Goal: Task Accomplishment & Management: Complete application form

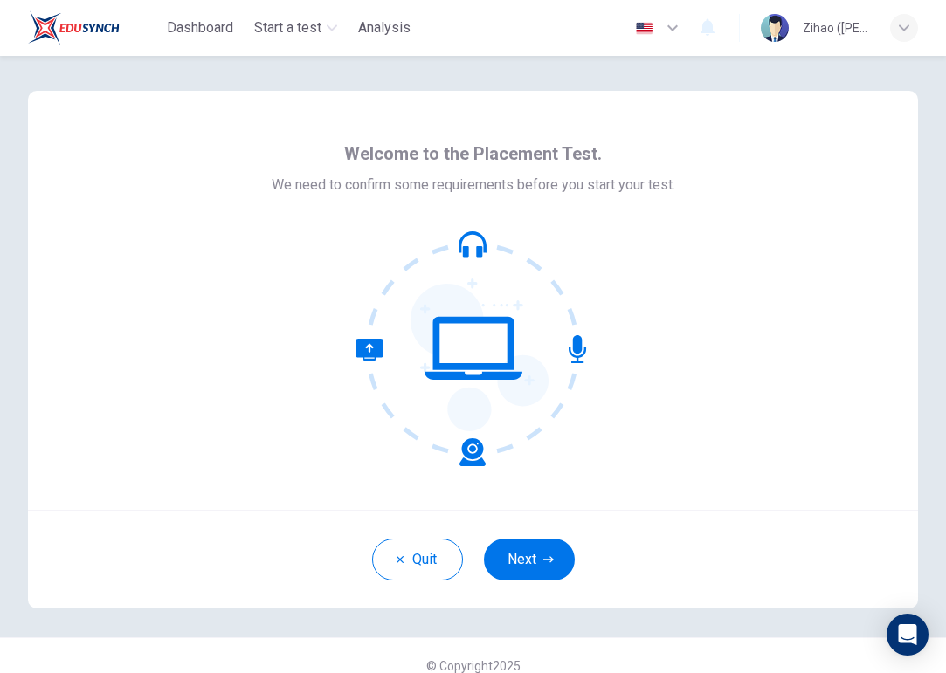
click at [471, 334] on icon at bounding box center [473, 348] width 236 height 236
click at [581, 344] on icon at bounding box center [473, 348] width 236 height 236
click at [538, 551] on button "Next" at bounding box center [529, 560] width 91 height 42
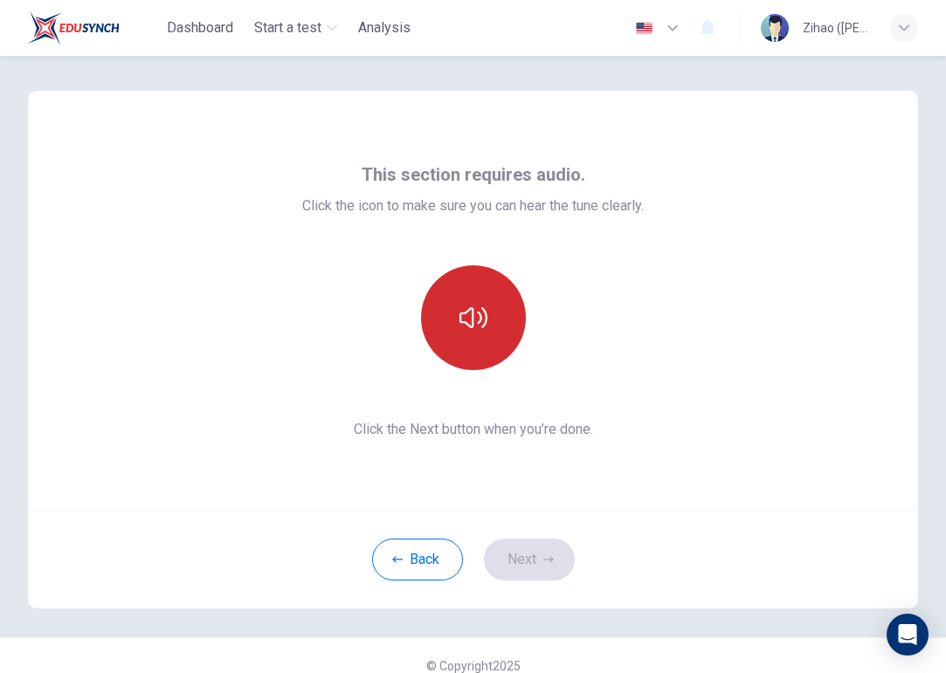
click at [468, 316] on icon "button" at bounding box center [473, 318] width 28 height 28
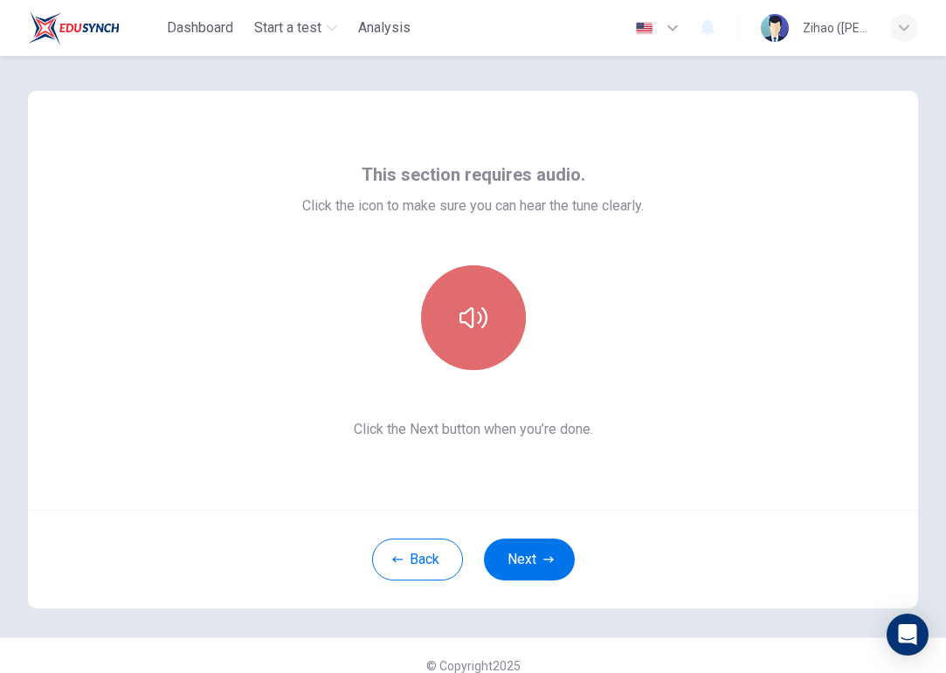
click at [465, 301] on button "button" at bounding box center [473, 317] width 105 height 105
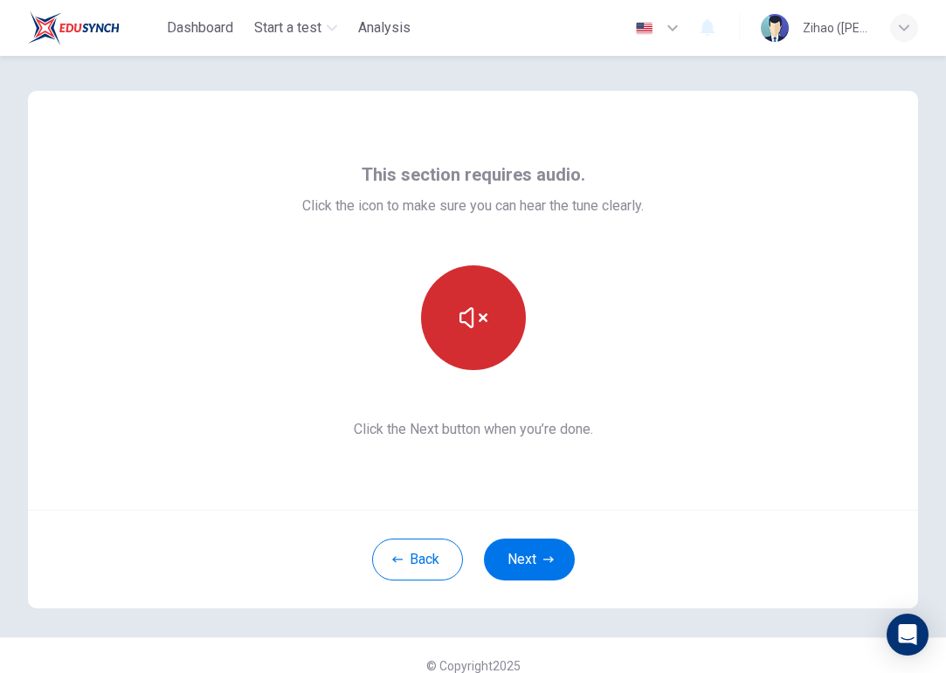
click at [465, 301] on button "button" at bounding box center [473, 317] width 105 height 105
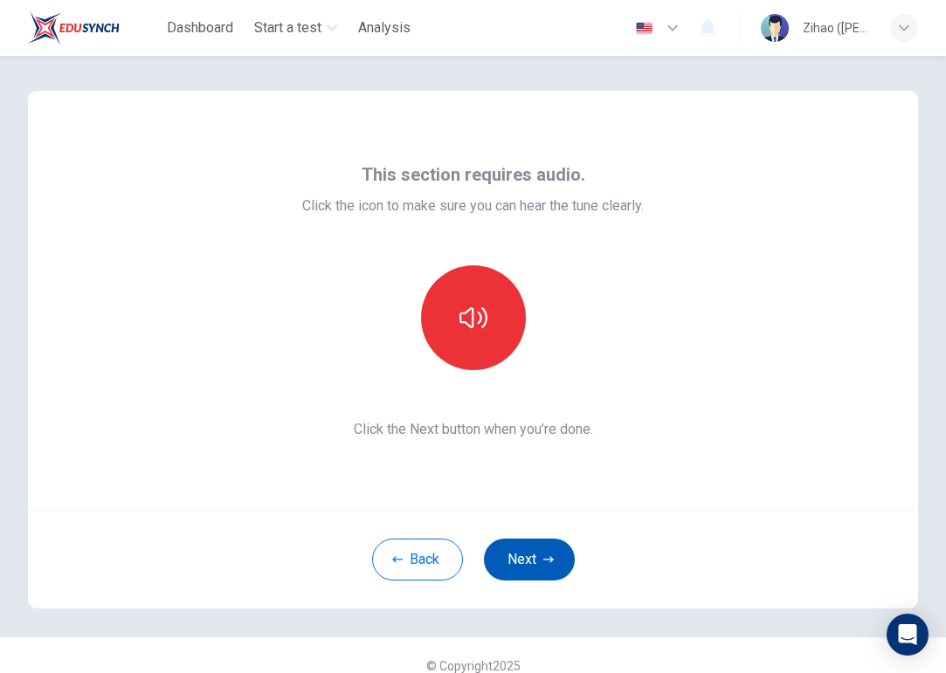
click at [540, 555] on button "Next" at bounding box center [529, 560] width 91 height 42
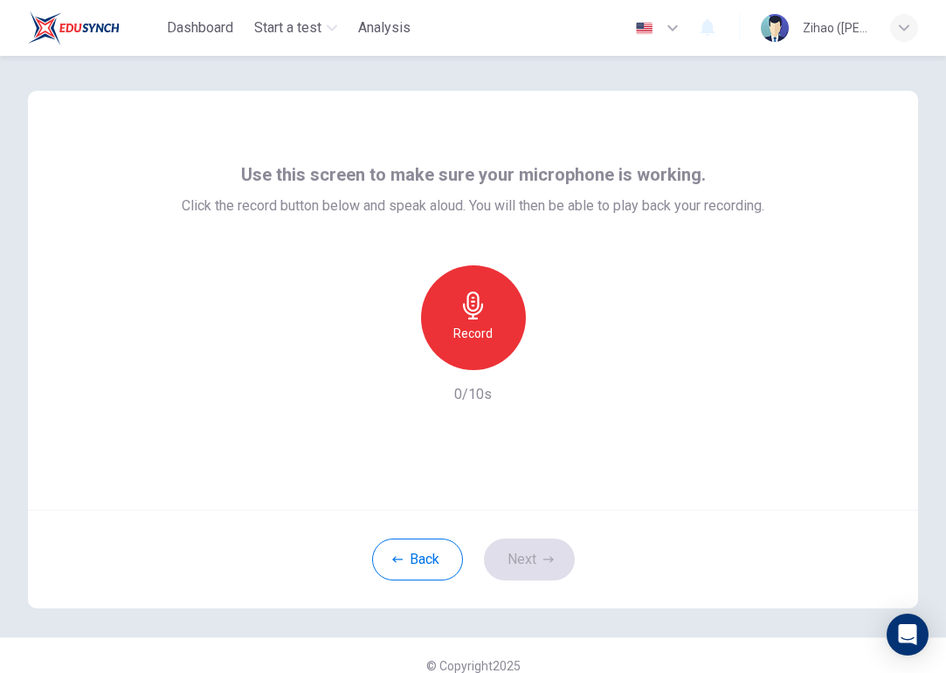
click at [471, 331] on h6 "Record" at bounding box center [472, 333] width 39 height 21
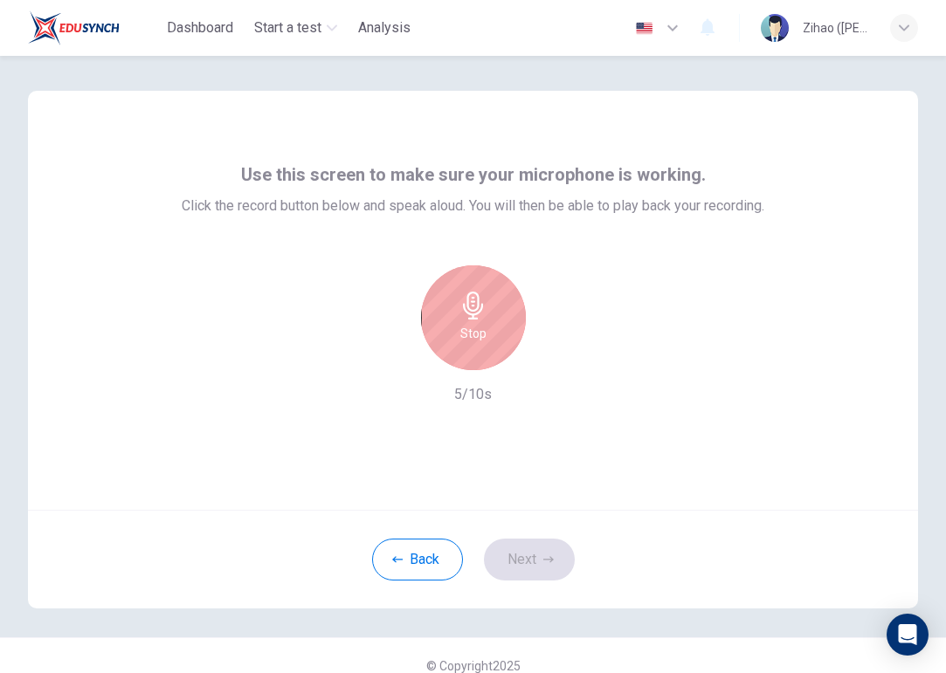
click at [471, 331] on h6 "Stop" at bounding box center [473, 333] width 26 height 21
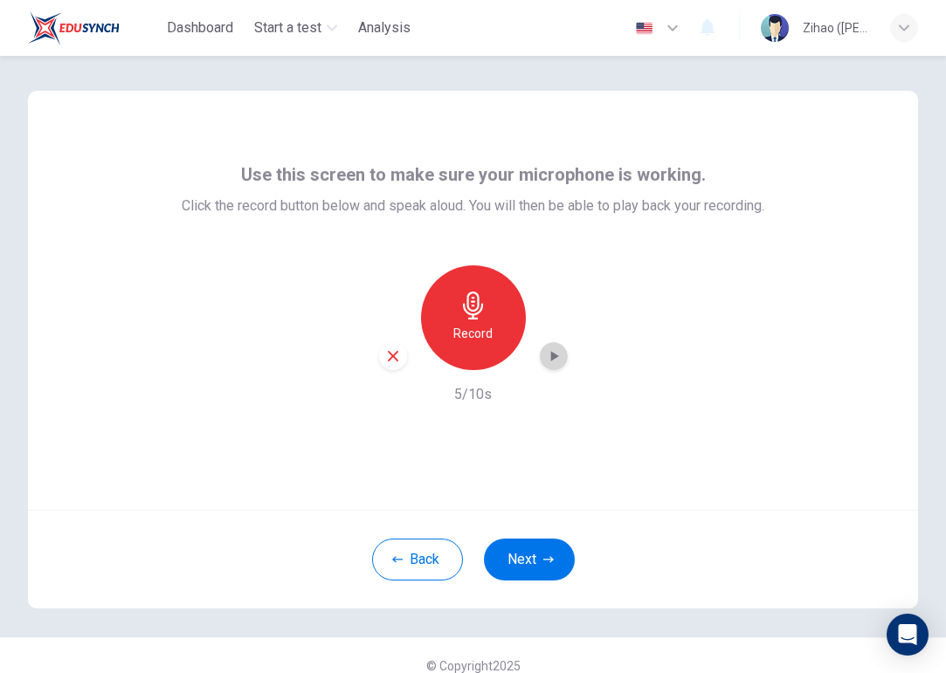
click at [550, 355] on icon "button" at bounding box center [553, 355] width 17 height 17
click at [534, 560] on button "Next" at bounding box center [529, 560] width 91 height 42
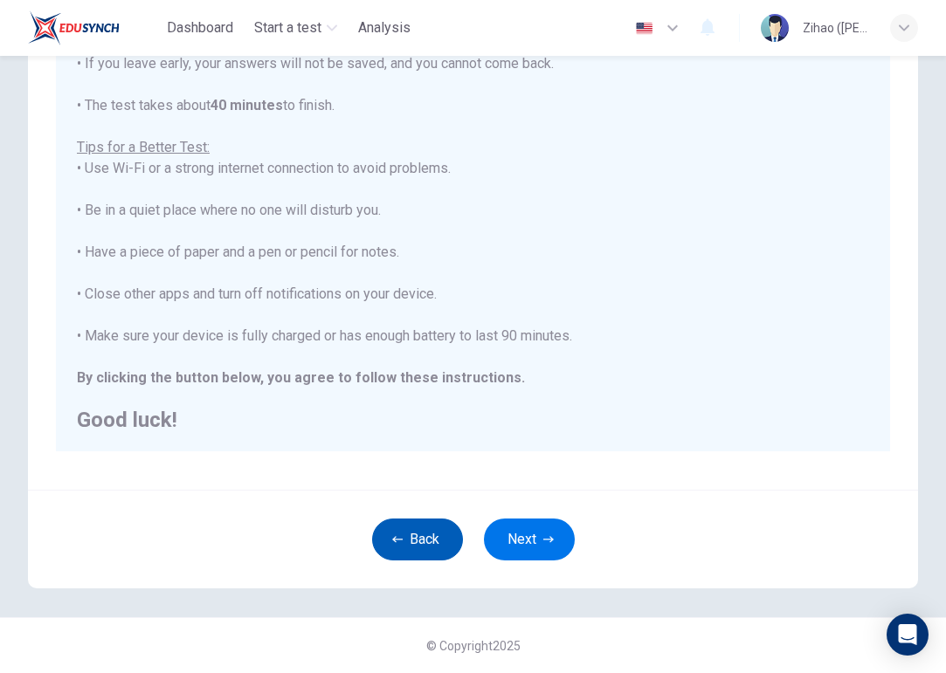
scroll to position [243, 0]
click at [521, 528] on button "Next" at bounding box center [529, 540] width 91 height 42
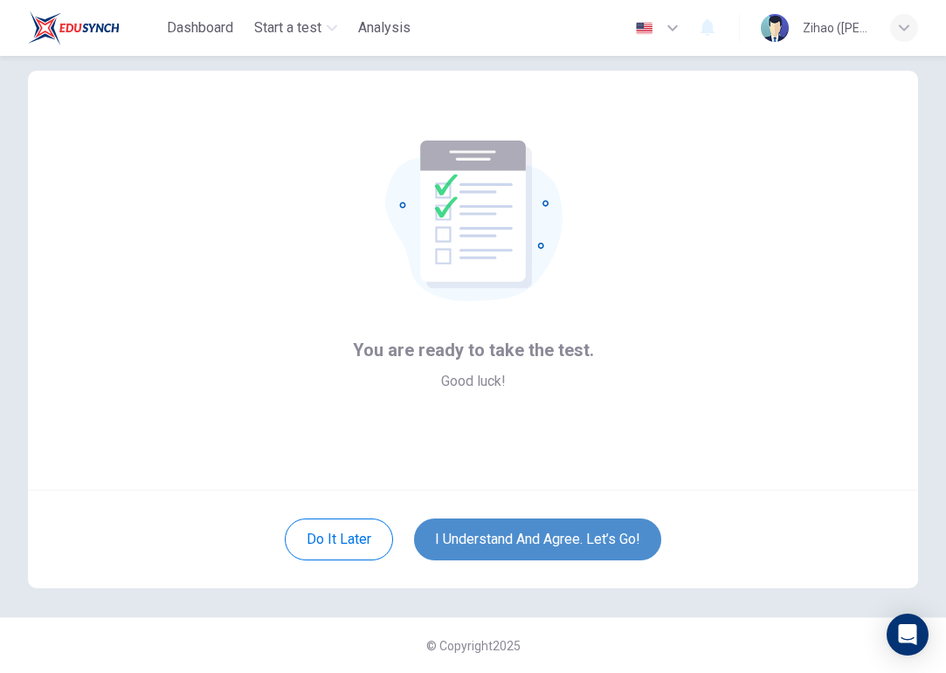
click at [540, 541] on button "I understand and agree. Let’s go!" at bounding box center [537, 540] width 247 height 42
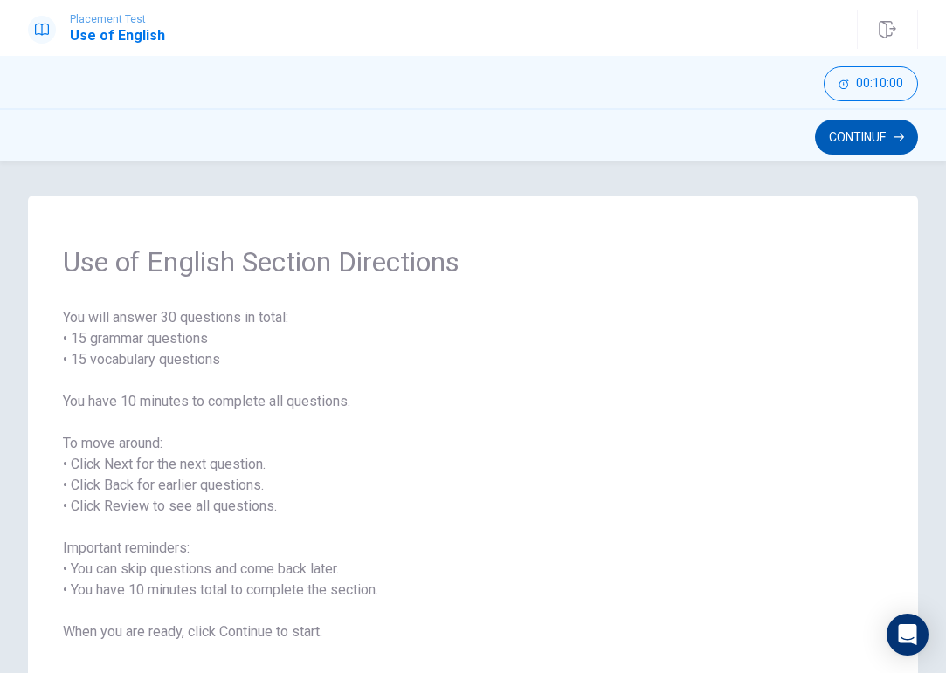
click at [862, 132] on button "Continue" at bounding box center [866, 137] width 103 height 35
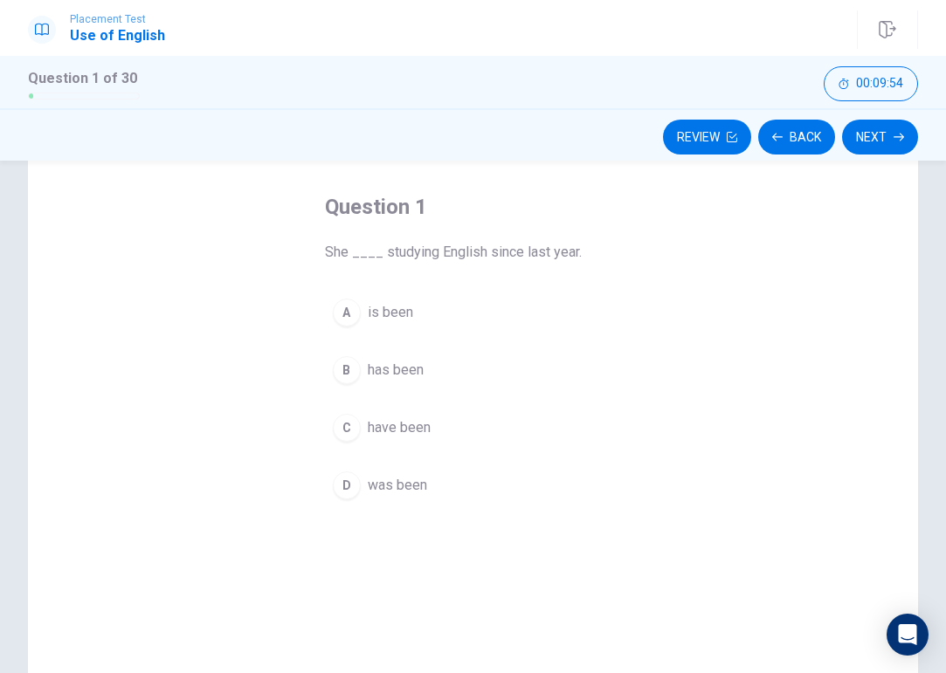
scroll to position [77, 0]
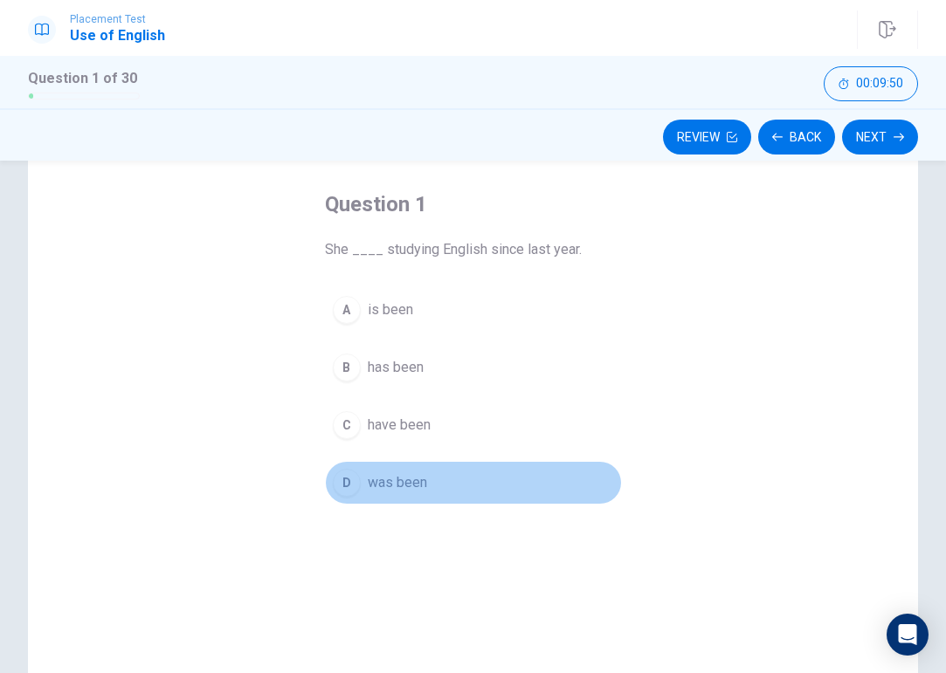
click at [346, 485] on div "D" at bounding box center [347, 483] width 28 height 28
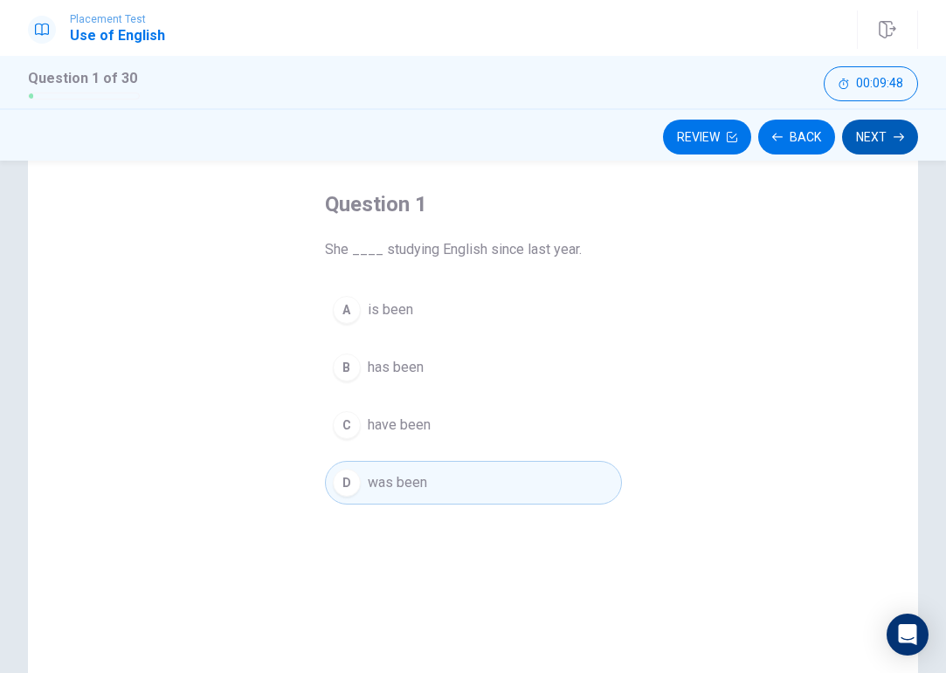
click at [871, 135] on button "Next" at bounding box center [880, 137] width 76 height 35
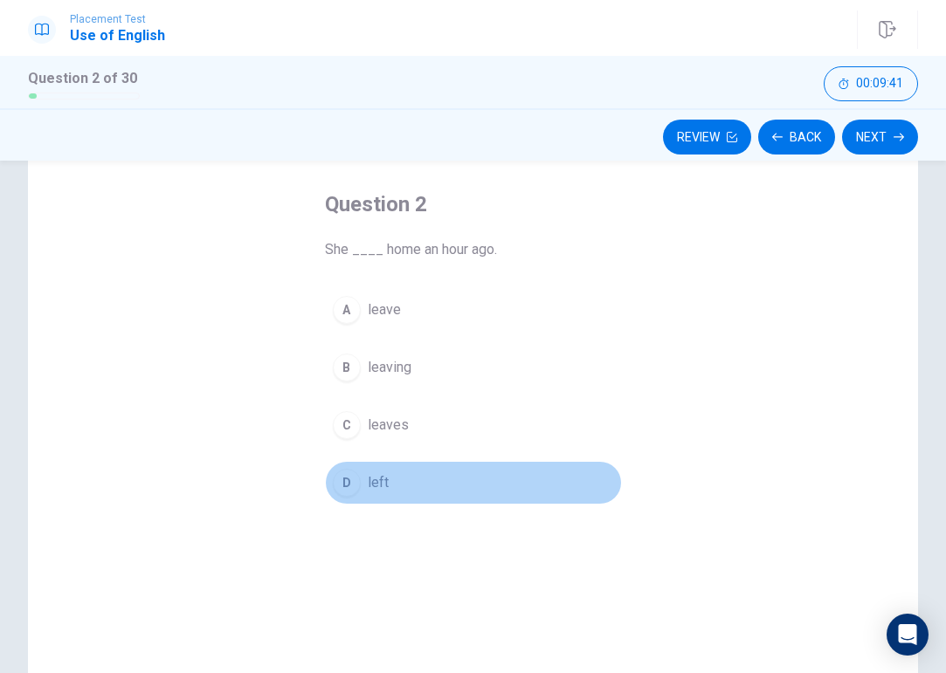
click at [348, 483] on div "D" at bounding box center [347, 483] width 28 height 28
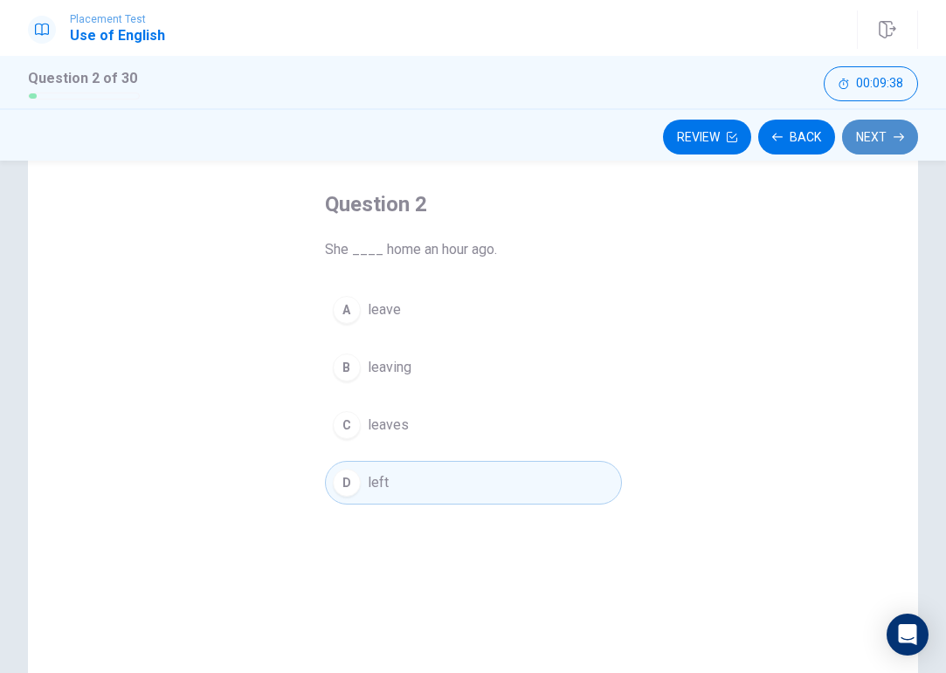
click at [855, 139] on button "Next" at bounding box center [880, 137] width 76 height 35
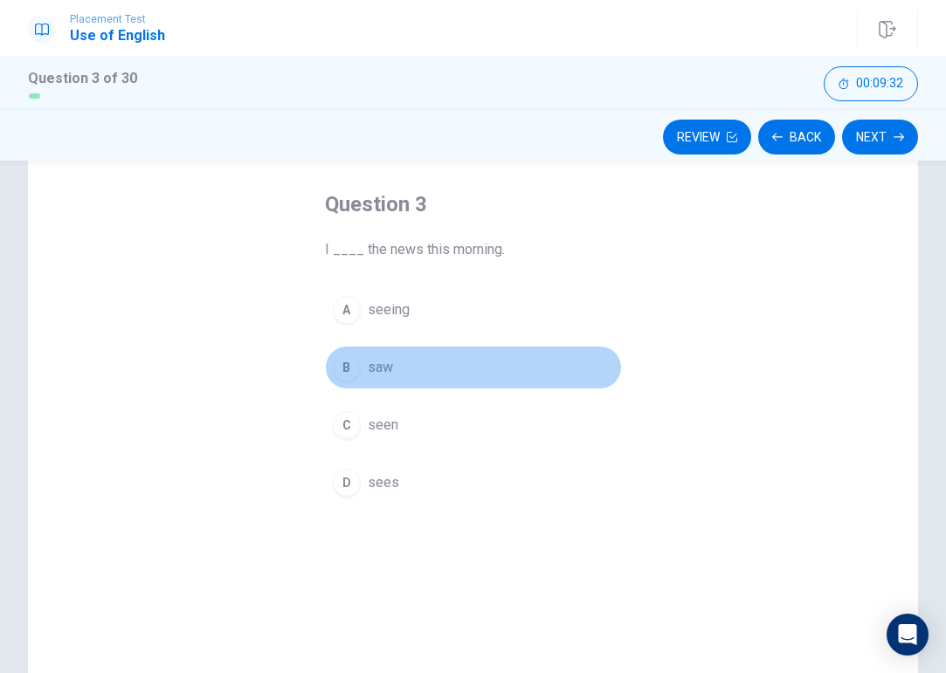
click at [347, 365] on div "B" at bounding box center [347, 368] width 28 height 28
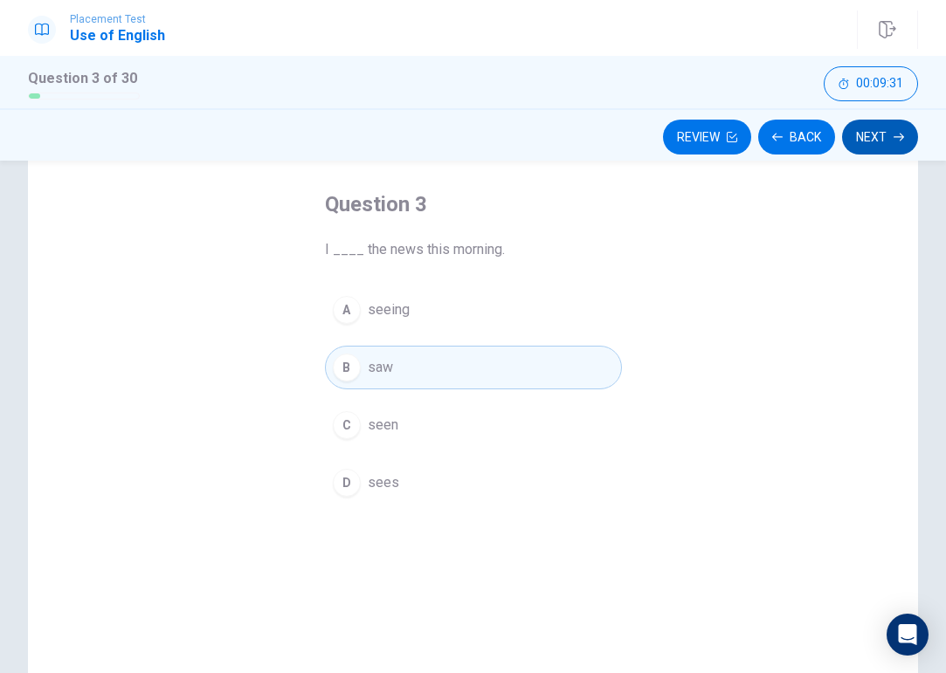
click at [857, 139] on button "Next" at bounding box center [880, 137] width 76 height 35
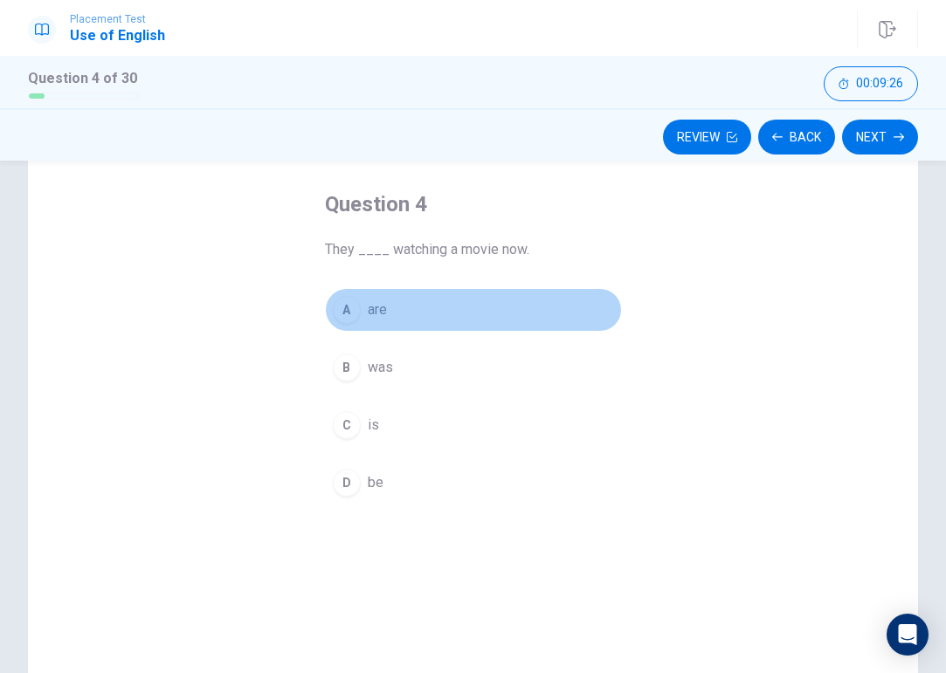
click at [345, 321] on div "A" at bounding box center [347, 310] width 28 height 28
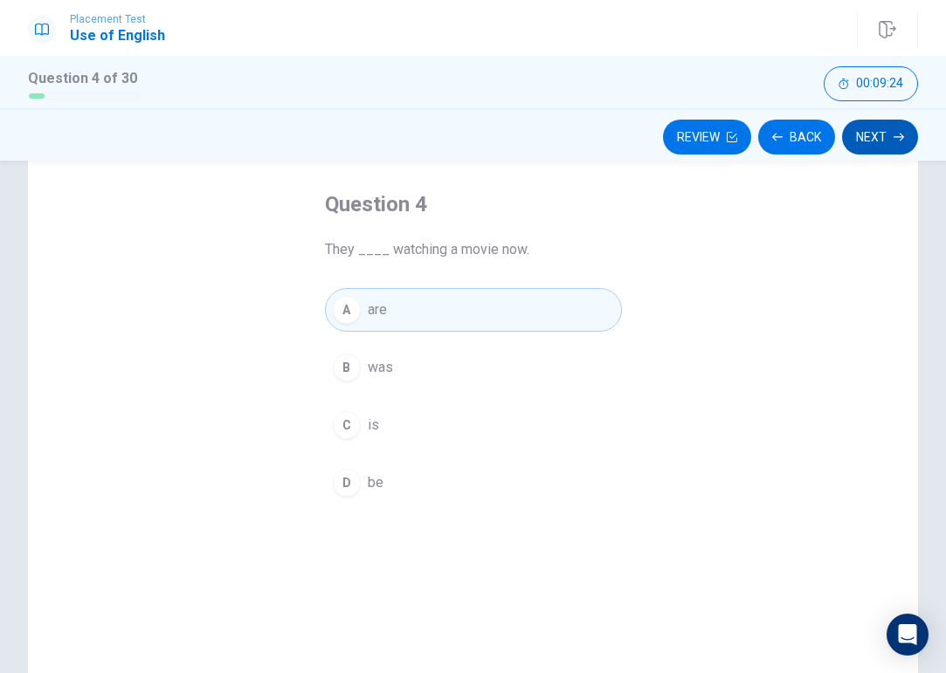
click at [872, 136] on button "Next" at bounding box center [880, 137] width 76 height 35
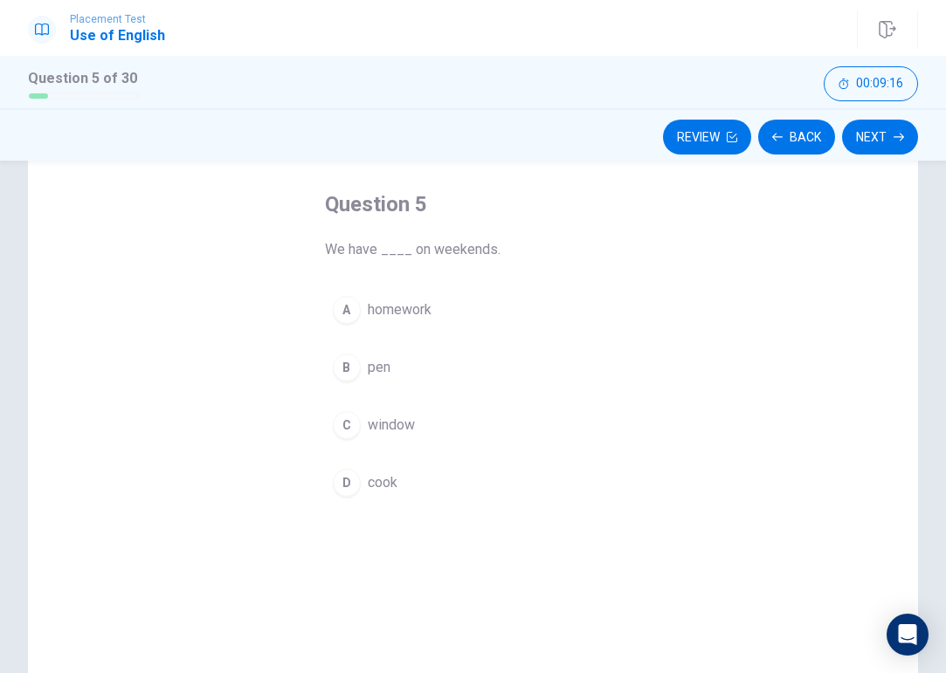
click at [347, 313] on div "A" at bounding box center [347, 310] width 28 height 28
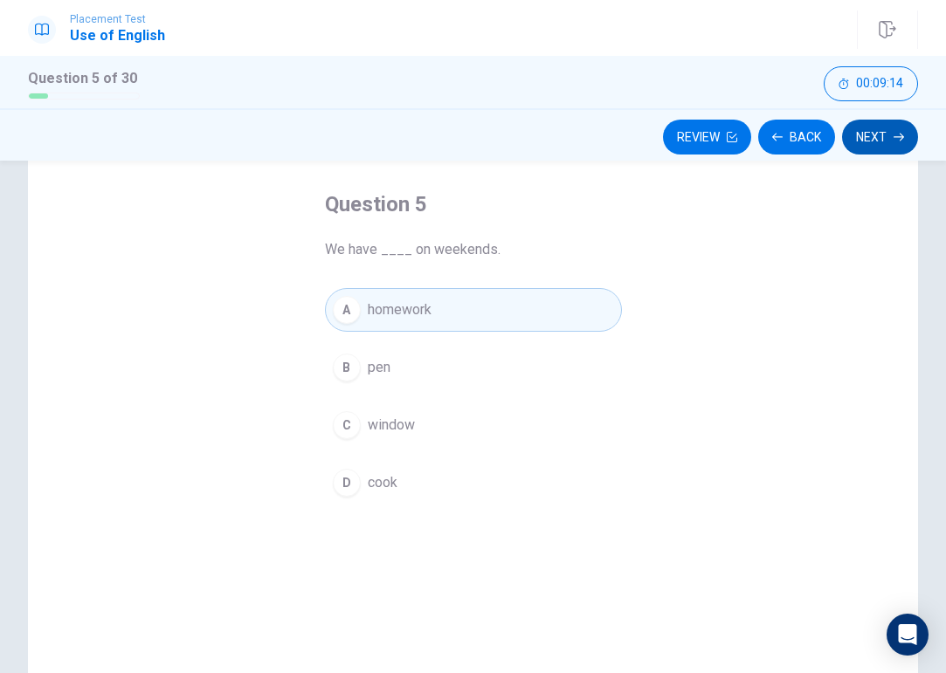
click at [878, 129] on button "Next" at bounding box center [880, 137] width 76 height 35
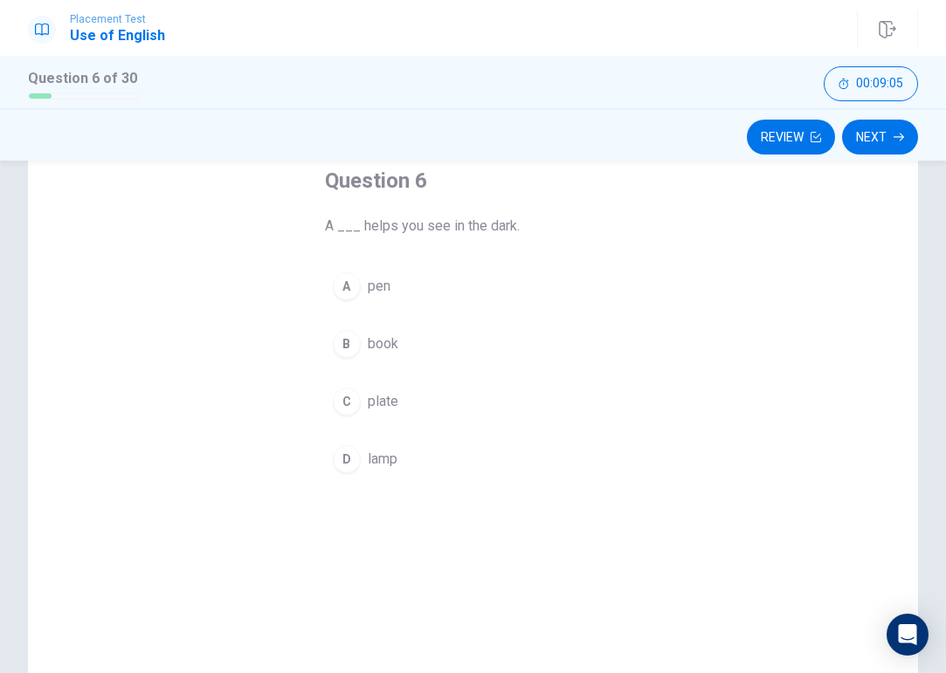
scroll to position [95, 0]
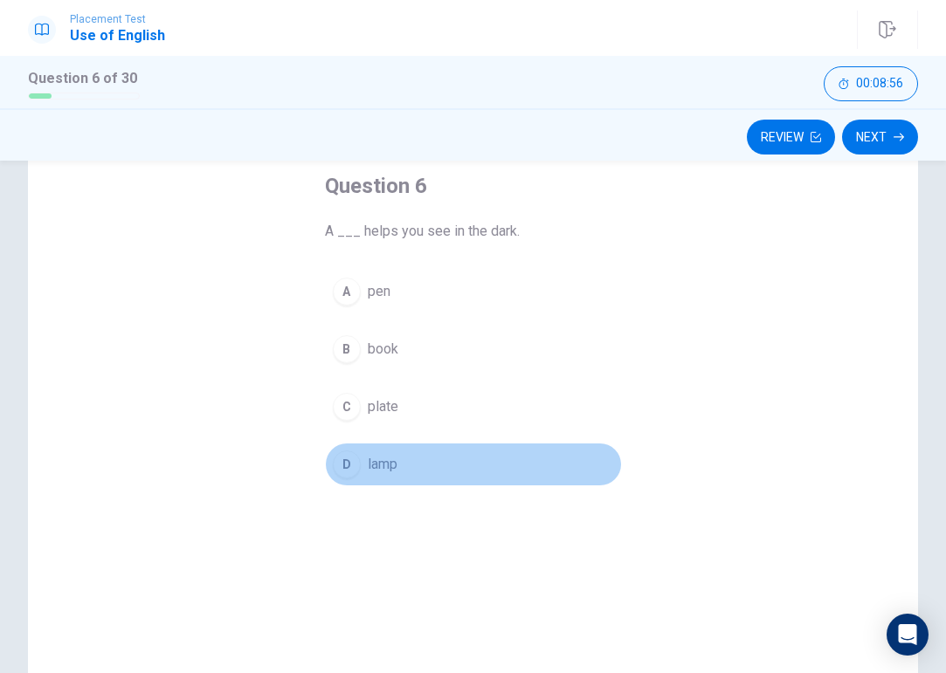
click at [346, 468] on div "D" at bounding box center [347, 464] width 28 height 28
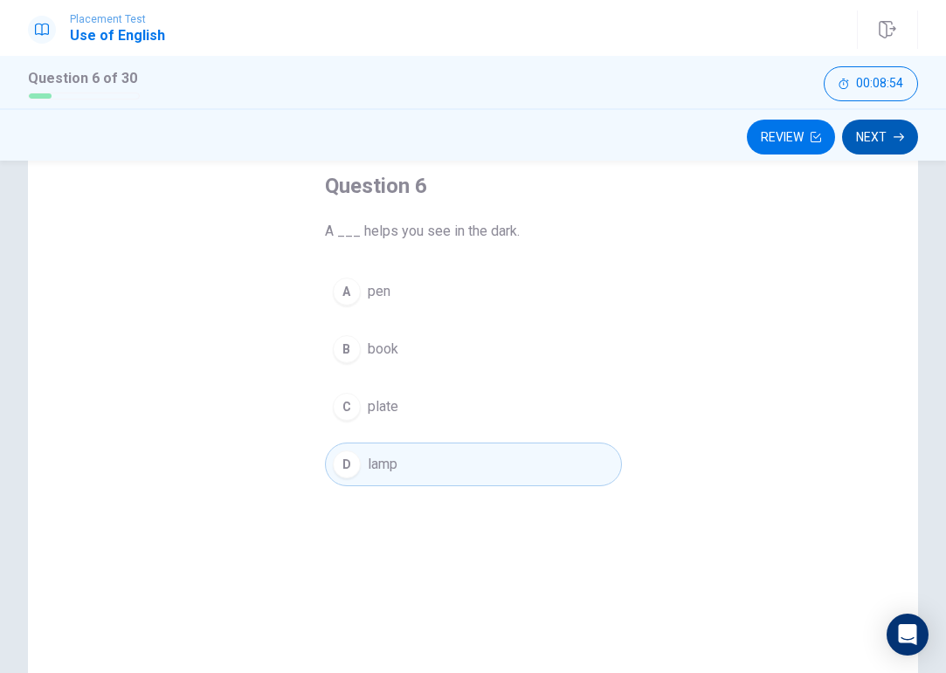
click at [866, 129] on button "Next" at bounding box center [880, 137] width 76 height 35
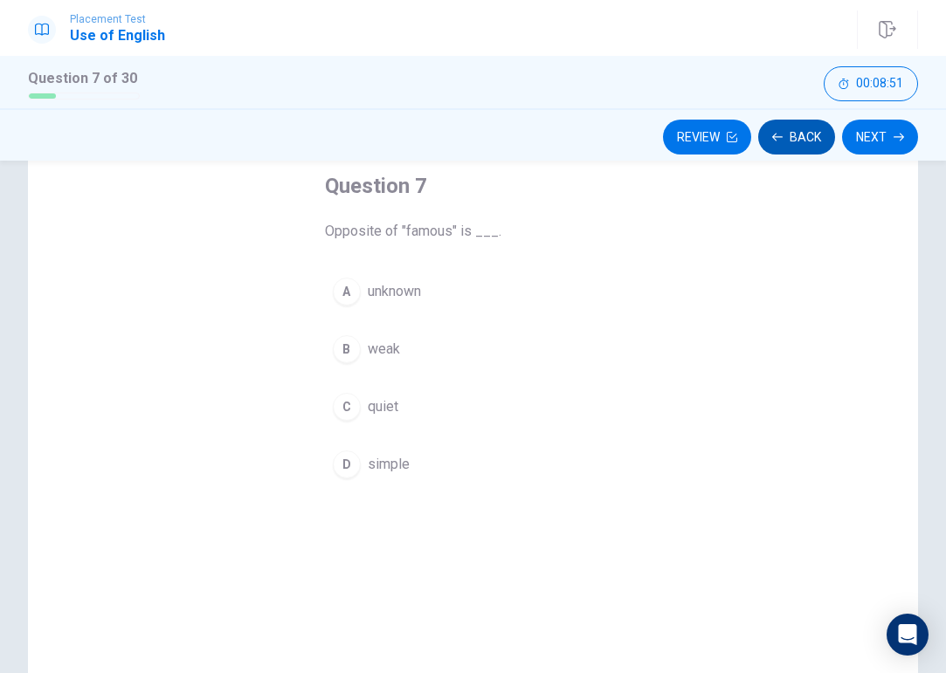
click at [801, 131] on button "Back" at bounding box center [796, 137] width 77 height 35
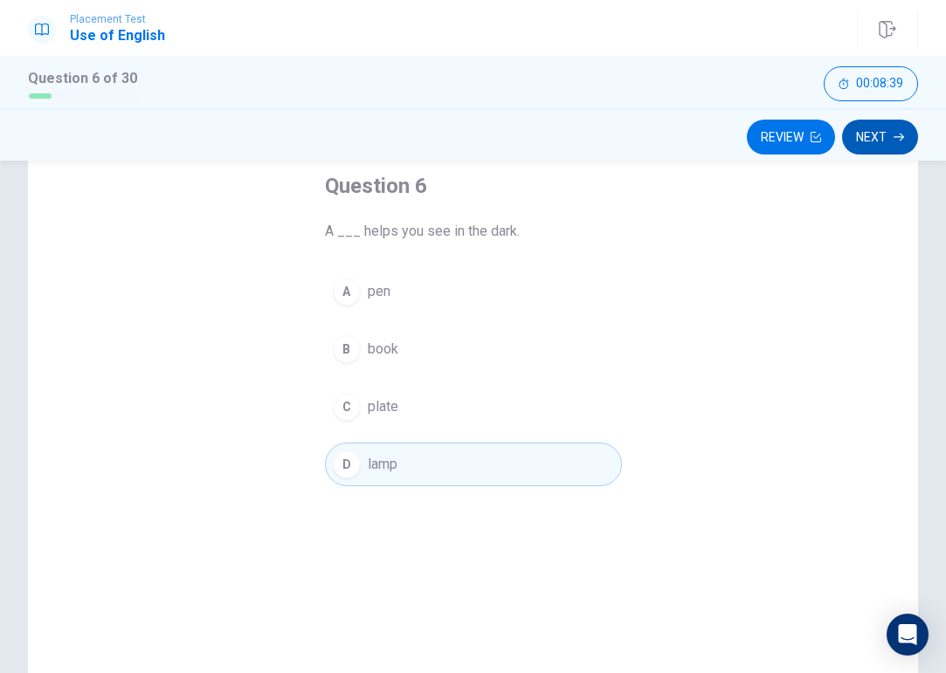
click at [876, 135] on button "Next" at bounding box center [880, 137] width 76 height 35
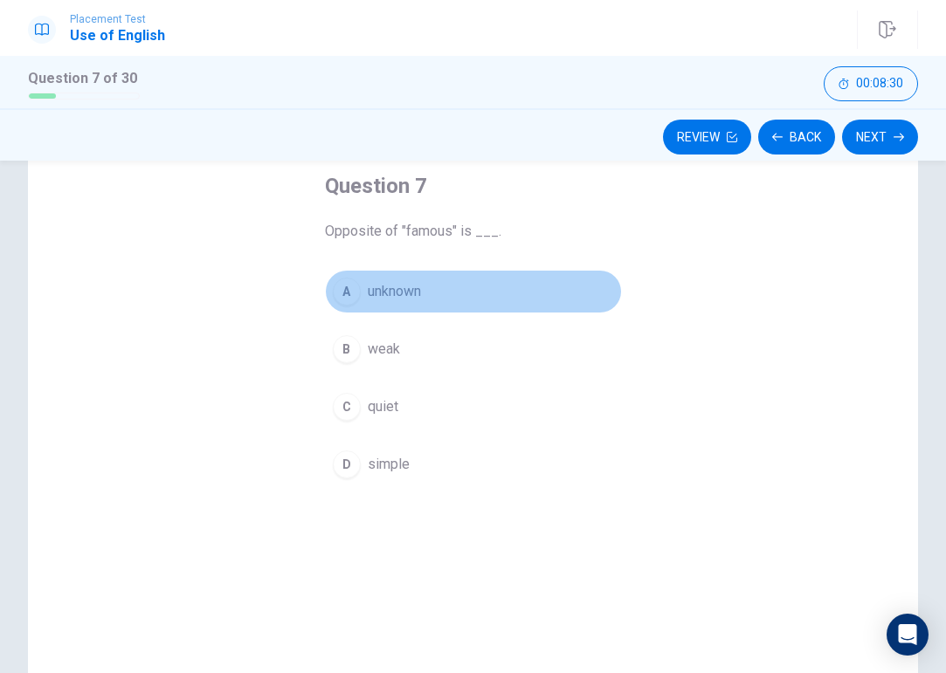
click at [350, 287] on div "A" at bounding box center [347, 292] width 28 height 28
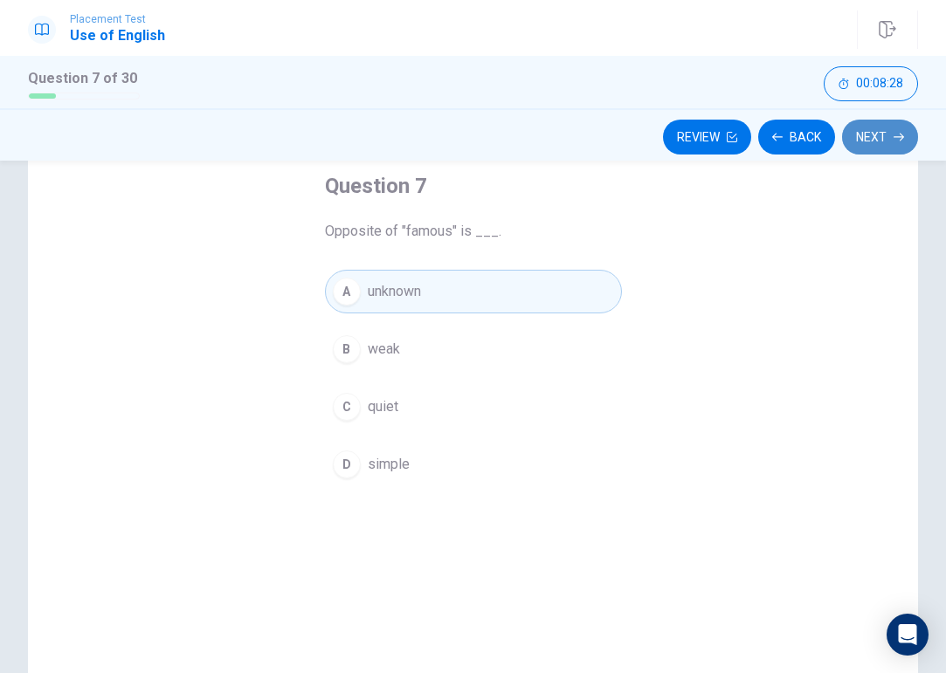
click at [872, 134] on button "Next" at bounding box center [880, 137] width 76 height 35
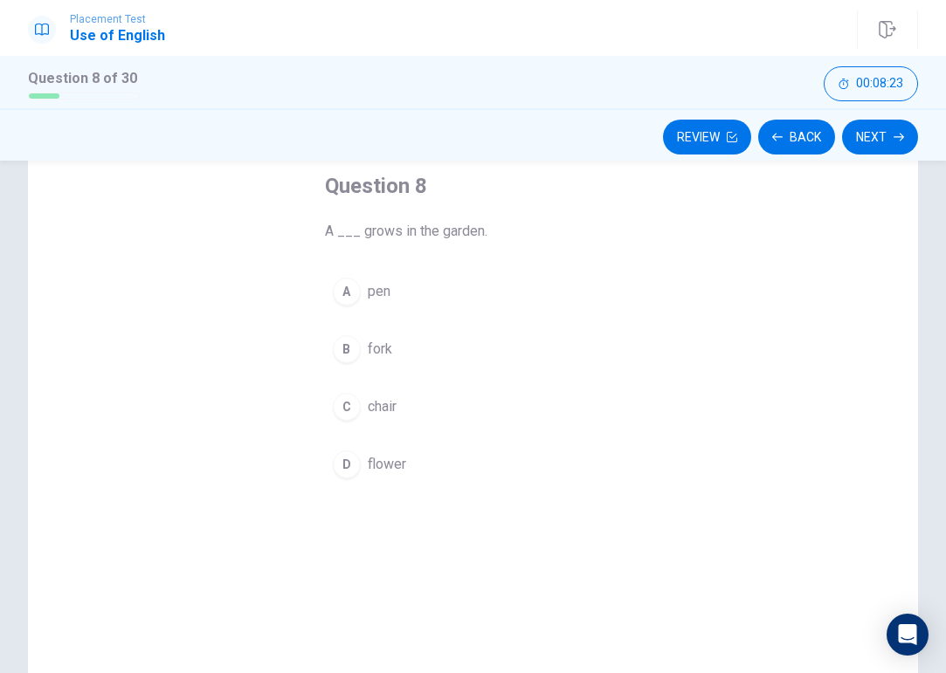
click at [347, 464] on div "D" at bounding box center [347, 464] width 28 height 28
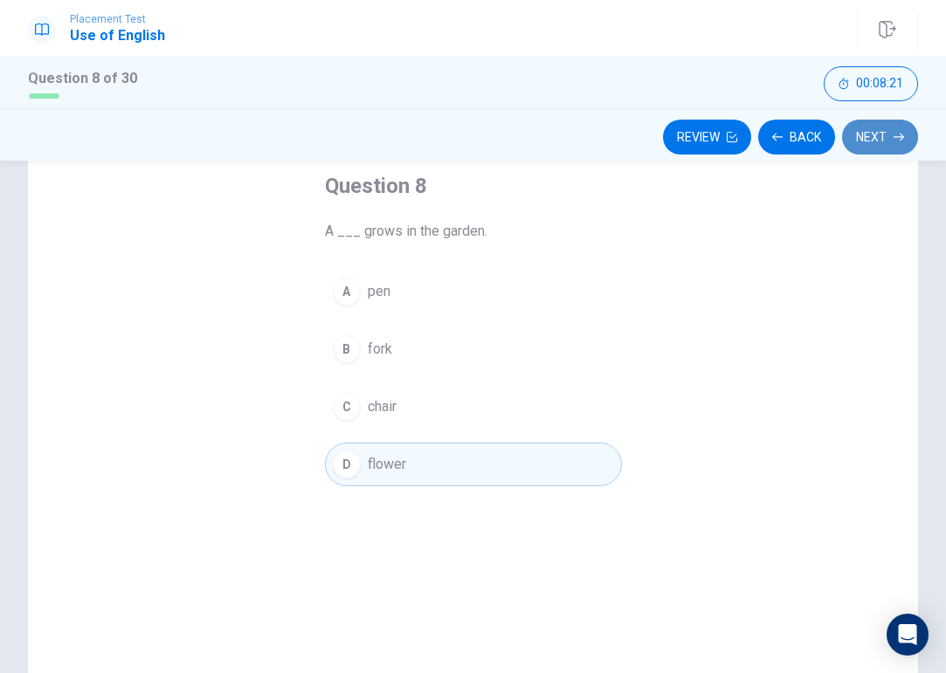
click at [869, 136] on button "Next" at bounding box center [880, 137] width 76 height 35
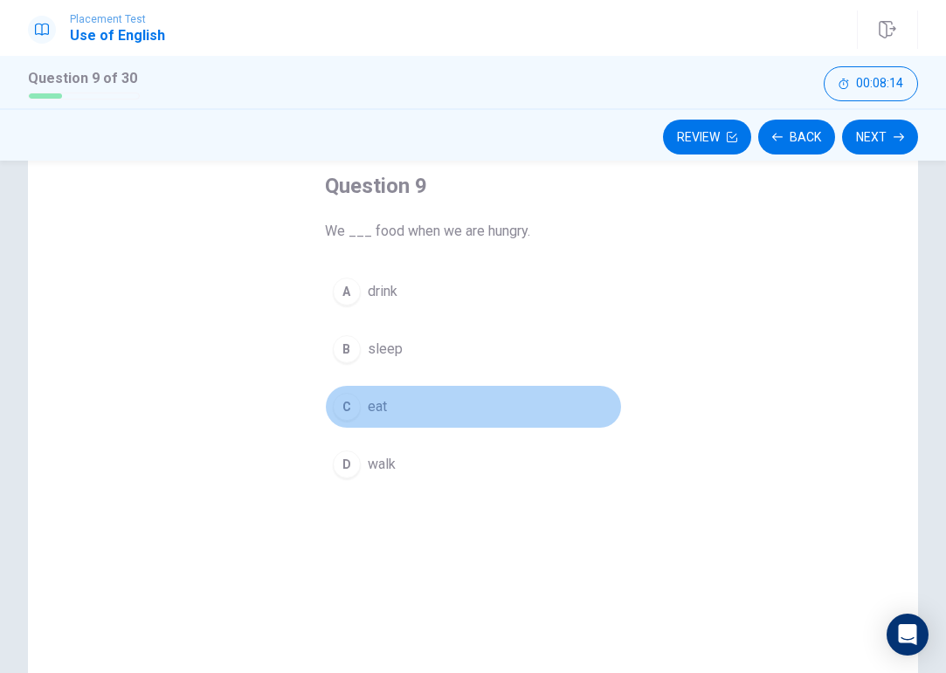
click at [343, 412] on div "C" at bounding box center [347, 407] width 28 height 28
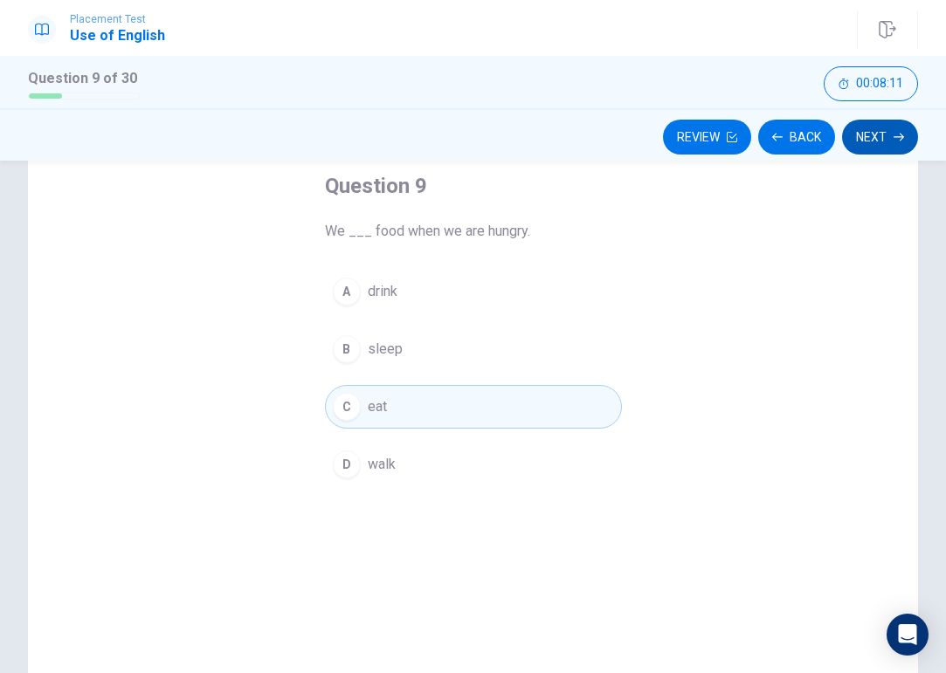
click at [872, 130] on button "Next" at bounding box center [880, 137] width 76 height 35
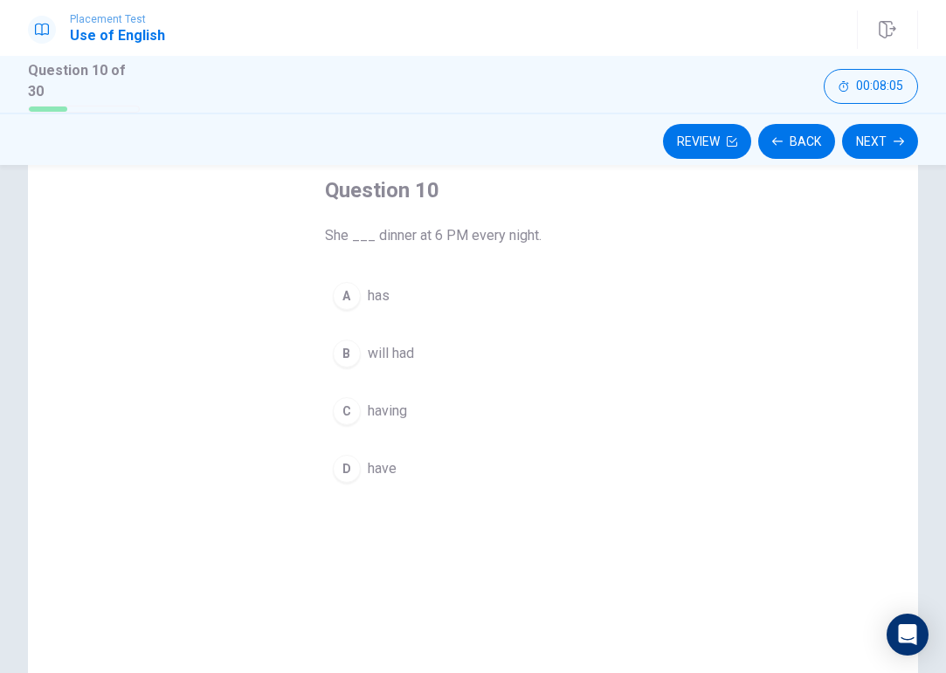
click at [348, 294] on div "A" at bounding box center [347, 296] width 28 height 28
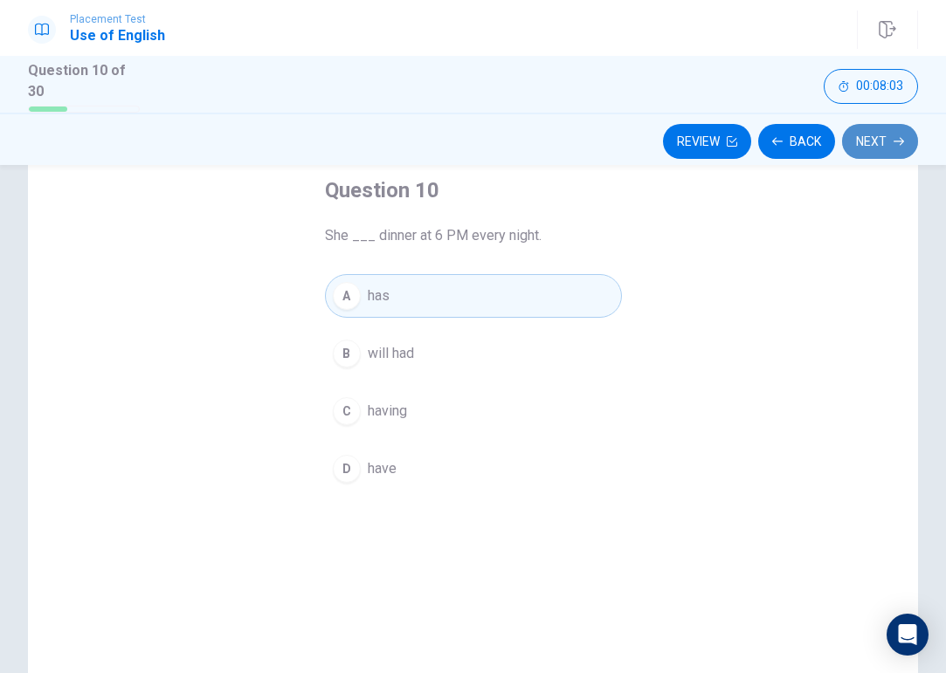
click at [877, 142] on button "Next" at bounding box center [880, 141] width 76 height 35
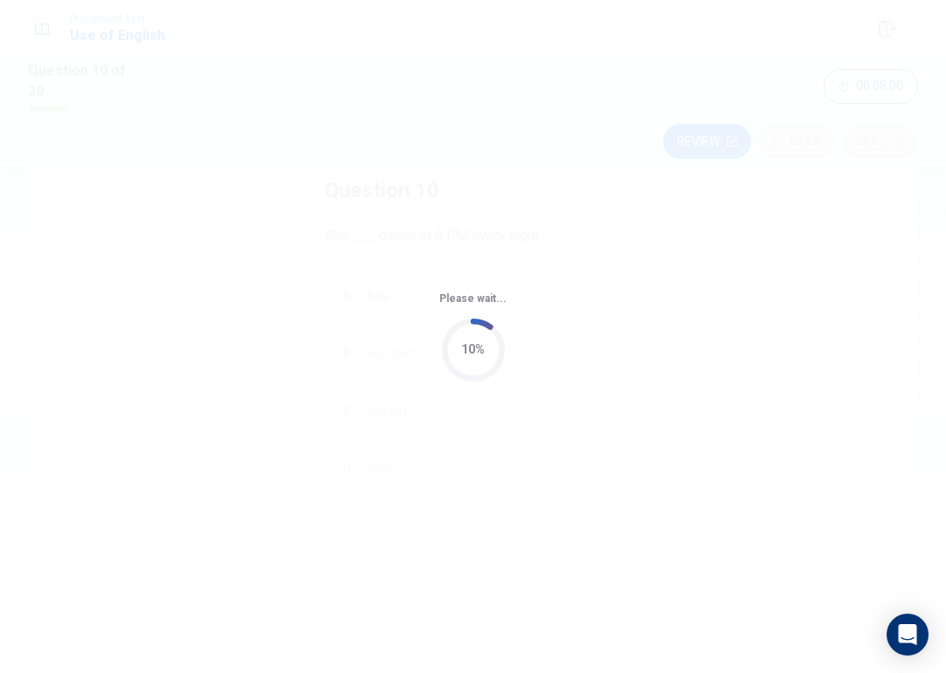
scroll to position [0, 0]
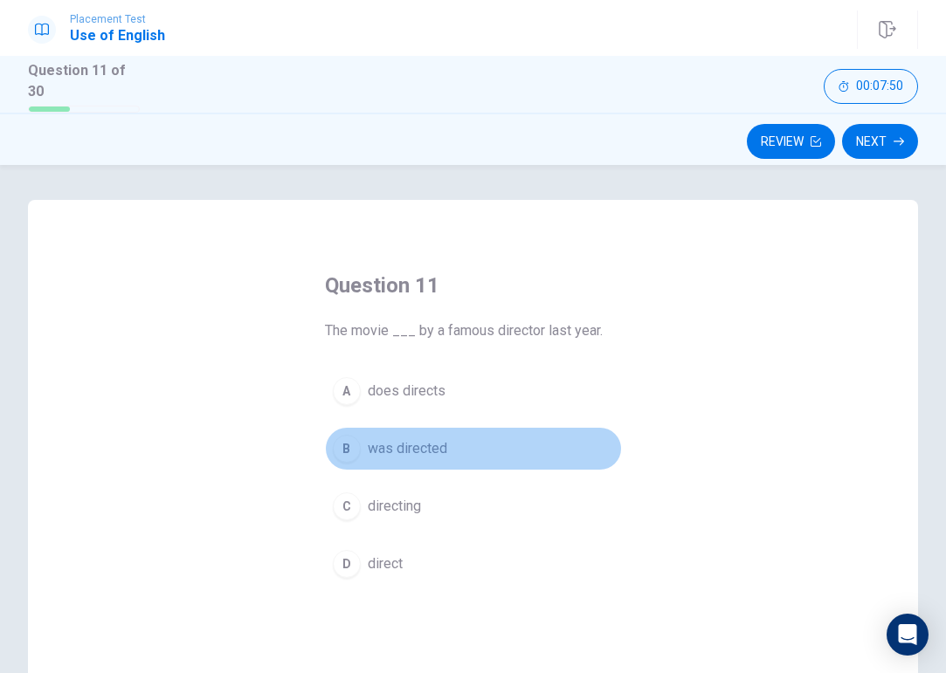
click at [347, 441] on div "B" at bounding box center [347, 449] width 28 height 28
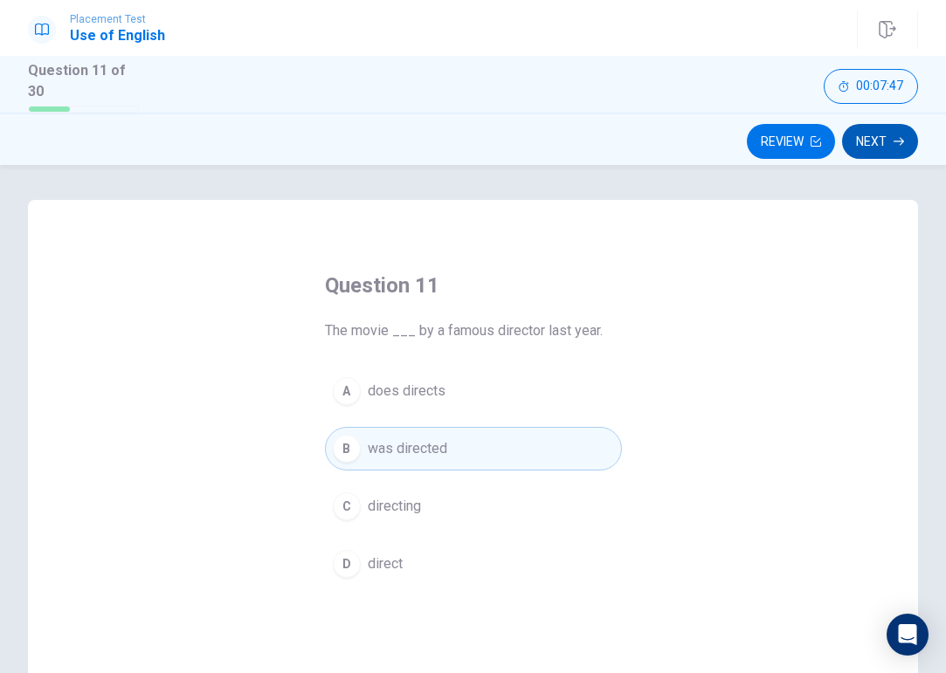
click at [859, 138] on button "Next" at bounding box center [880, 141] width 76 height 35
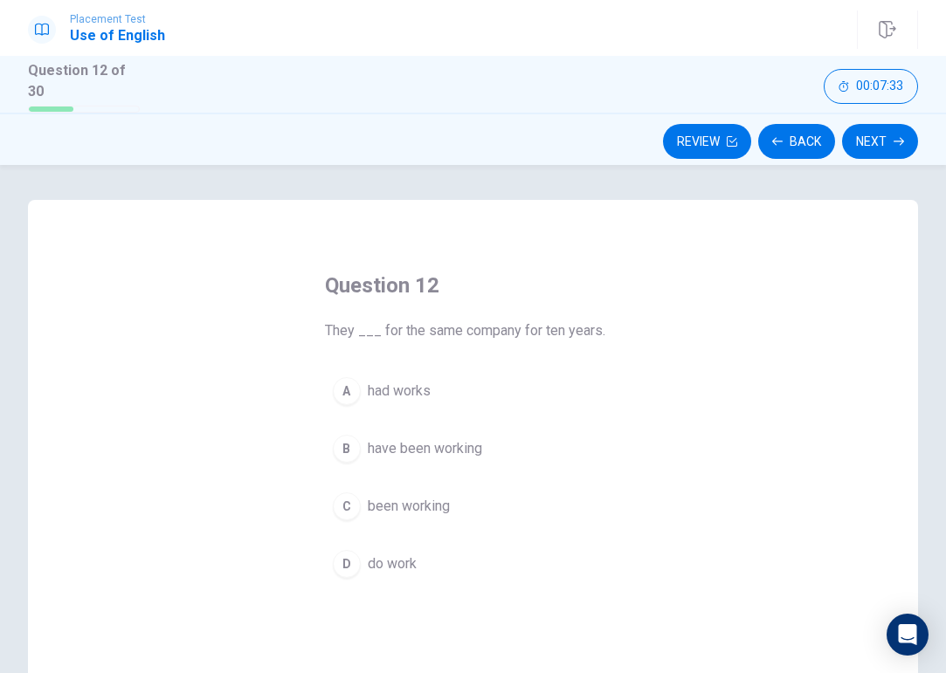
click at [349, 440] on div "B" at bounding box center [347, 449] width 28 height 28
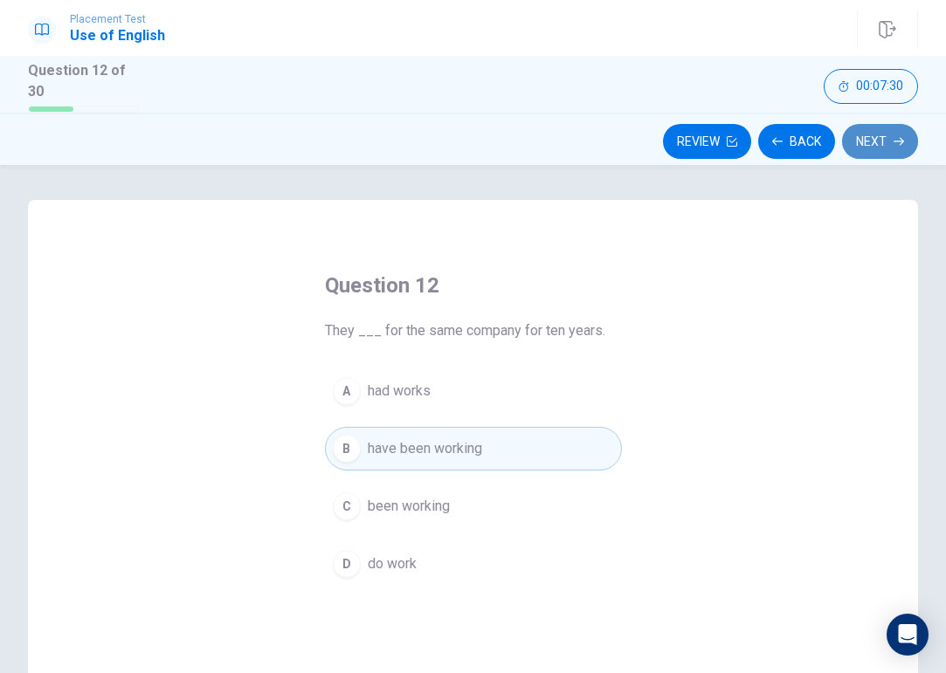
click at [888, 127] on button "Next" at bounding box center [880, 141] width 76 height 35
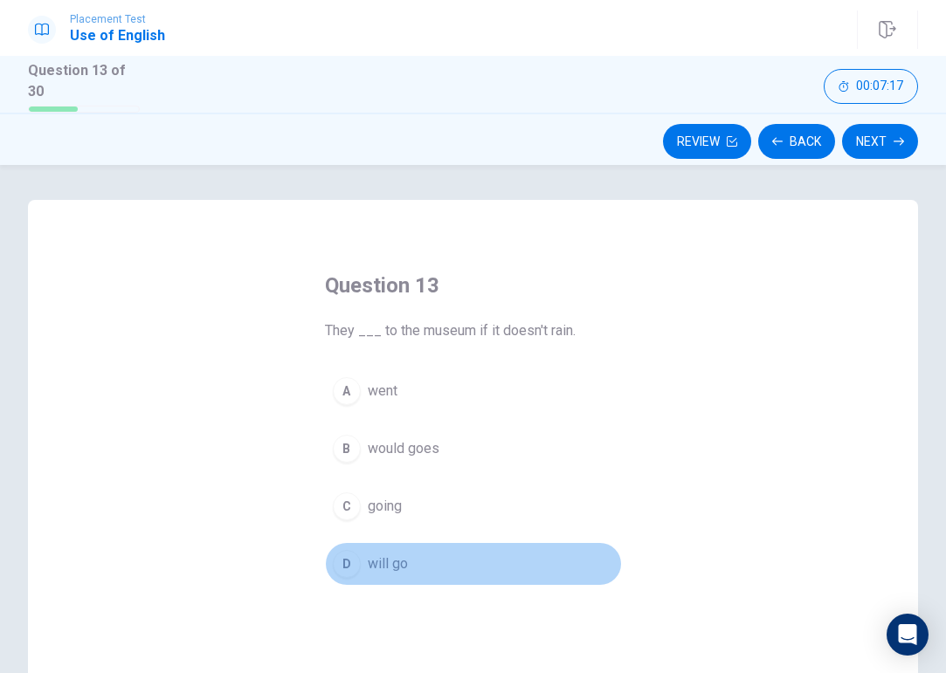
click at [347, 555] on div "D" at bounding box center [347, 564] width 28 height 28
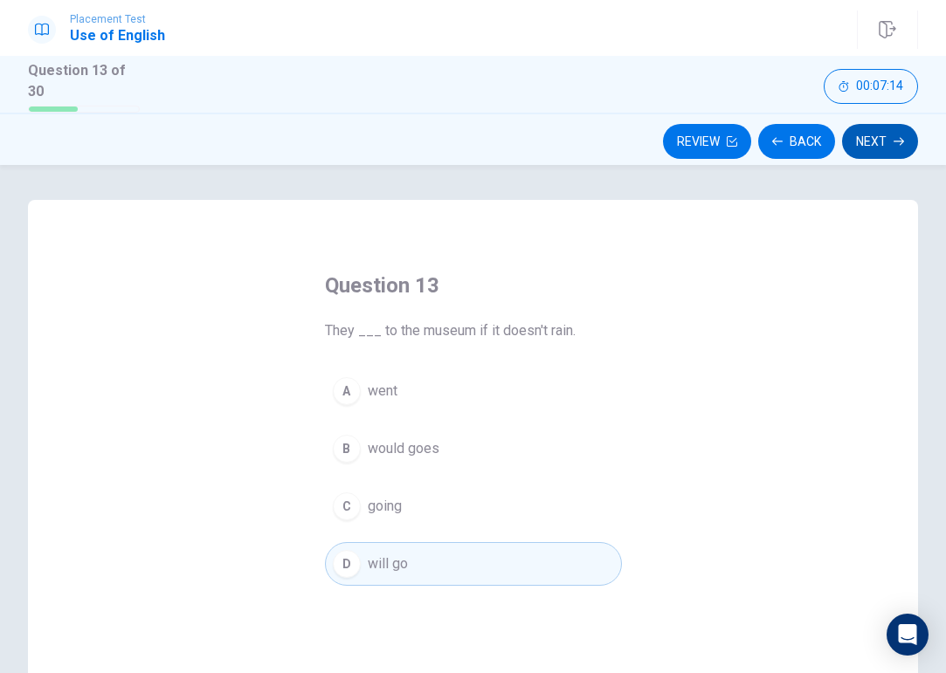
click at [889, 132] on button "Next" at bounding box center [880, 141] width 76 height 35
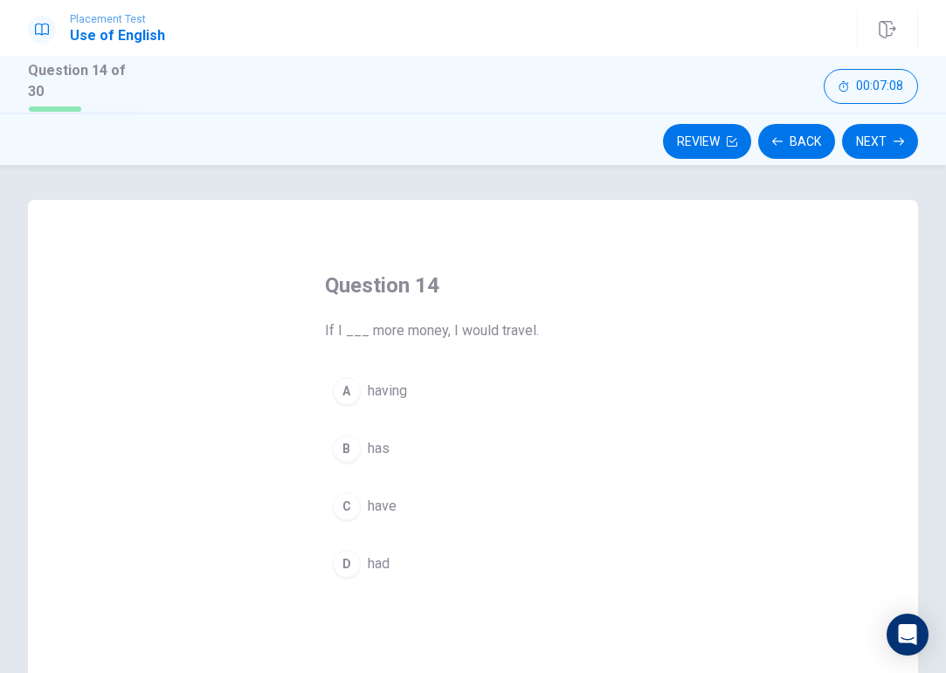
click at [347, 497] on div "C" at bounding box center [347, 506] width 28 height 28
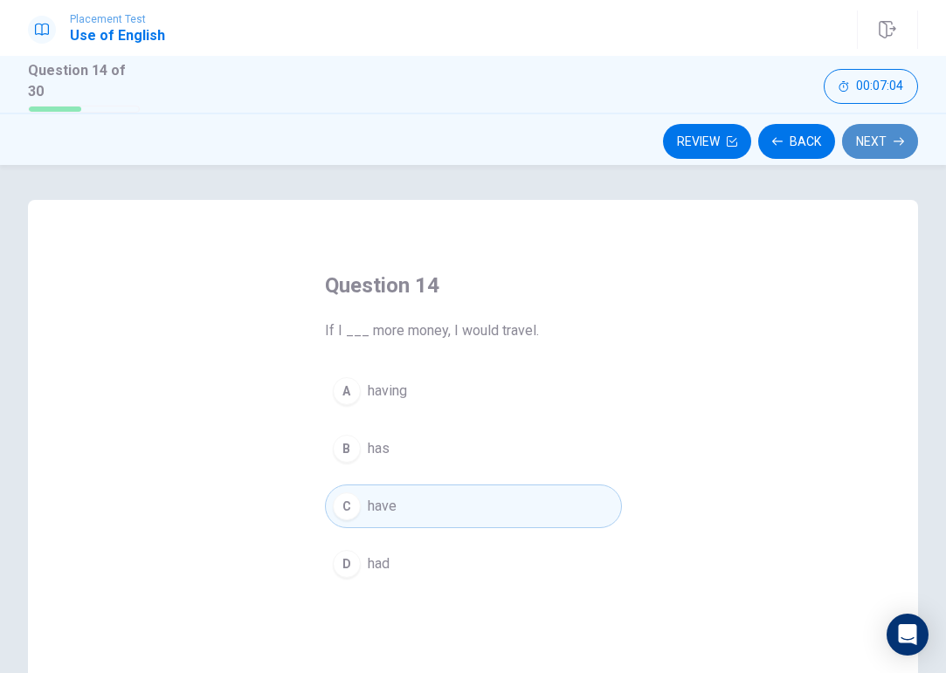
click at [863, 132] on button "Next" at bounding box center [880, 141] width 76 height 35
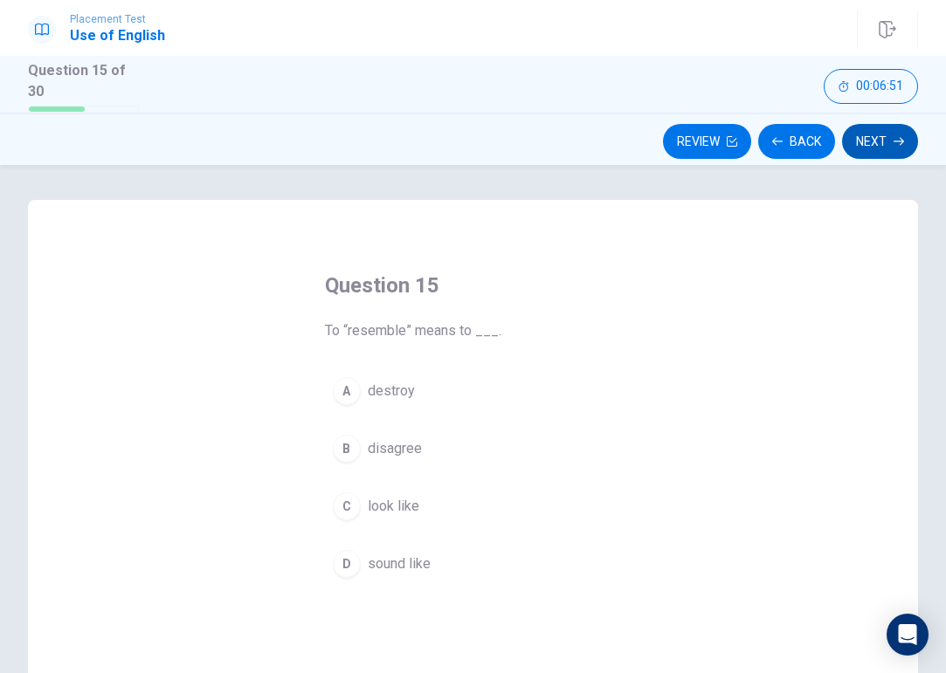
click at [855, 135] on button "Next" at bounding box center [880, 141] width 76 height 35
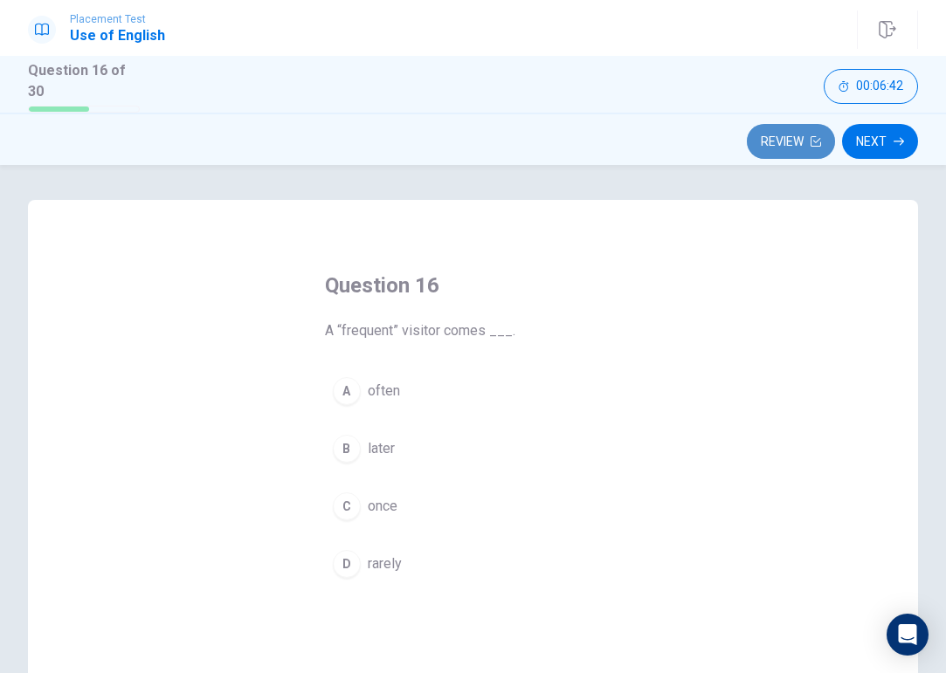
click at [799, 134] on button "Review" at bounding box center [790, 141] width 88 height 35
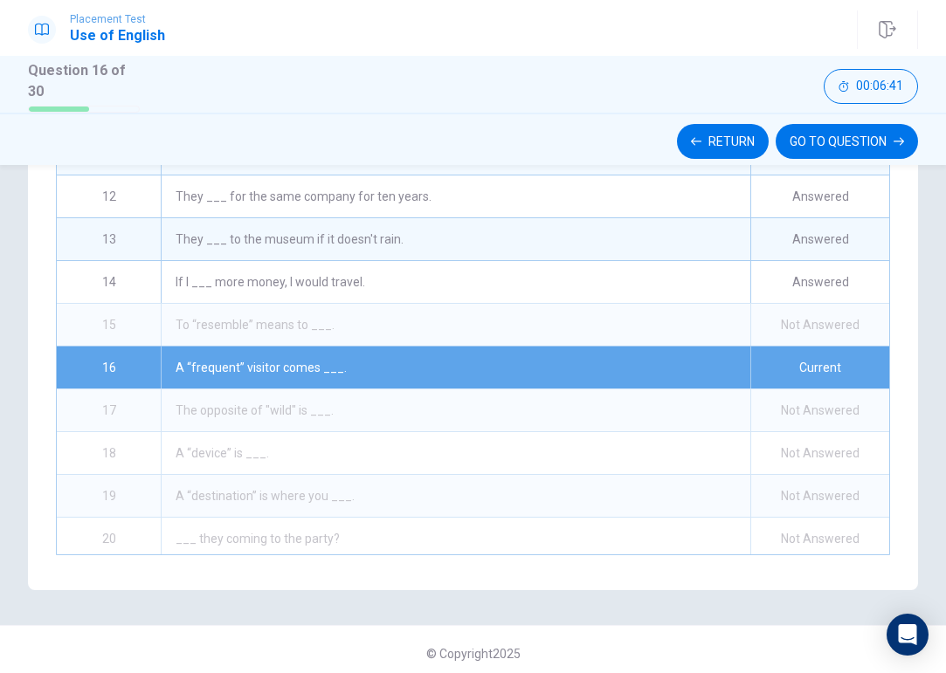
scroll to position [464, 0]
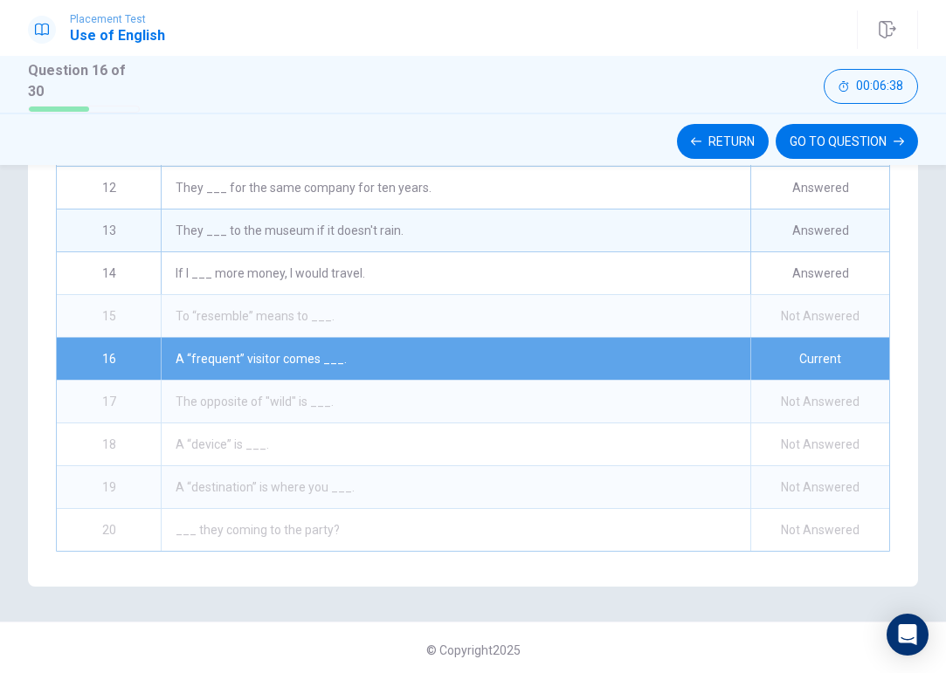
click at [790, 306] on div "Not Answered" at bounding box center [819, 316] width 139 height 42
click at [677, 306] on div "To “resemble” means to ___." at bounding box center [455, 316] width 589 height 42
click at [136, 306] on div "15" at bounding box center [109, 316] width 104 height 42
click at [732, 130] on button "Return" at bounding box center [723, 141] width 92 height 35
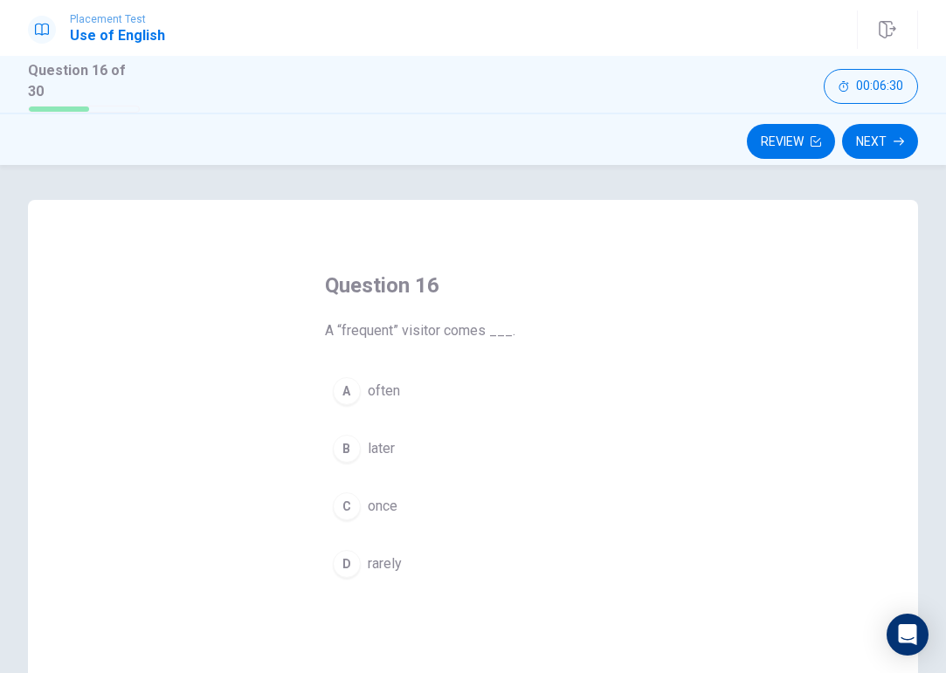
scroll to position [0, 0]
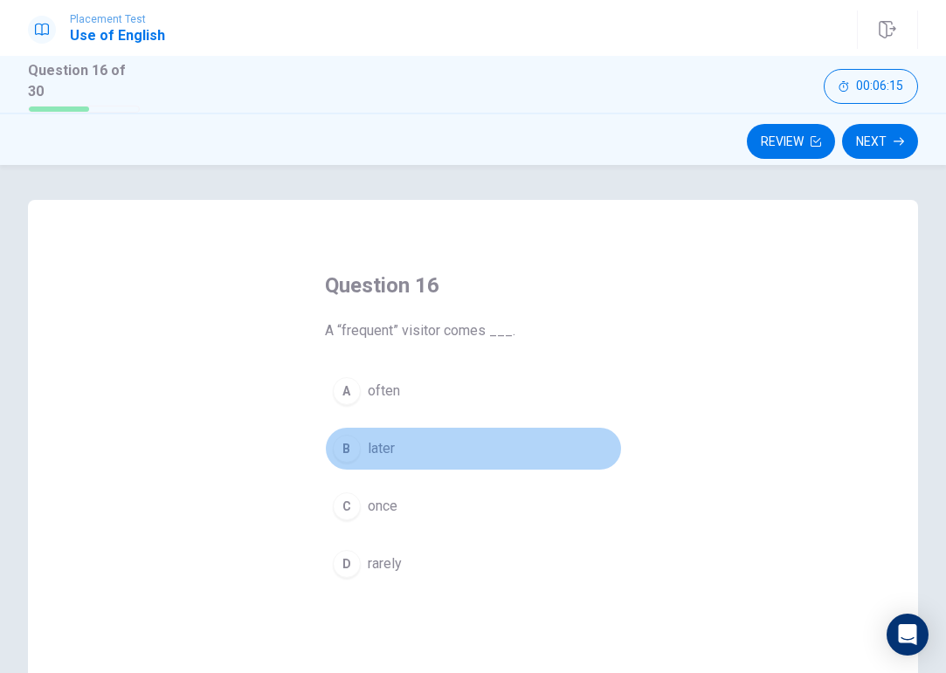
click at [346, 447] on div "B" at bounding box center [347, 449] width 28 height 28
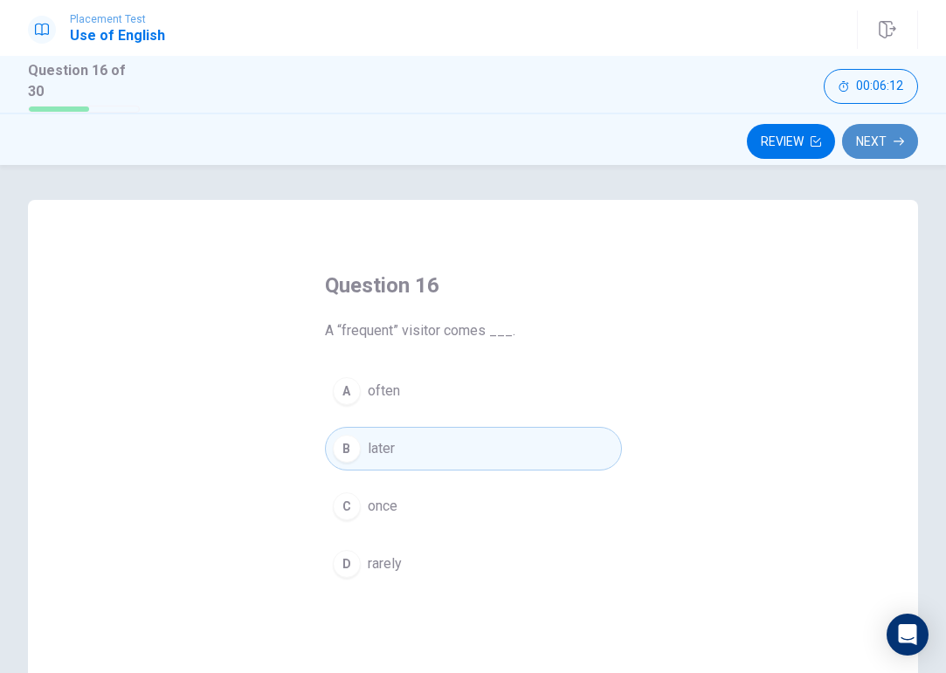
click at [883, 129] on button "Next" at bounding box center [880, 141] width 76 height 35
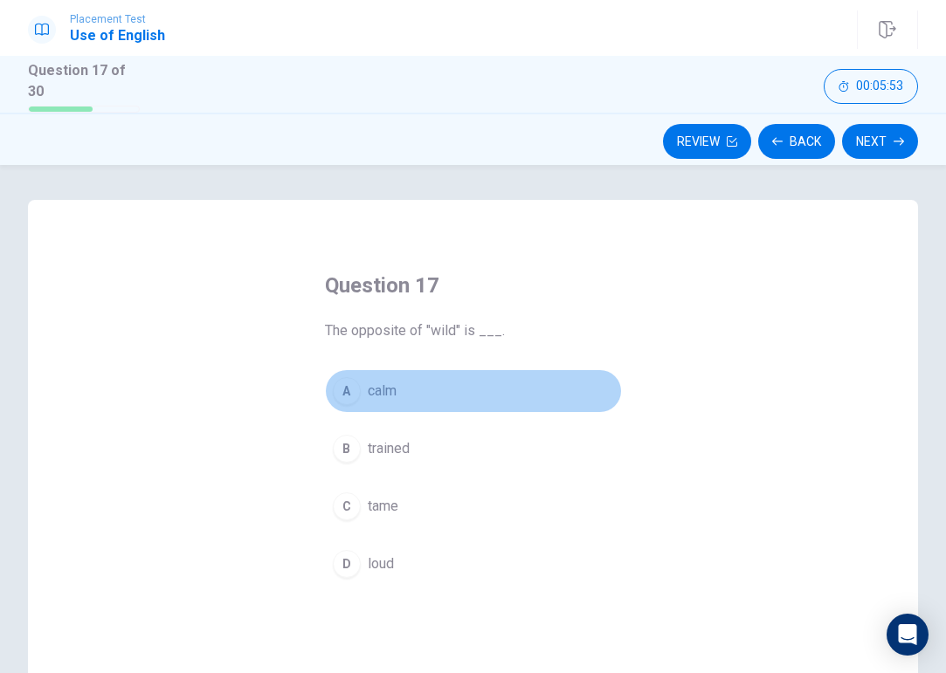
click at [344, 392] on div "A" at bounding box center [347, 391] width 28 height 28
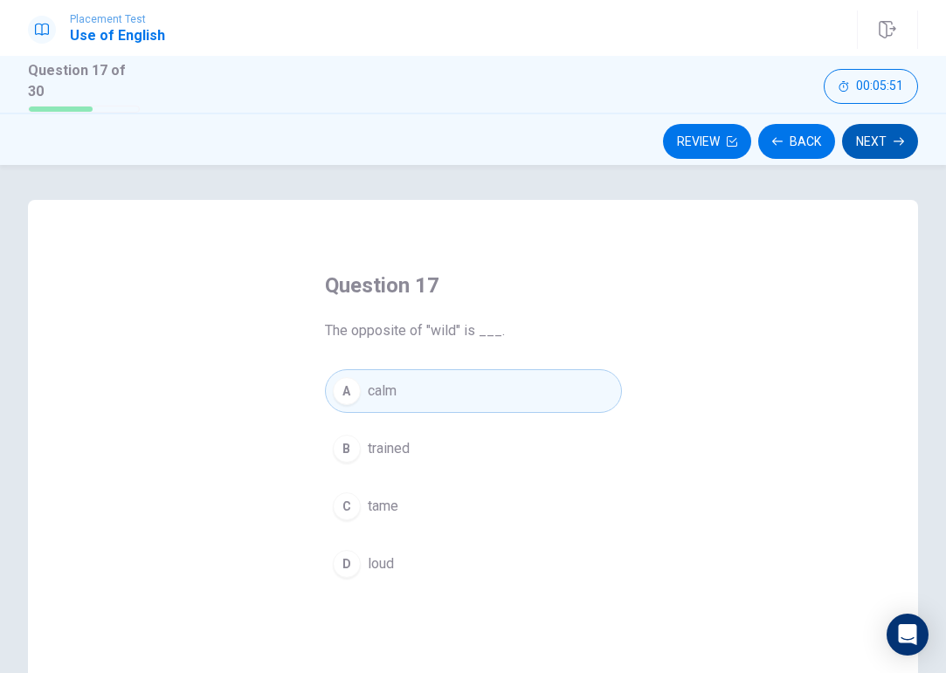
click at [882, 145] on button "Next" at bounding box center [880, 141] width 76 height 35
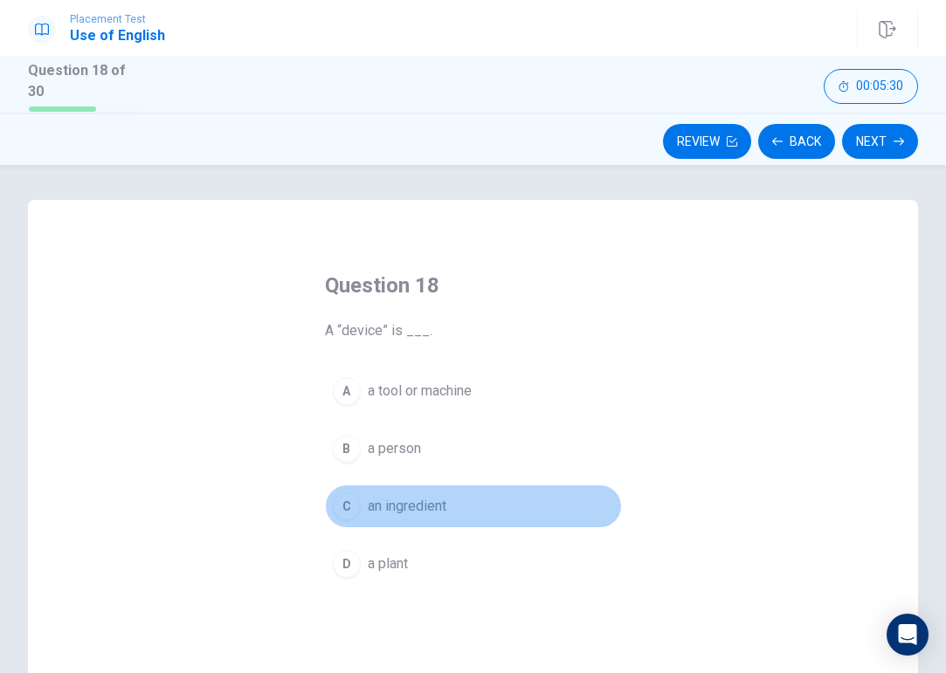
click at [352, 496] on div "C" at bounding box center [347, 506] width 28 height 28
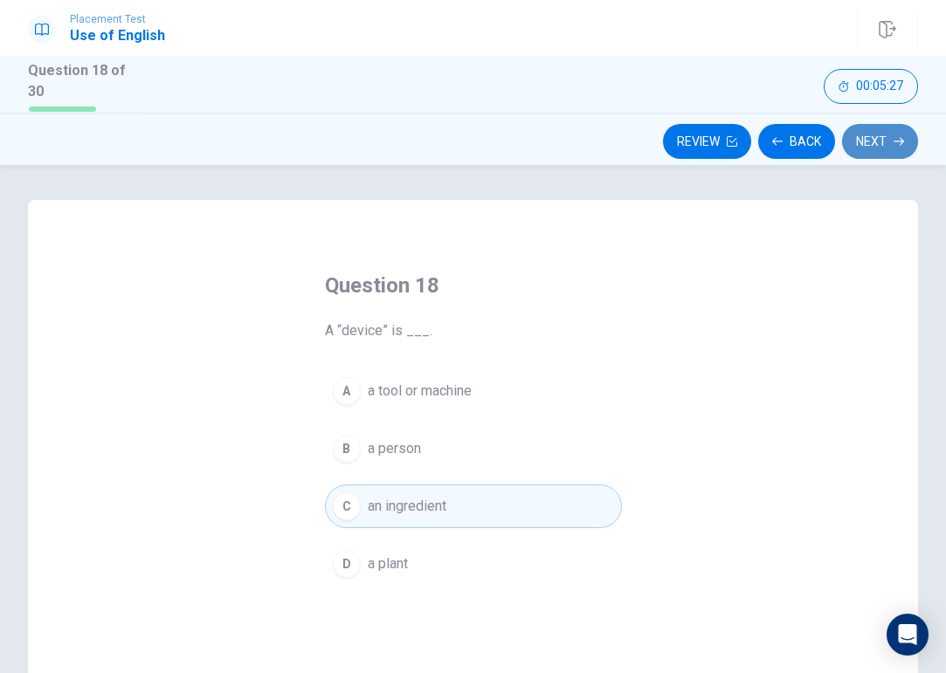
click at [862, 138] on button "Next" at bounding box center [880, 141] width 76 height 35
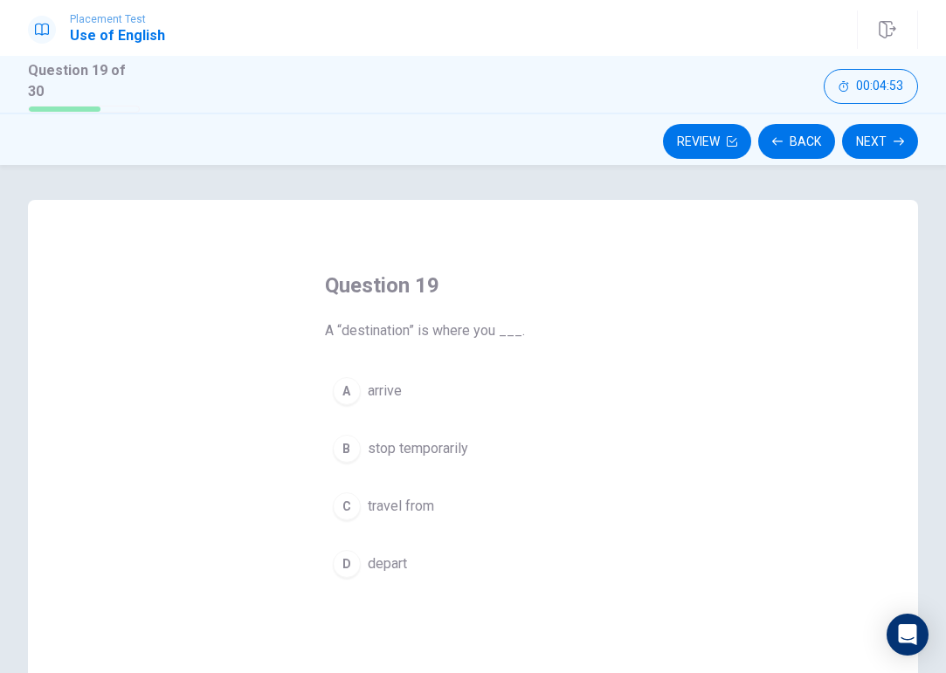
click at [347, 391] on div "A" at bounding box center [347, 391] width 28 height 28
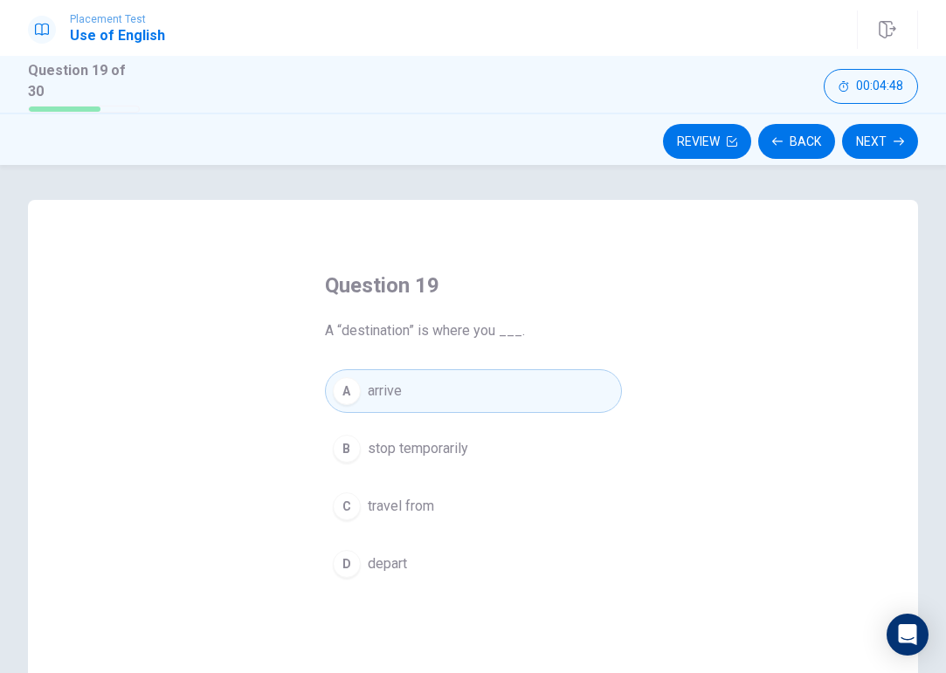
click at [347, 436] on div "B" at bounding box center [347, 449] width 28 height 28
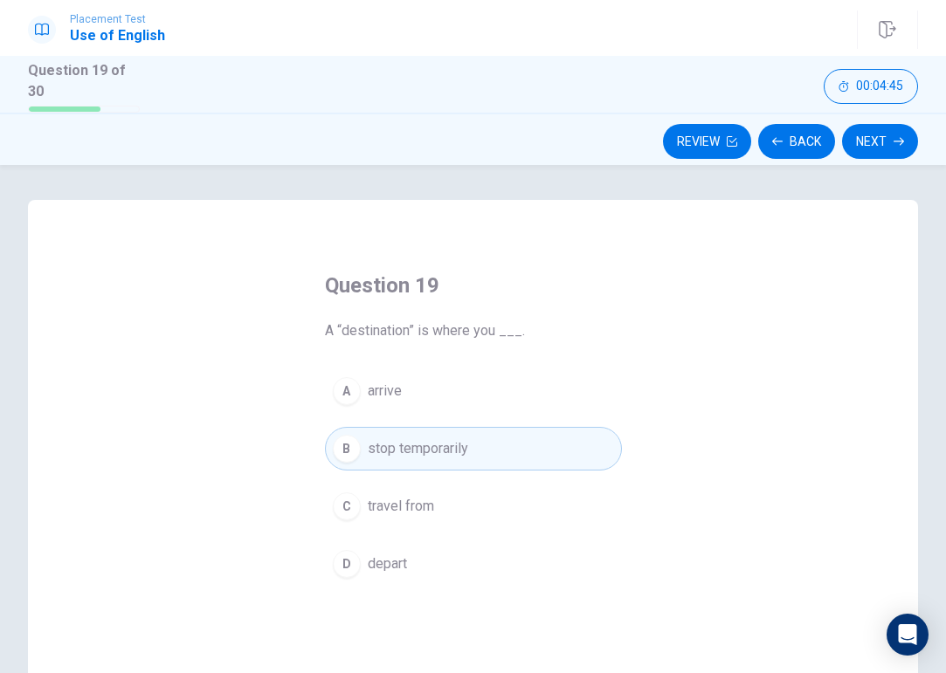
click at [869, 136] on button "Next" at bounding box center [880, 141] width 76 height 35
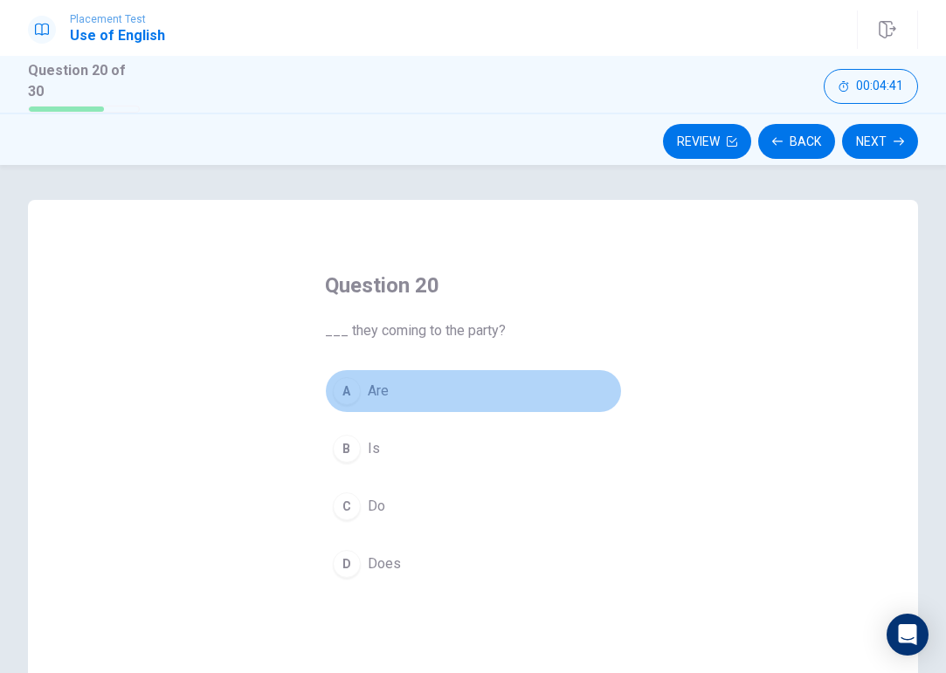
click at [344, 389] on div "A" at bounding box center [347, 391] width 28 height 28
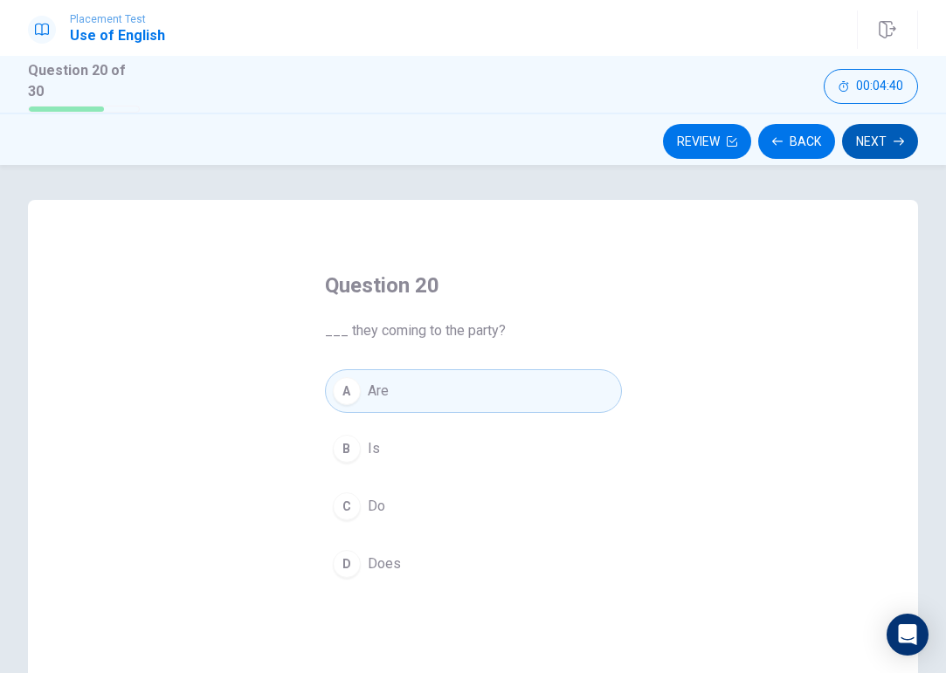
click at [883, 146] on button "Next" at bounding box center [880, 141] width 76 height 35
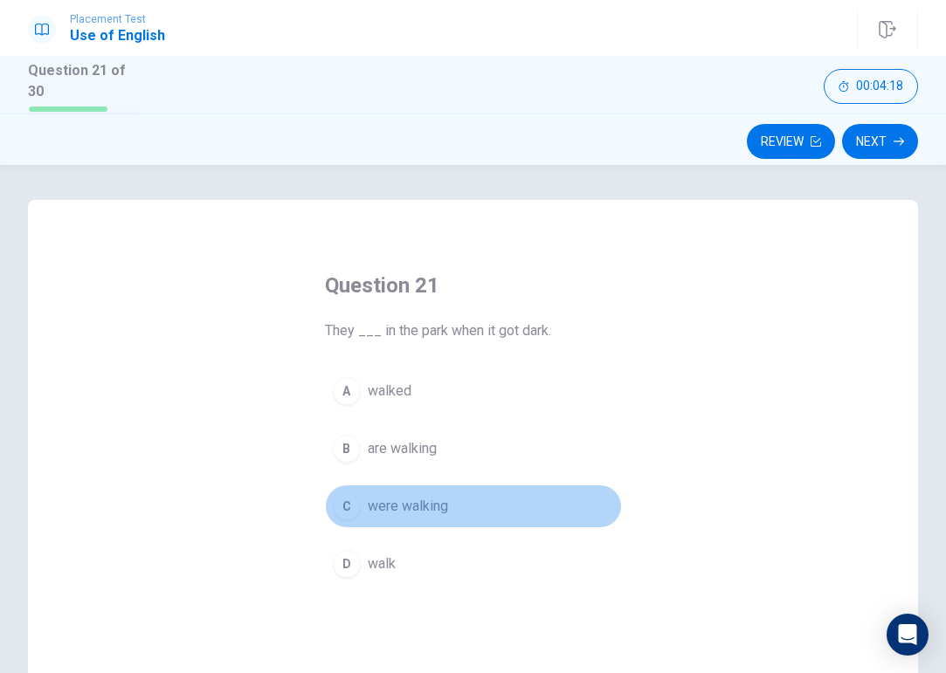
click at [344, 506] on div "C" at bounding box center [347, 506] width 28 height 28
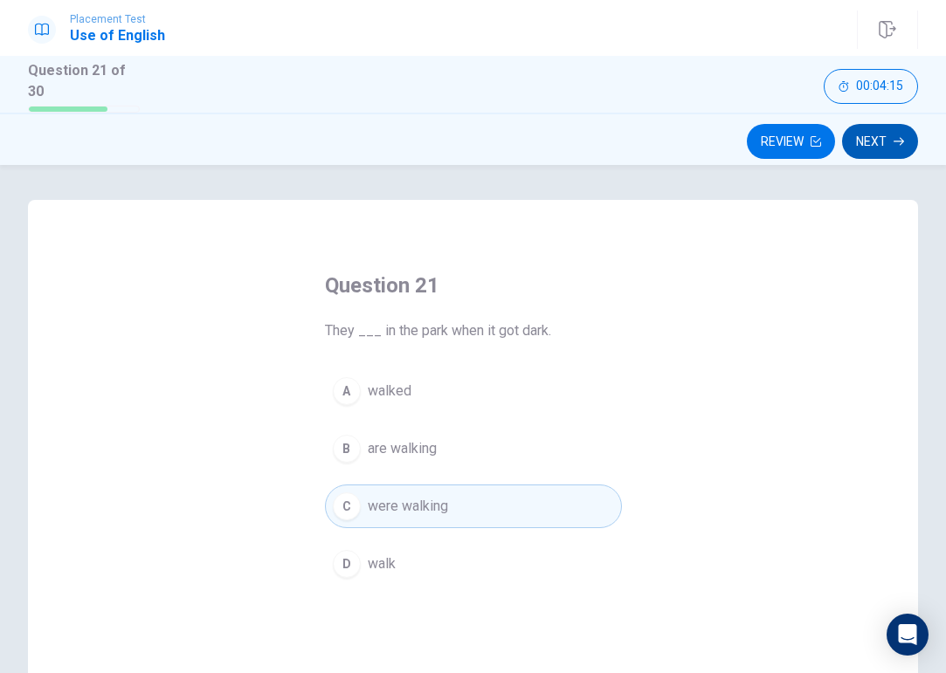
click at [887, 129] on button "Next" at bounding box center [880, 141] width 76 height 35
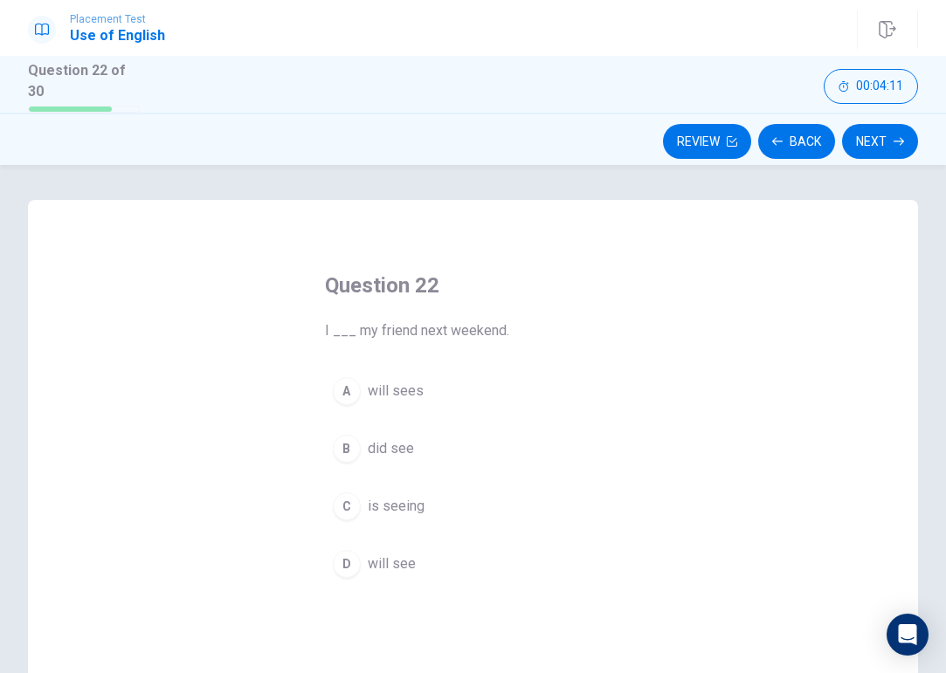
click at [344, 389] on div "A" at bounding box center [347, 391] width 28 height 28
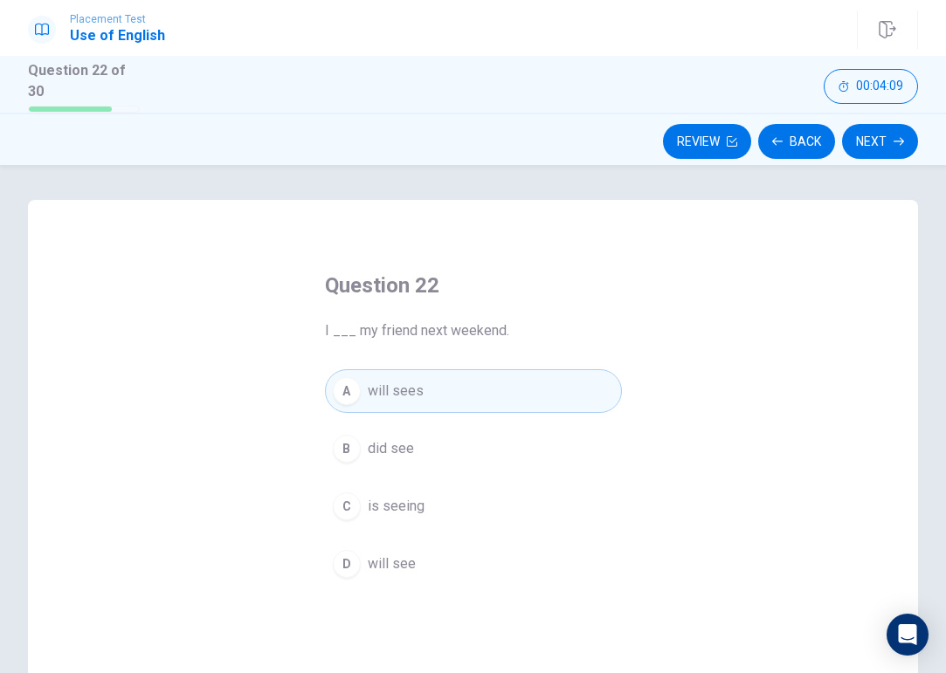
click at [351, 550] on div "D" at bounding box center [347, 564] width 28 height 28
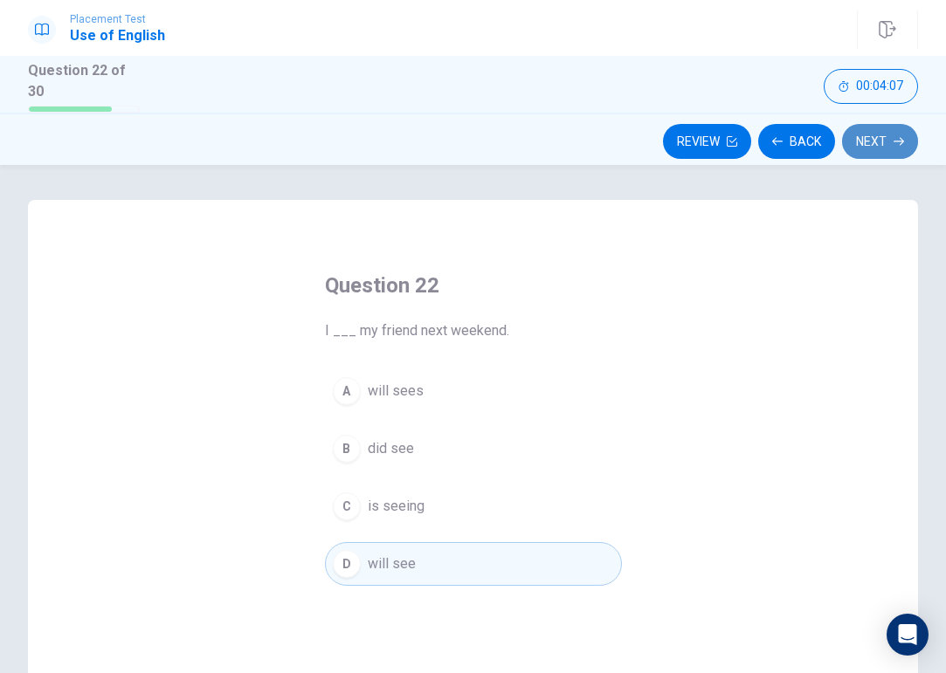
click at [856, 124] on button "Next" at bounding box center [880, 141] width 76 height 35
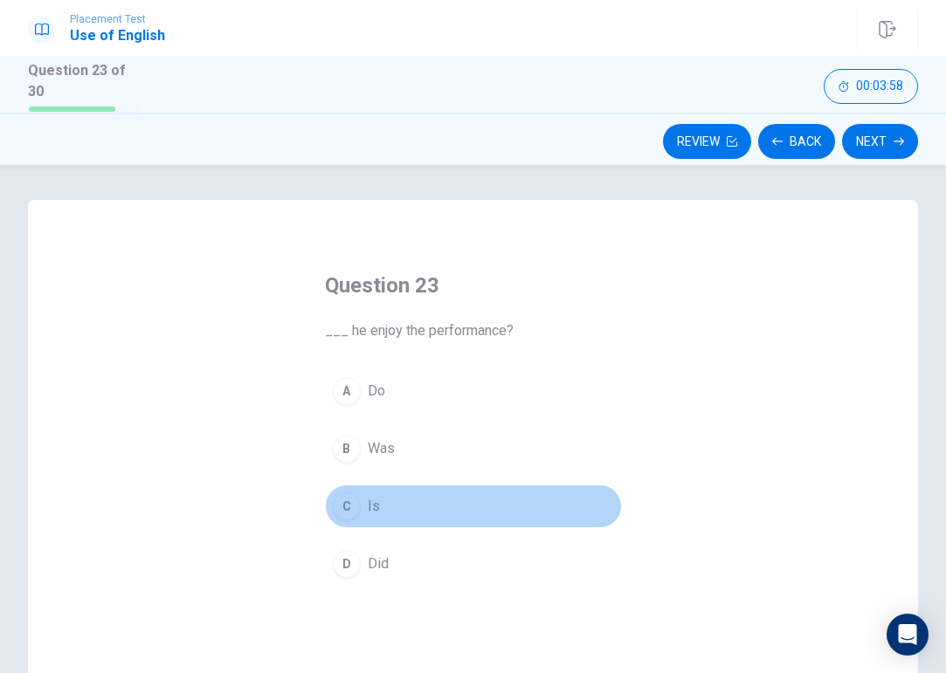
click at [347, 499] on div "C" at bounding box center [347, 506] width 28 height 28
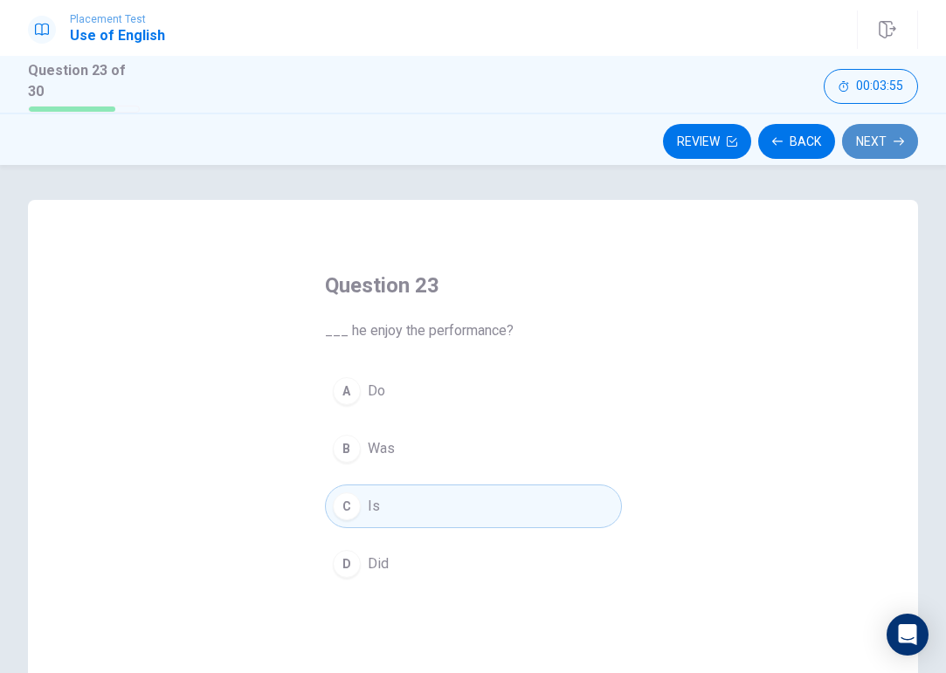
click at [877, 124] on button "Next" at bounding box center [880, 141] width 76 height 35
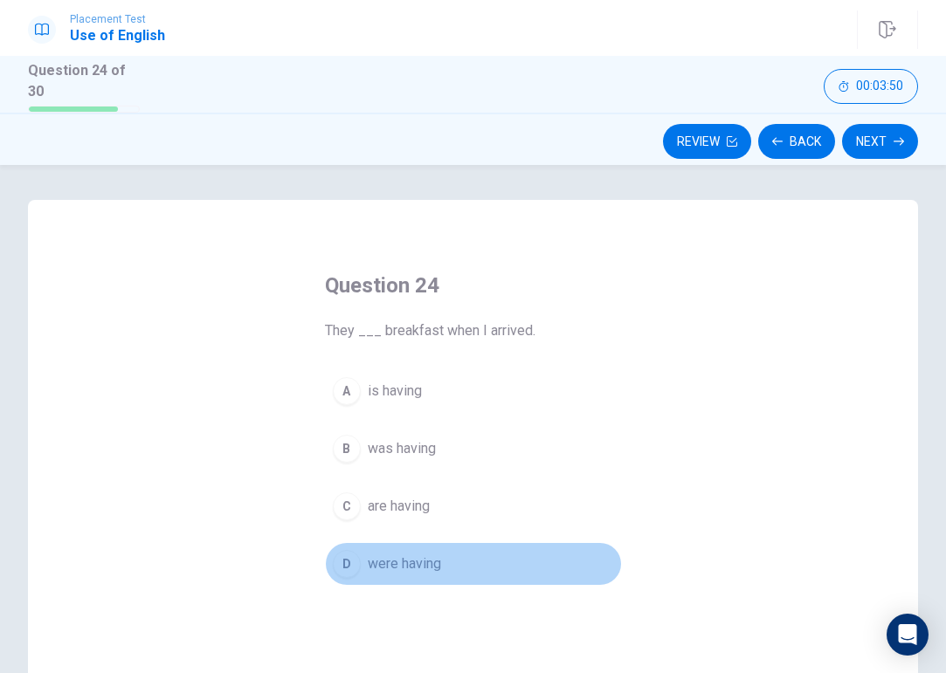
click at [338, 564] on div "D" at bounding box center [347, 564] width 28 height 28
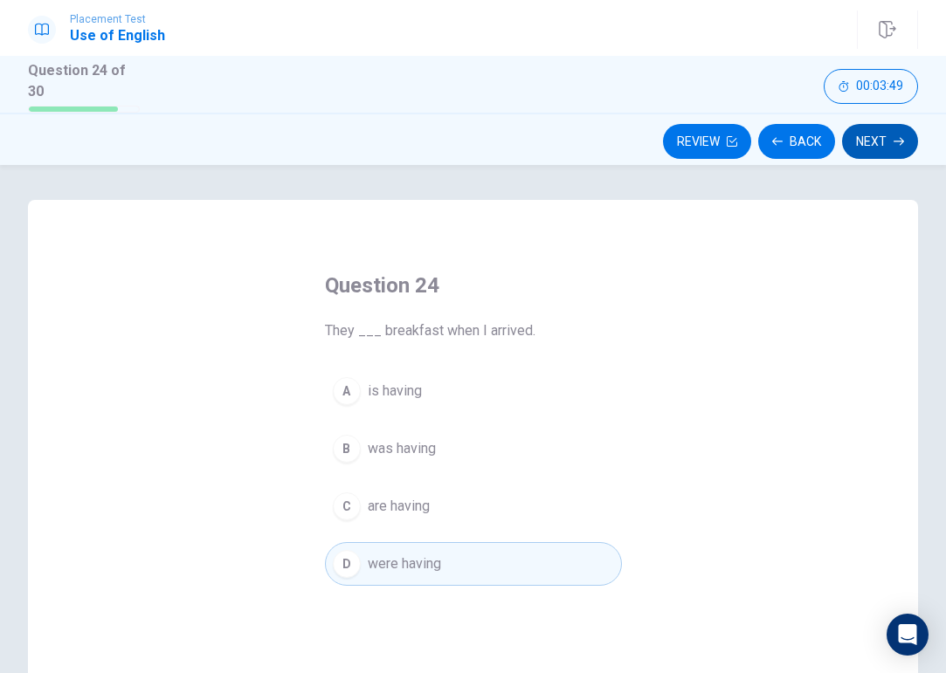
click at [881, 125] on button "Next" at bounding box center [880, 141] width 76 height 35
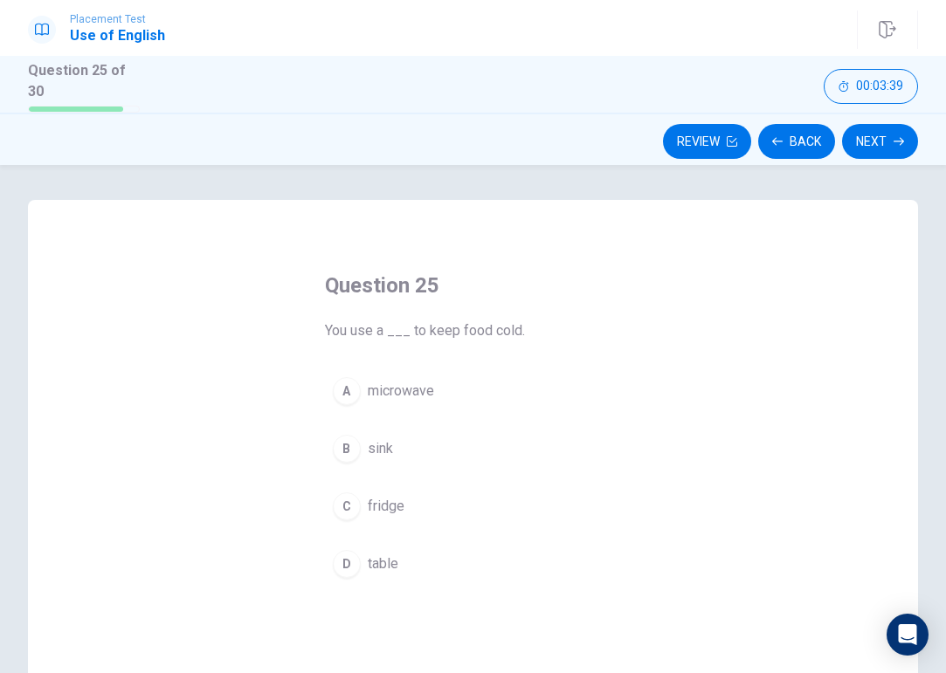
click at [336, 504] on div "C" at bounding box center [347, 506] width 28 height 28
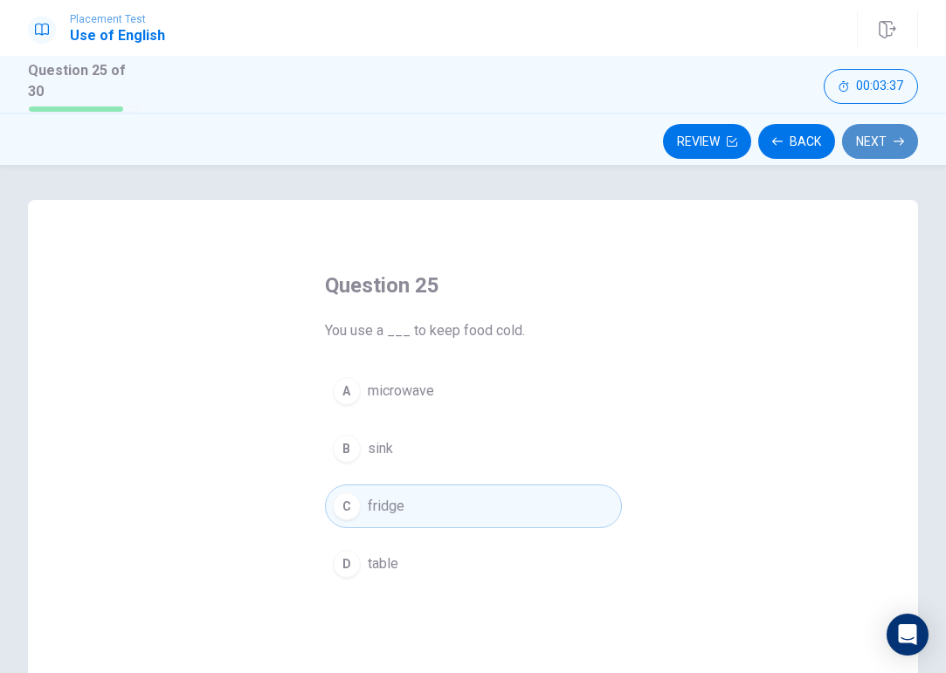
click at [879, 138] on button "Next" at bounding box center [880, 141] width 76 height 35
click at [884, 141] on button "Next" at bounding box center [880, 141] width 76 height 35
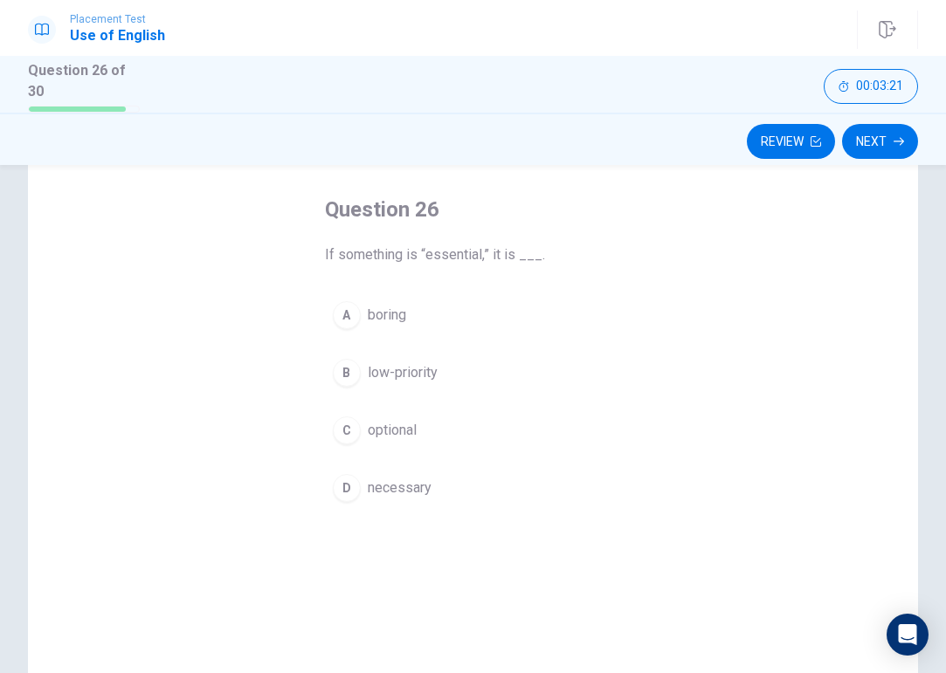
scroll to position [79, 0]
click at [342, 480] on div "D" at bounding box center [347, 485] width 28 height 28
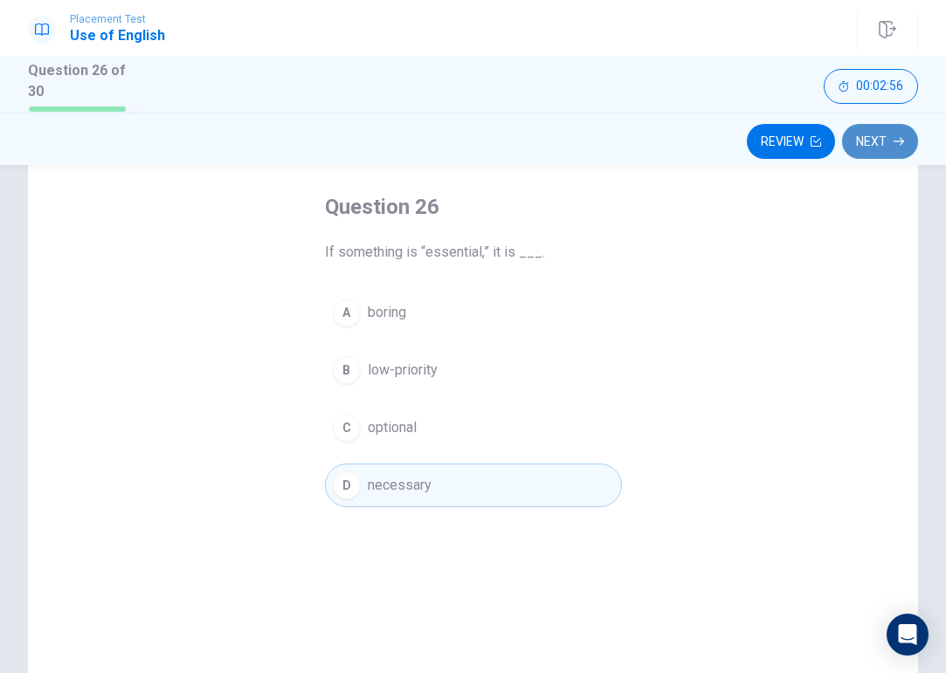
click at [886, 140] on button "Next" at bounding box center [880, 141] width 76 height 35
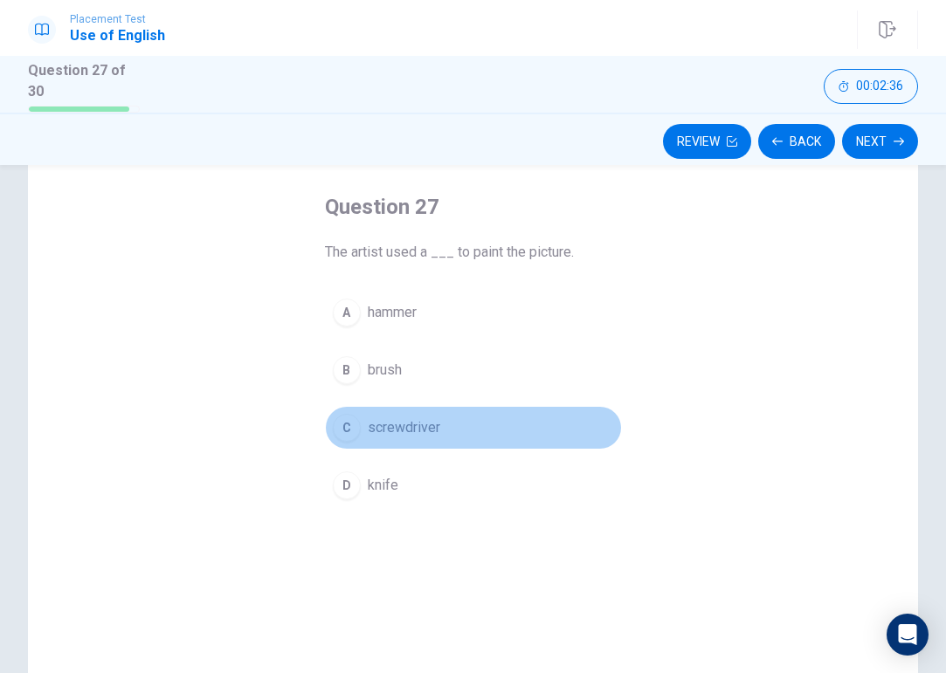
click at [347, 430] on div "C" at bounding box center [347, 428] width 28 height 28
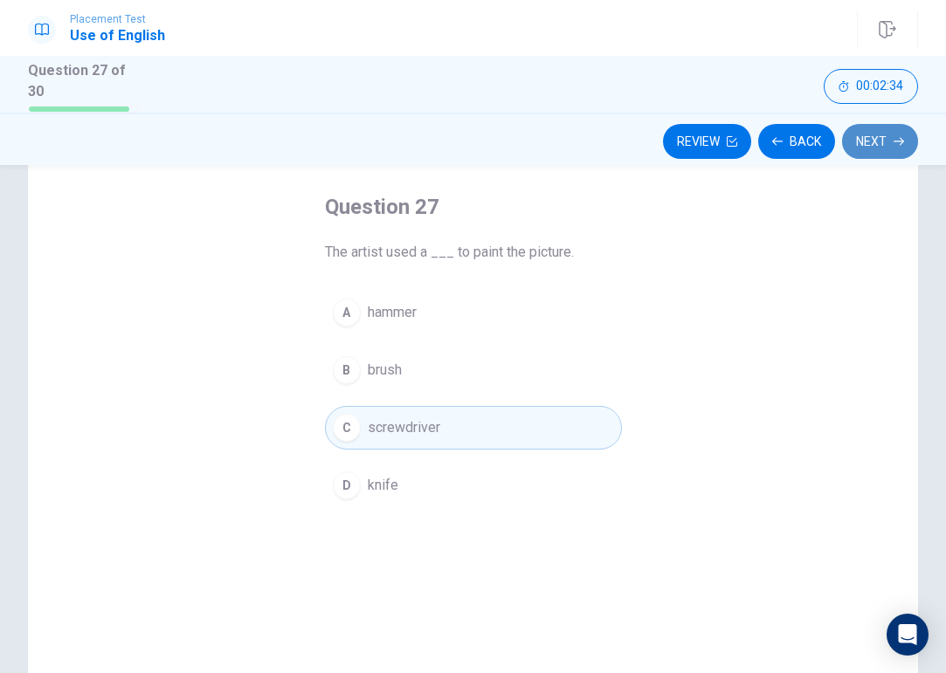
click at [869, 127] on button "Next" at bounding box center [880, 141] width 76 height 35
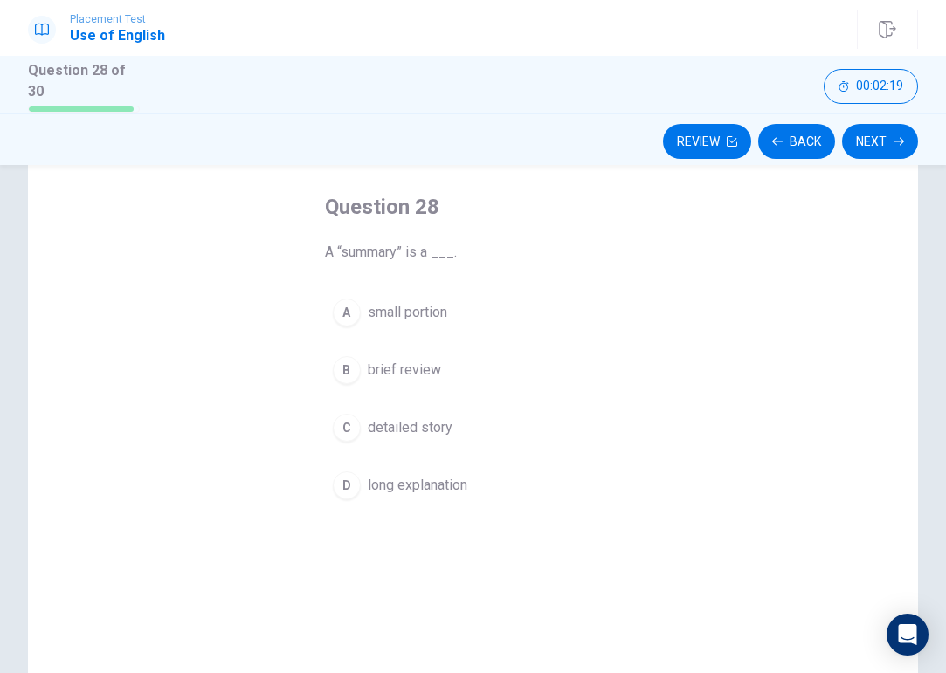
click at [347, 479] on div "D" at bounding box center [347, 485] width 28 height 28
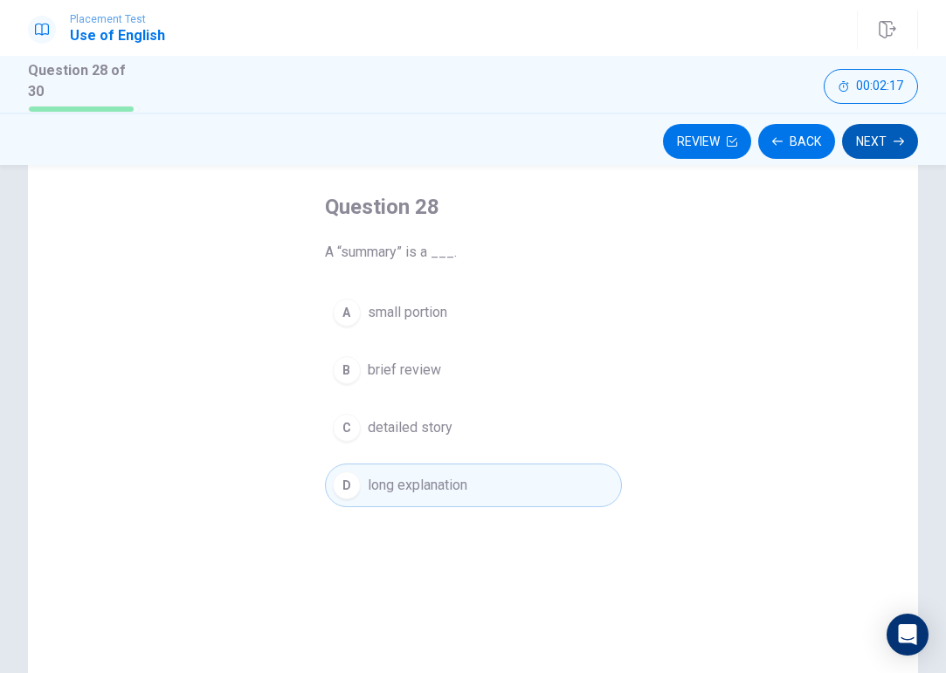
click at [880, 134] on button "Next" at bounding box center [880, 141] width 76 height 35
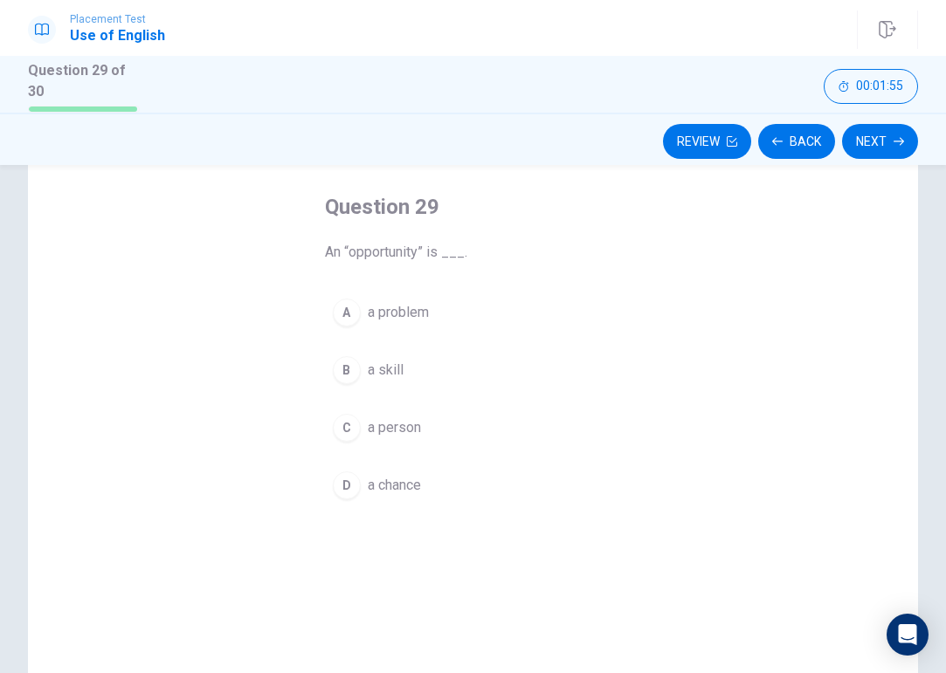
click at [346, 359] on div "B" at bounding box center [347, 370] width 28 height 28
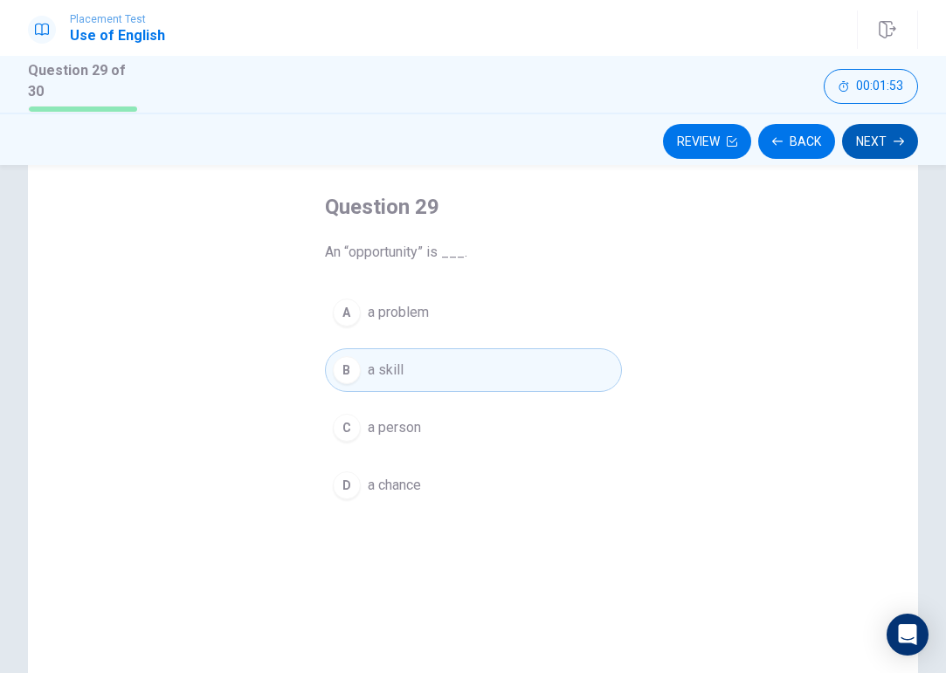
click at [890, 133] on button "Next" at bounding box center [880, 141] width 76 height 35
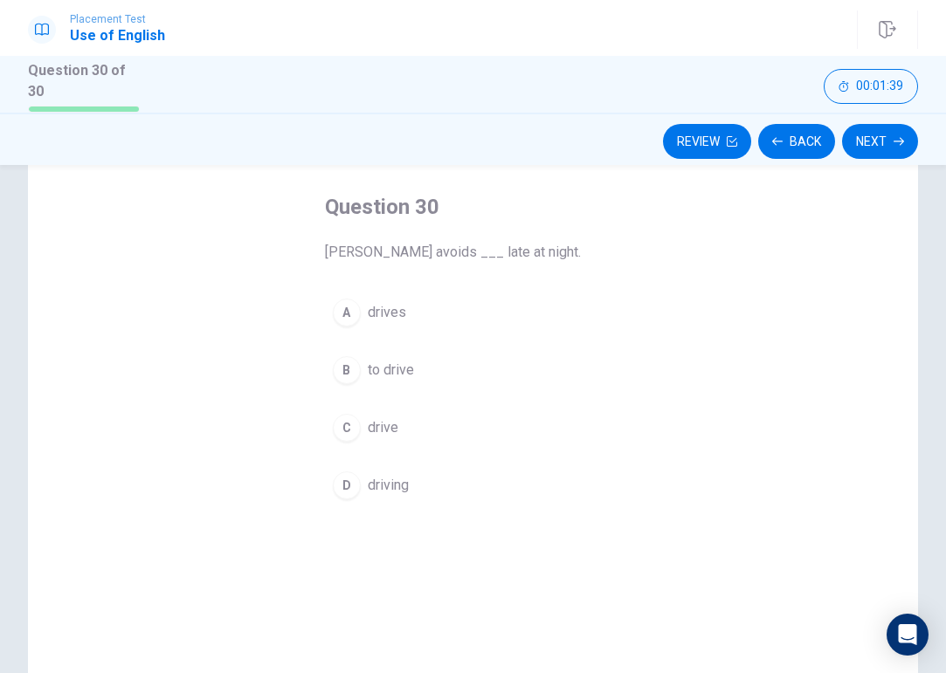
click at [345, 368] on div "B" at bounding box center [347, 370] width 28 height 28
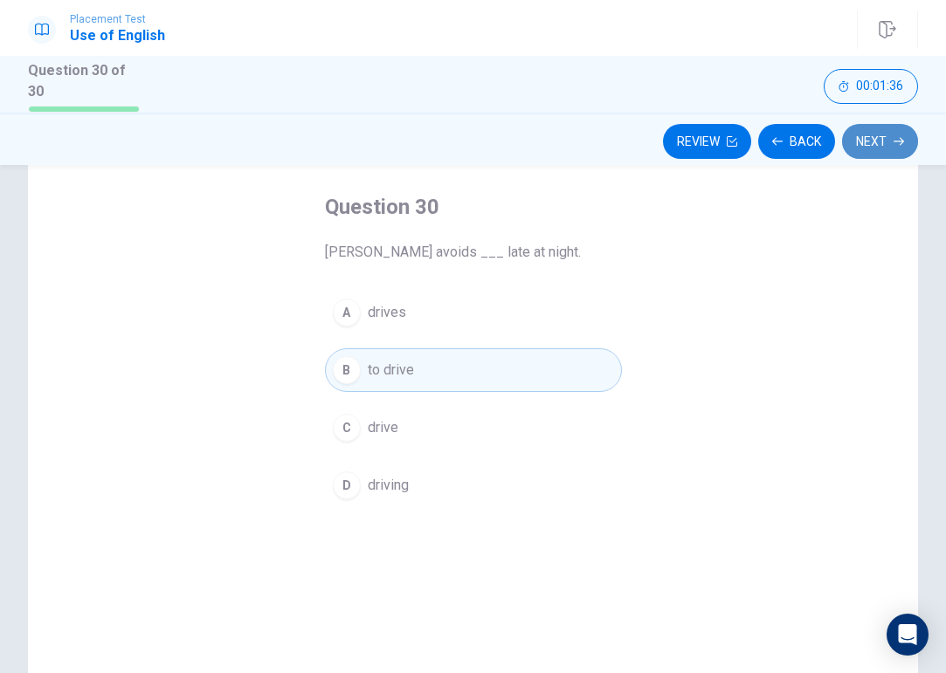
click at [885, 136] on button "Next" at bounding box center [880, 141] width 76 height 35
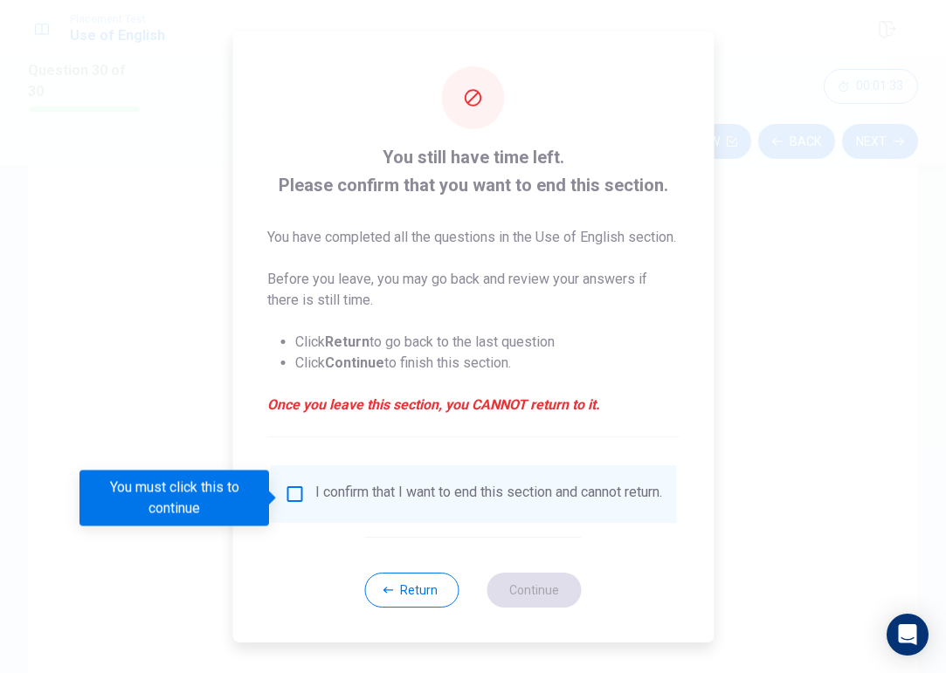
click at [293, 493] on input "You must click this to continue" at bounding box center [294, 494] width 21 height 21
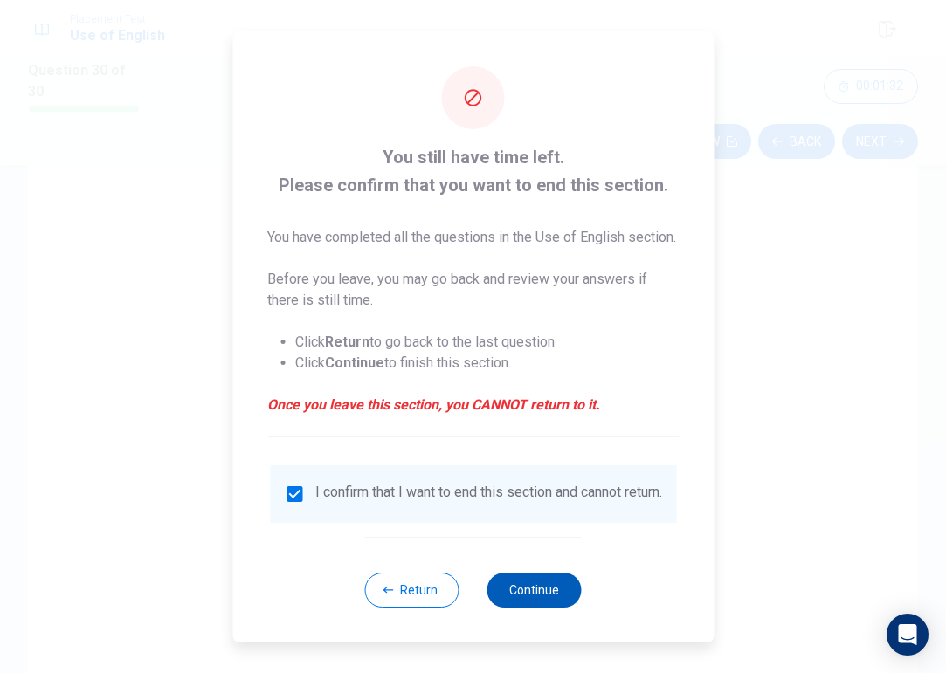
click at [533, 606] on button "Continue" at bounding box center [534, 590] width 94 height 35
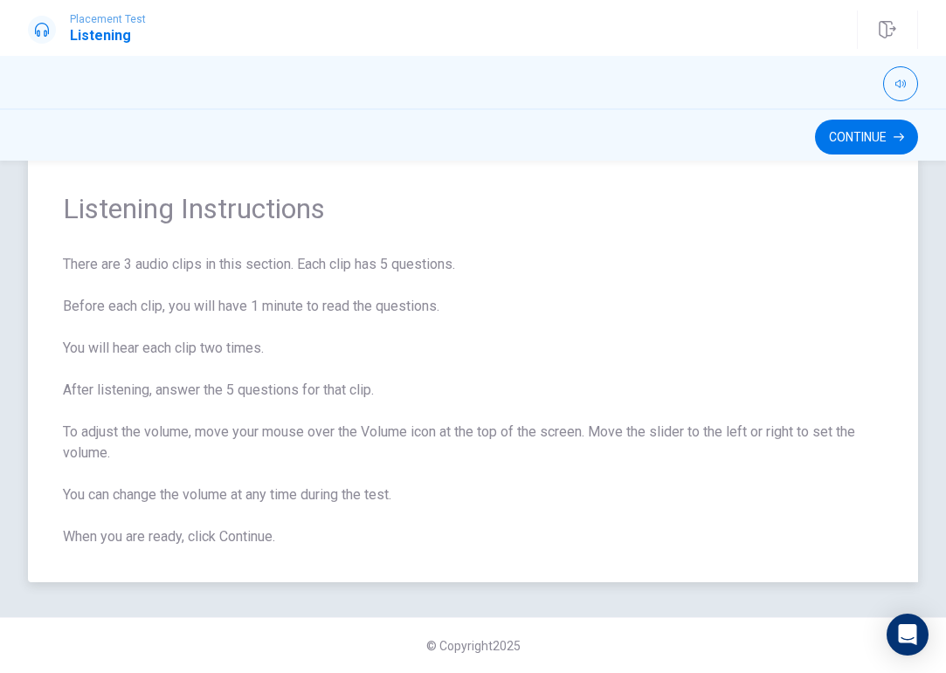
scroll to position [0, 0]
click at [855, 140] on button "Continue" at bounding box center [866, 137] width 103 height 35
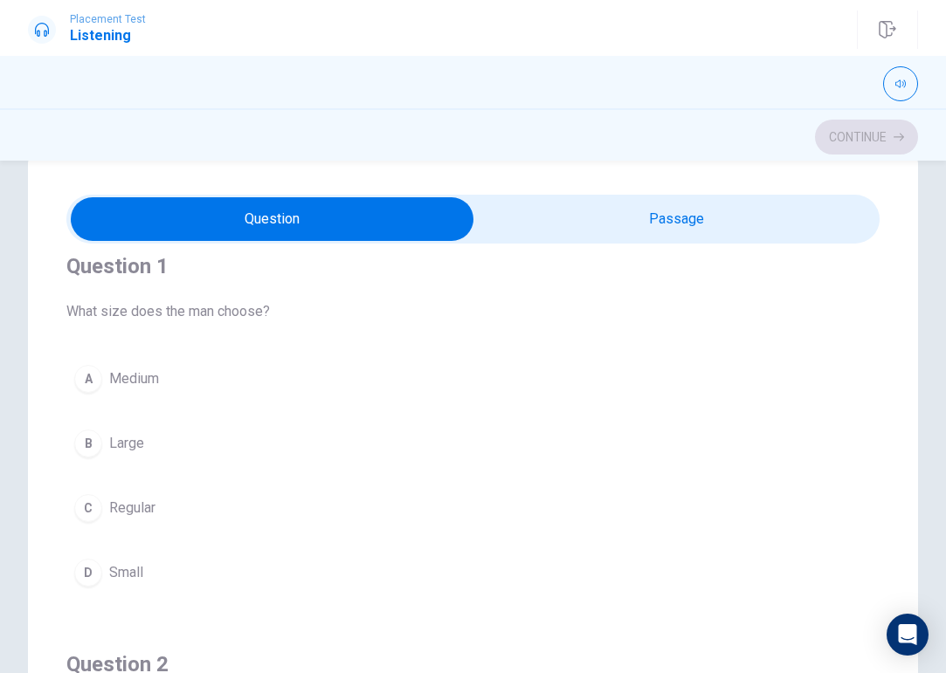
scroll to position [17, 0]
type input "13"
click at [547, 224] on input "checkbox" at bounding box center [273, 219] width 1220 height 44
checkbox input "true"
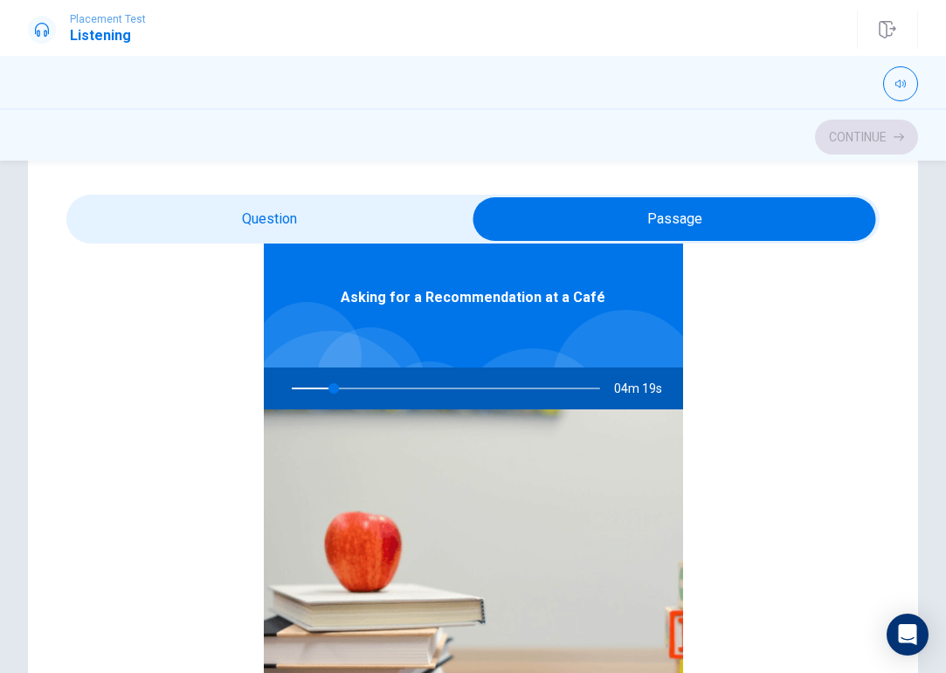
scroll to position [98, 0]
type input "17"
click at [355, 218] on input "checkbox" at bounding box center [675, 219] width 1220 height 44
checkbox input "false"
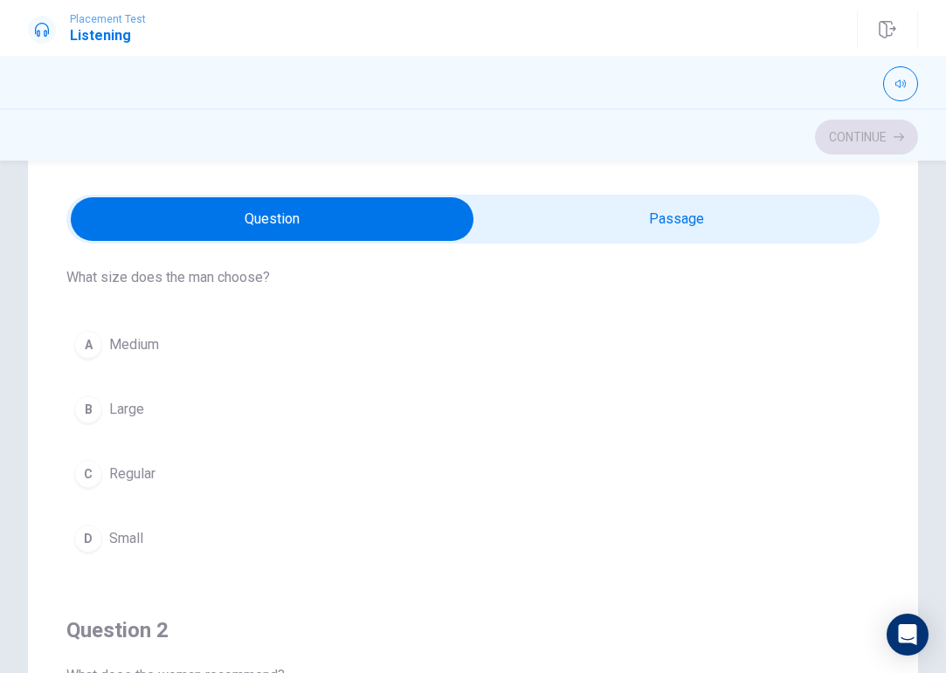
scroll to position [31, 0]
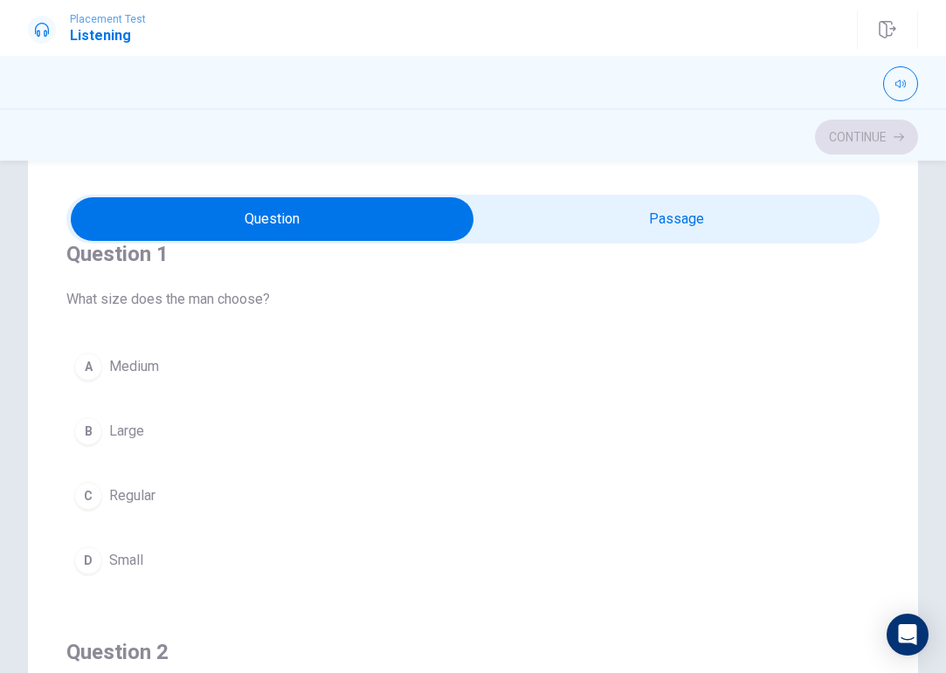
click at [86, 434] on div "B" at bounding box center [88, 431] width 28 height 28
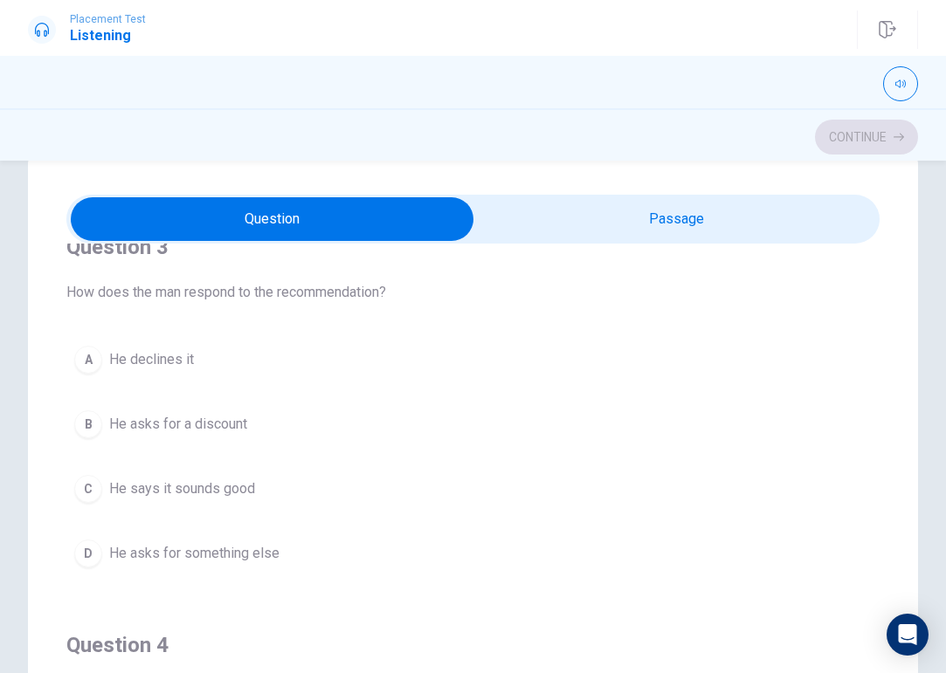
scroll to position [838, 0]
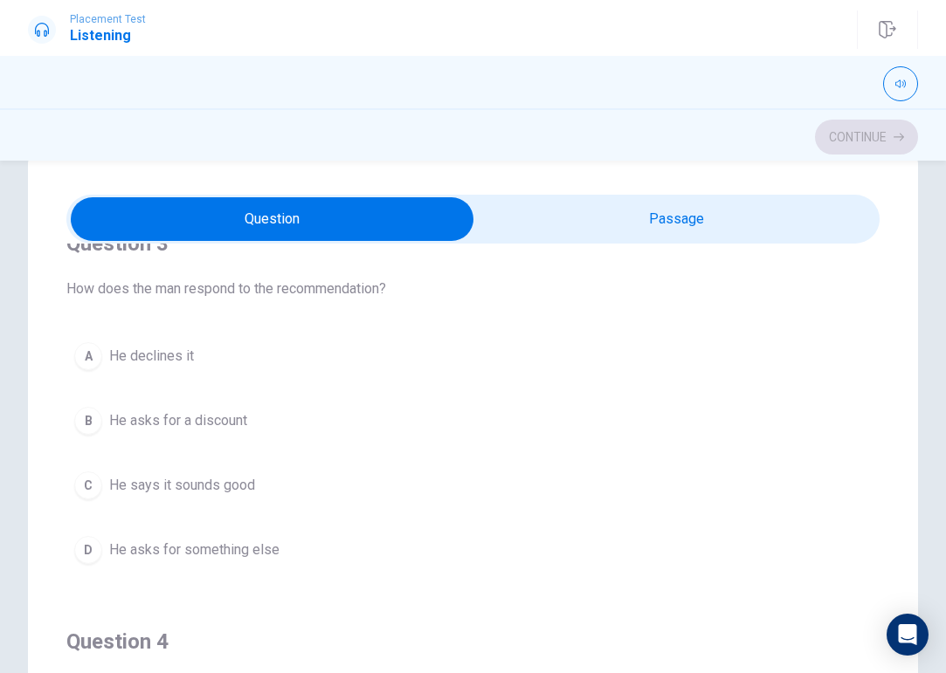
click at [93, 487] on div "C" at bounding box center [88, 485] width 28 height 28
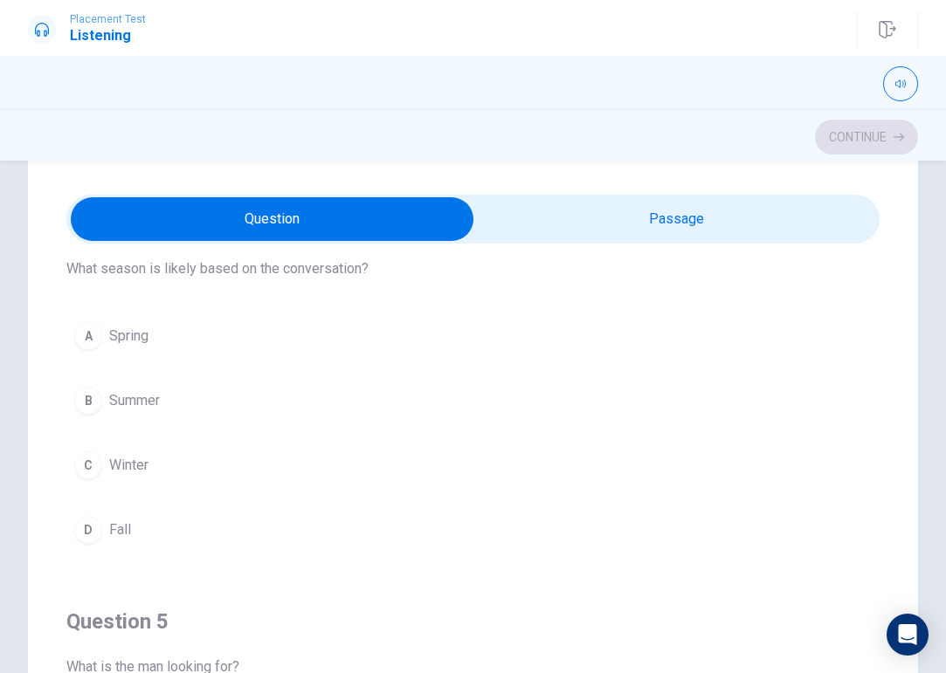
scroll to position [1255, 0]
click at [92, 339] on div "A" at bounding box center [88, 338] width 28 height 28
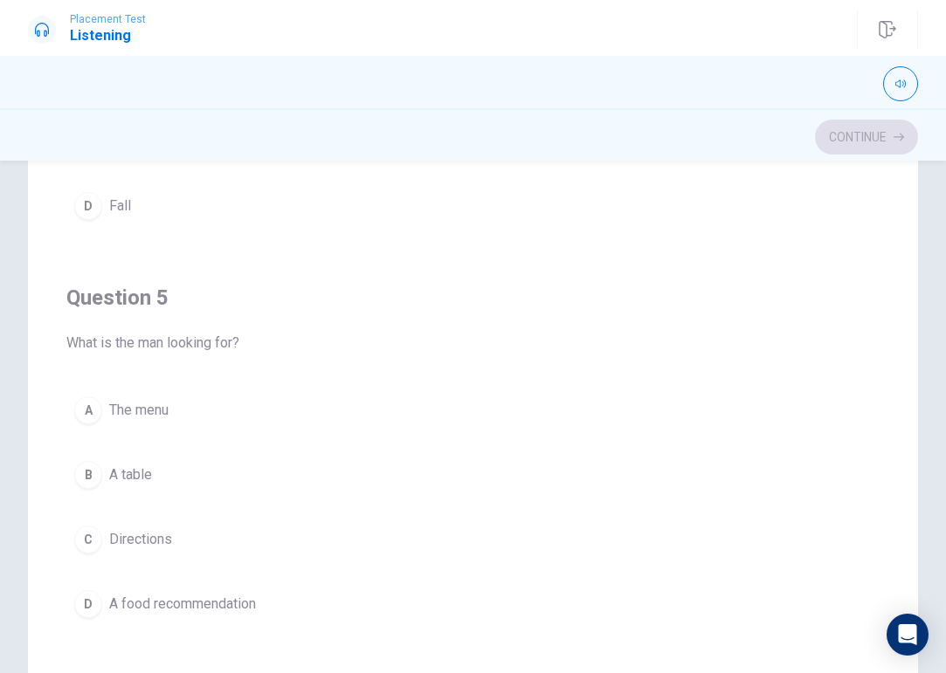
scroll to position [206, 0]
click at [89, 532] on div "C" at bounding box center [88, 539] width 28 height 28
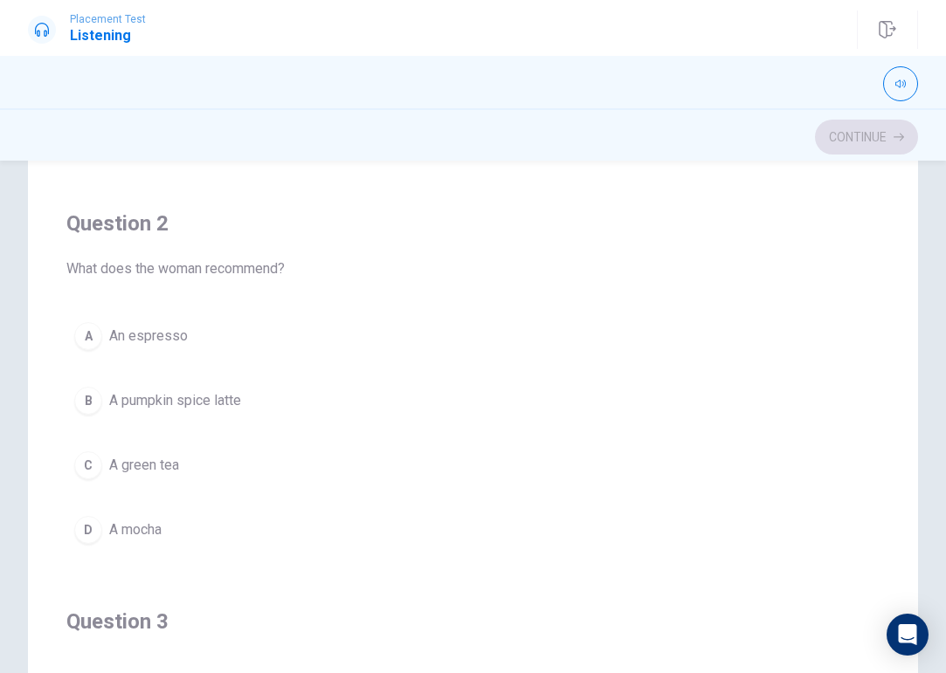
scroll to position [294, 0]
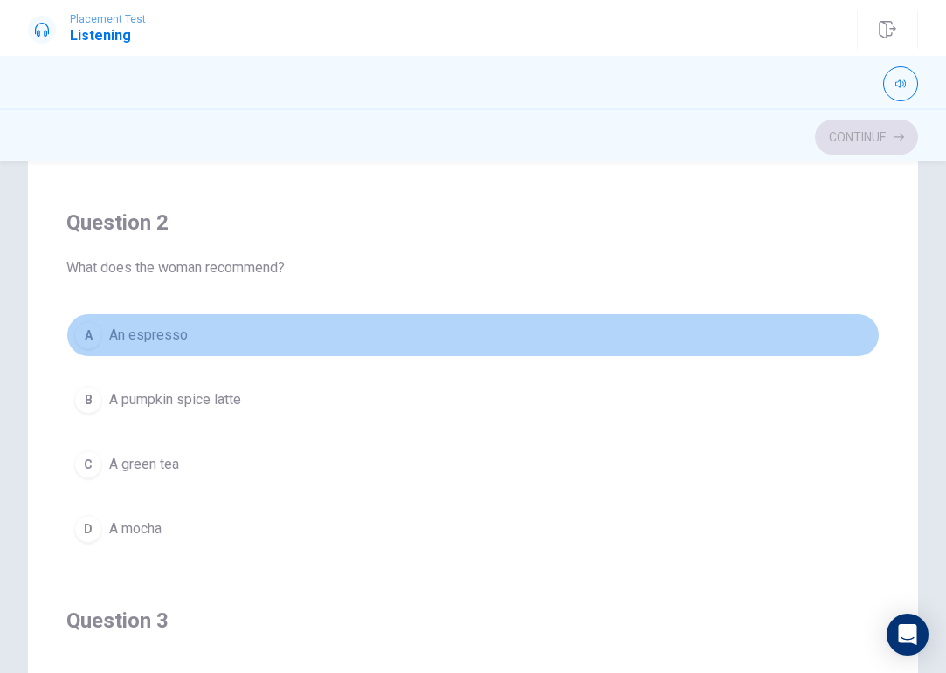
click at [85, 343] on div "A" at bounding box center [88, 335] width 28 height 28
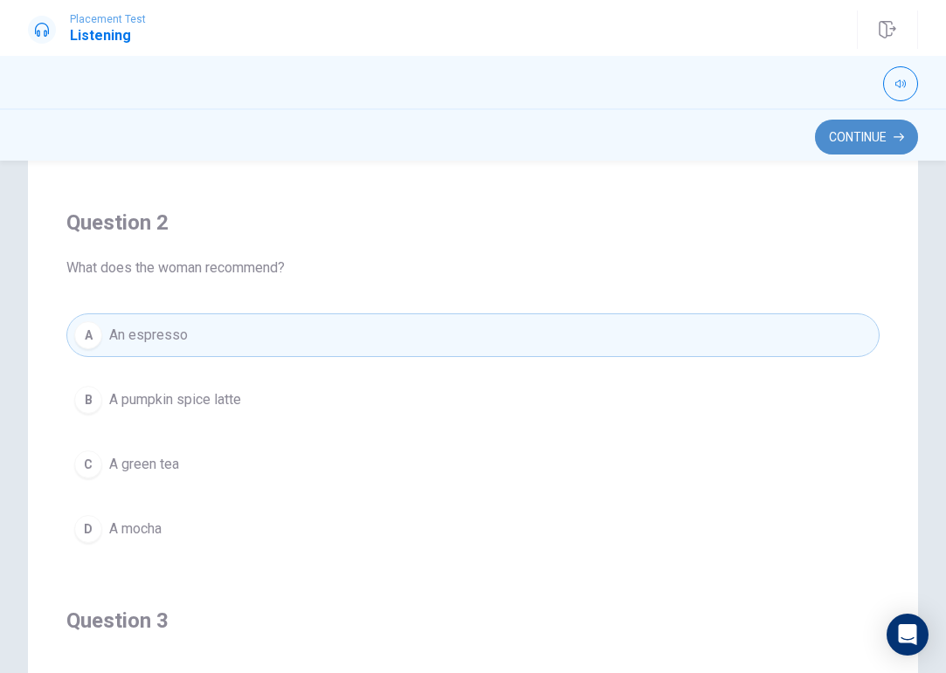
click at [862, 134] on button "Continue" at bounding box center [866, 137] width 103 height 35
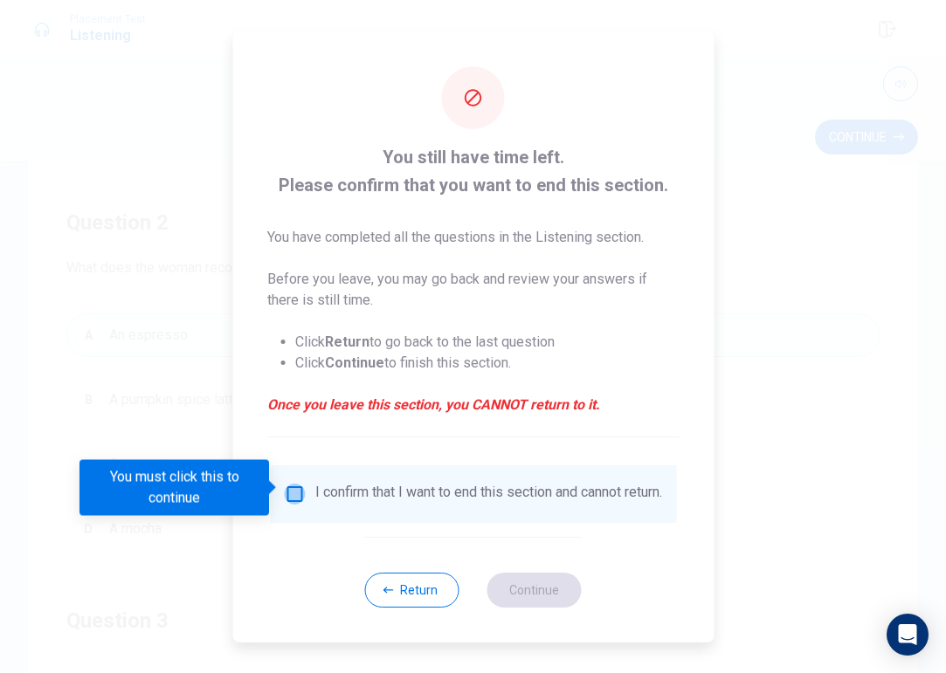
click at [294, 492] on input "You must click this to continue" at bounding box center [294, 494] width 21 height 21
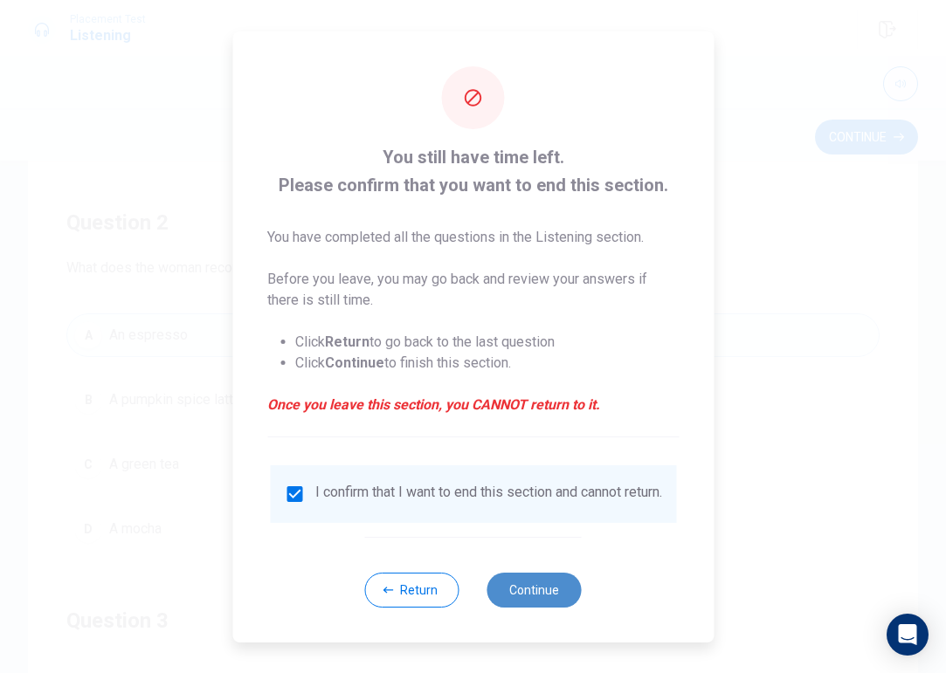
click at [513, 588] on button "Continue" at bounding box center [534, 590] width 94 height 35
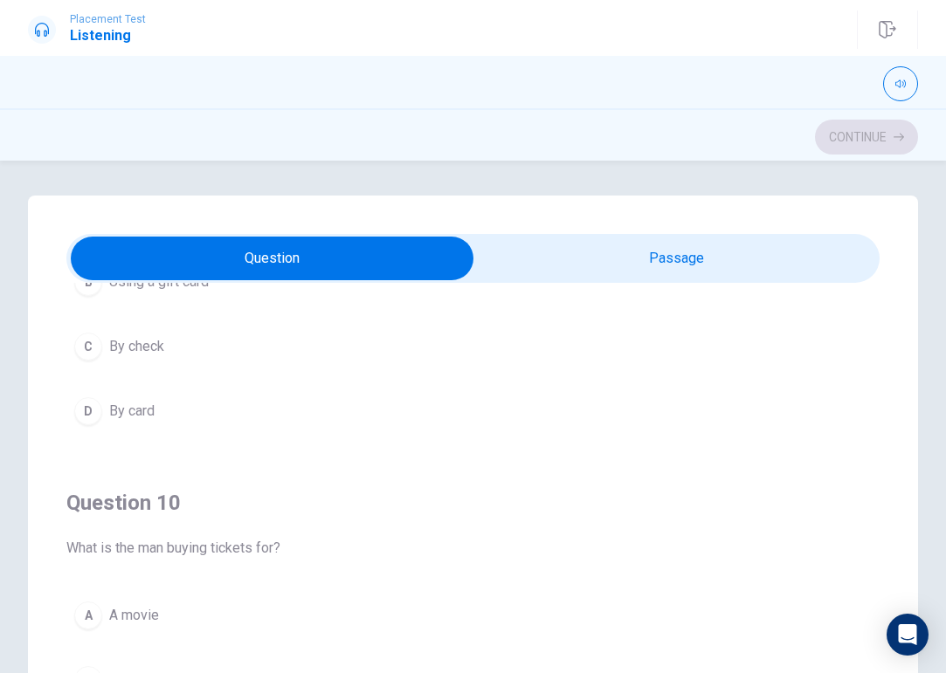
scroll to position [1414, 0]
click at [83, 418] on div "D" at bounding box center [88, 411] width 28 height 28
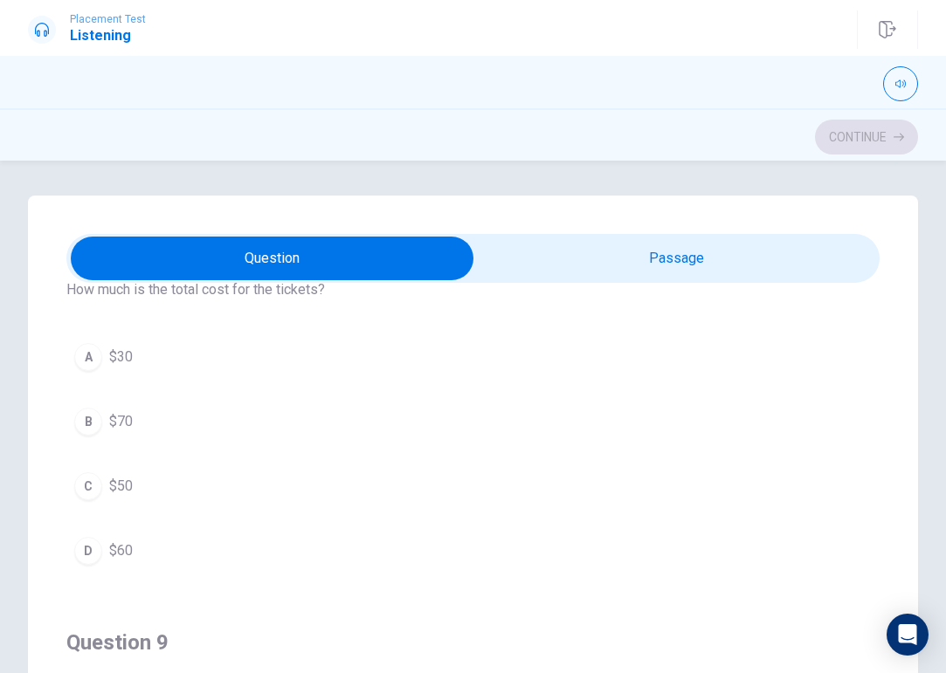
scroll to position [883, 0]
click at [93, 354] on div "A" at bounding box center [88, 351] width 28 height 28
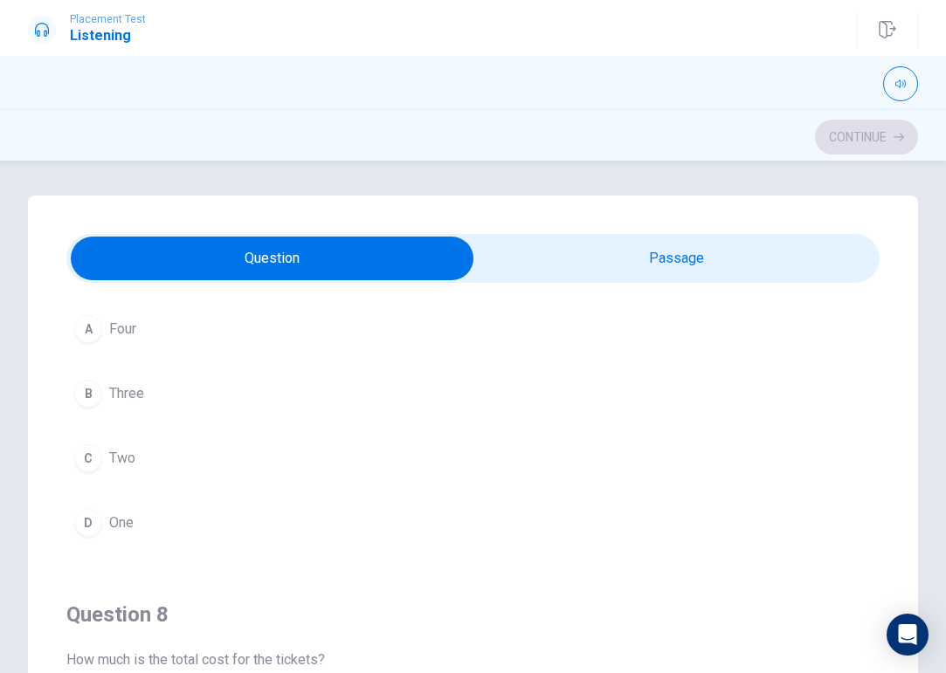
scroll to position [500, 0]
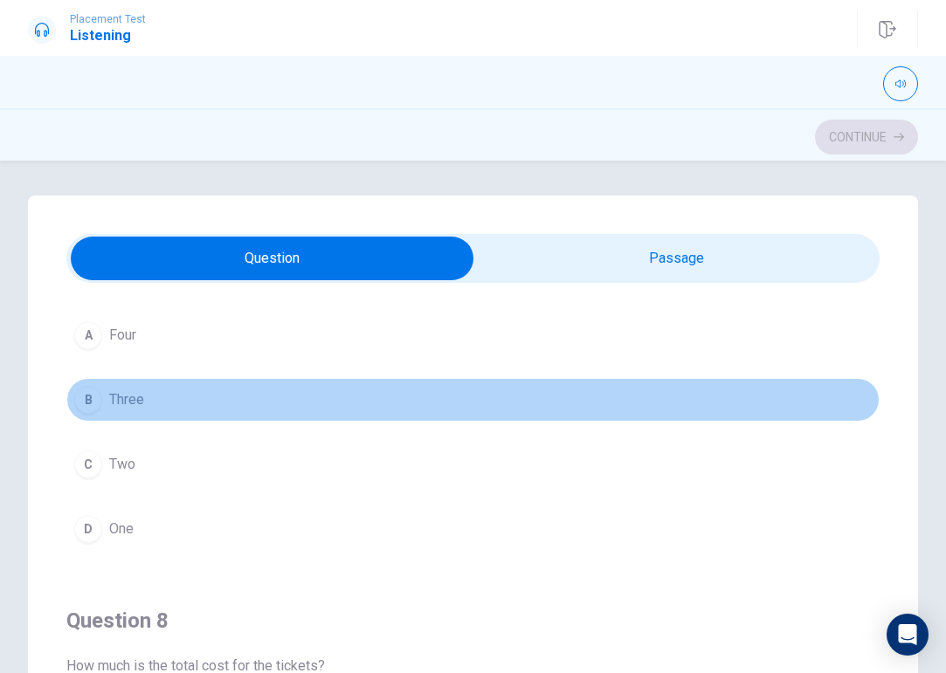
click at [96, 401] on div "B" at bounding box center [88, 400] width 28 height 28
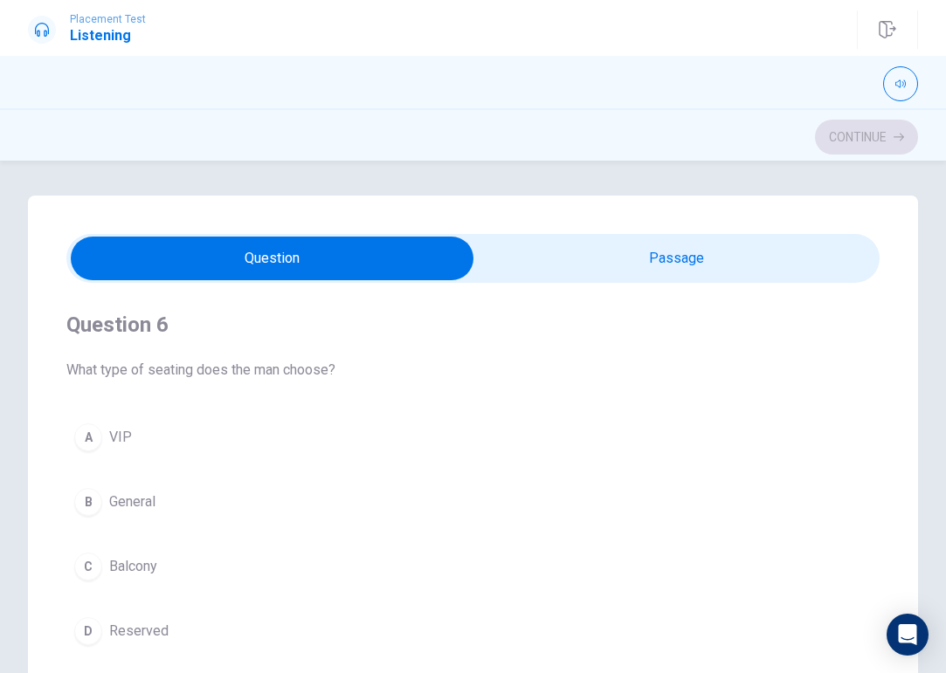
scroll to position [0, 0]
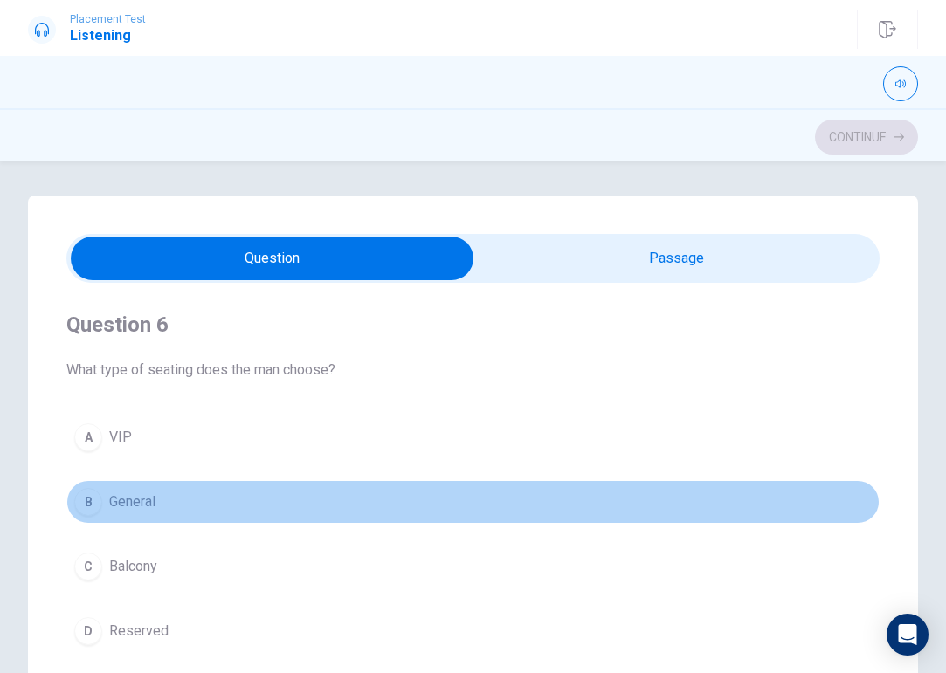
click at [90, 504] on div "B" at bounding box center [88, 502] width 28 height 28
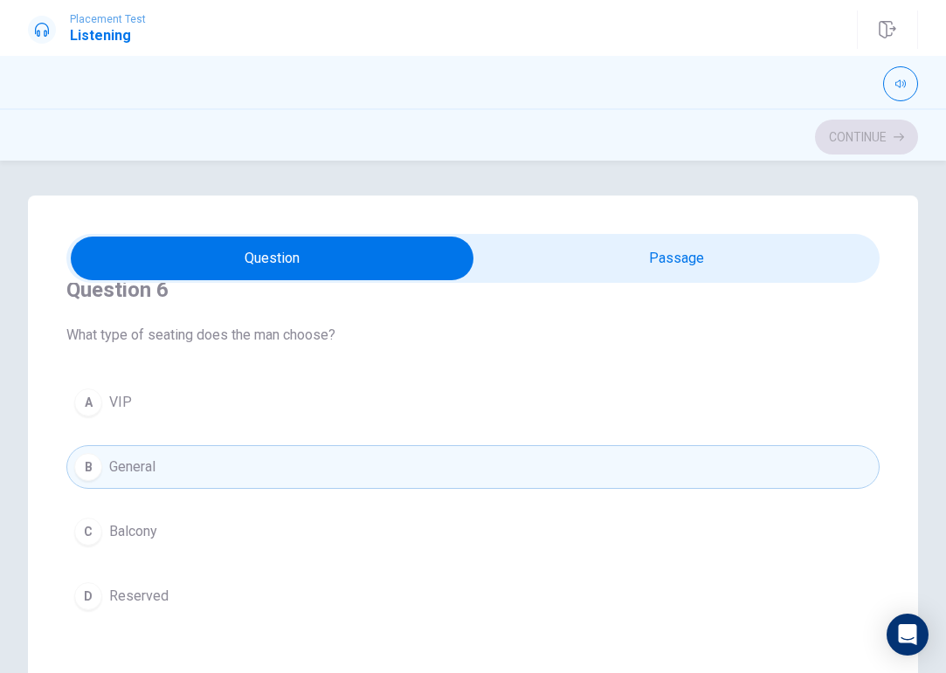
scroll to position [43, 0]
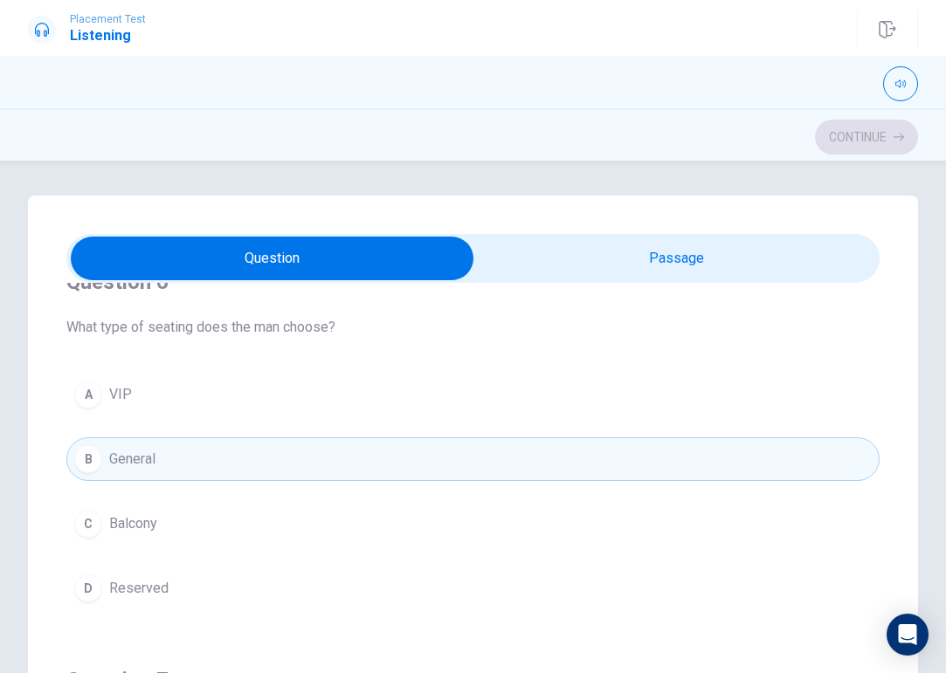
click at [93, 525] on div "C" at bounding box center [88, 524] width 28 height 28
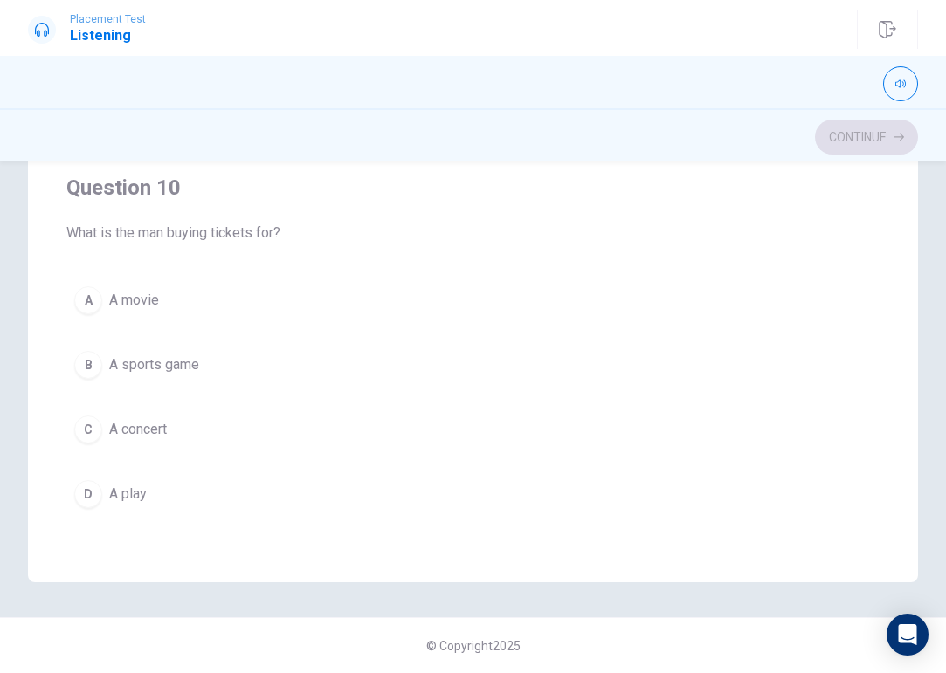
scroll to position [315, 0]
click at [89, 436] on div "C" at bounding box center [88, 430] width 28 height 28
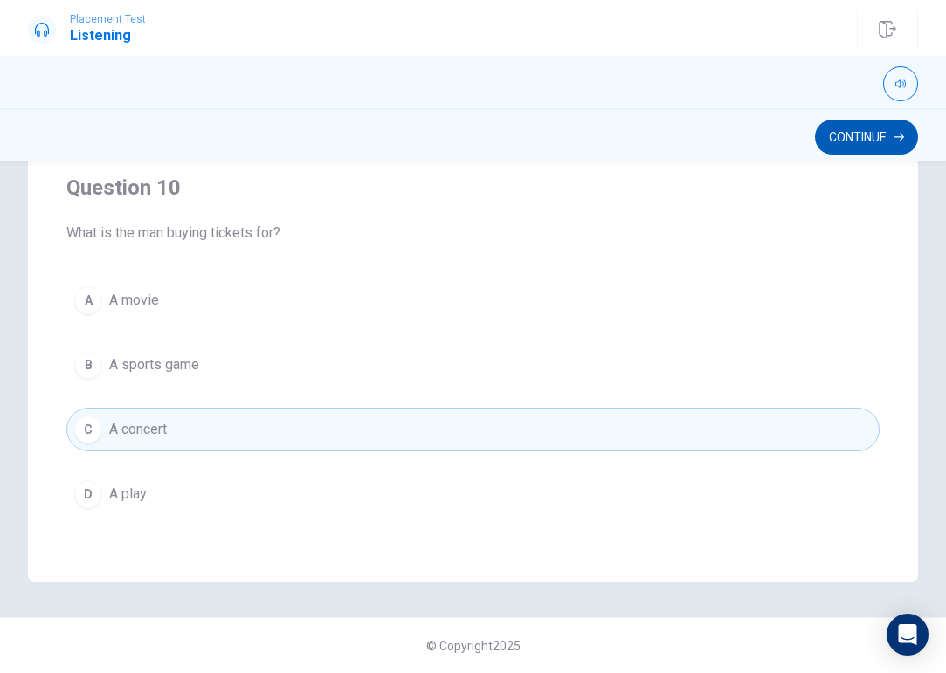
click at [839, 134] on button "Continue" at bounding box center [866, 137] width 103 height 35
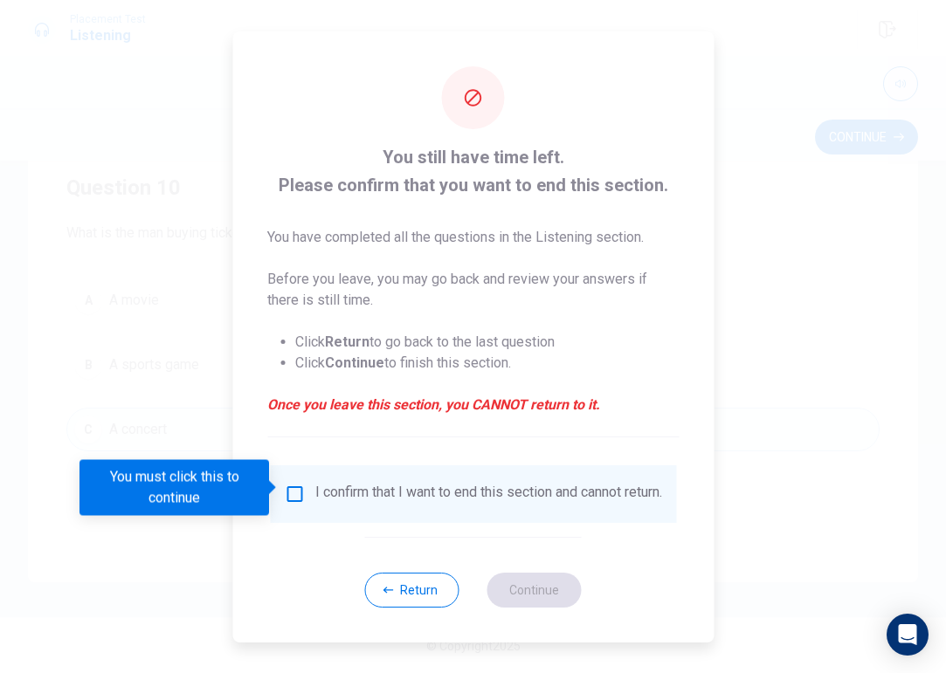
click at [292, 487] on input "You must click this to continue" at bounding box center [294, 494] width 21 height 21
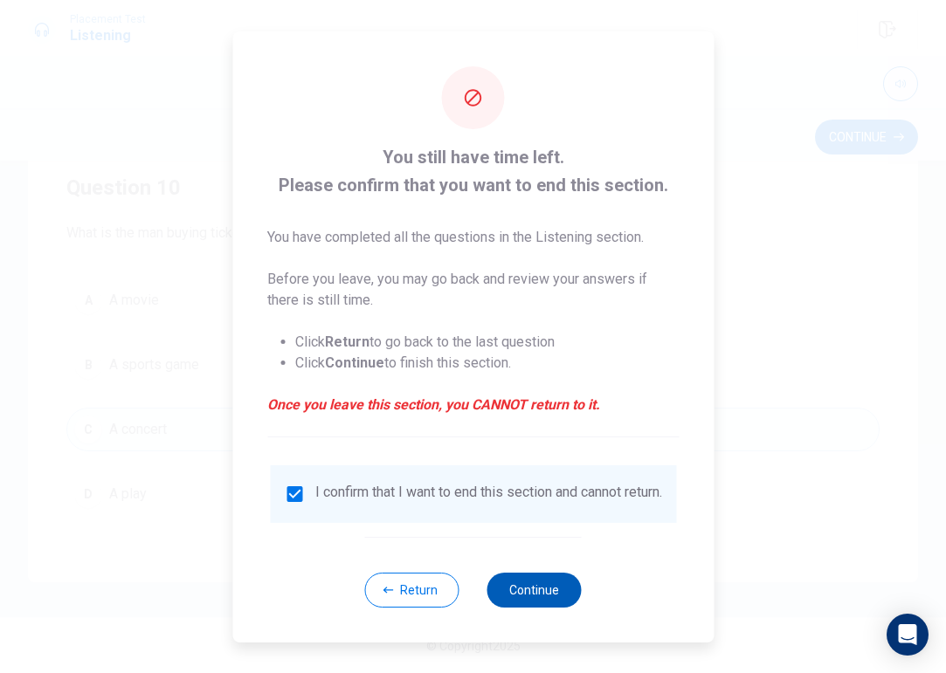
click at [537, 597] on button "Continue" at bounding box center [534, 590] width 94 height 35
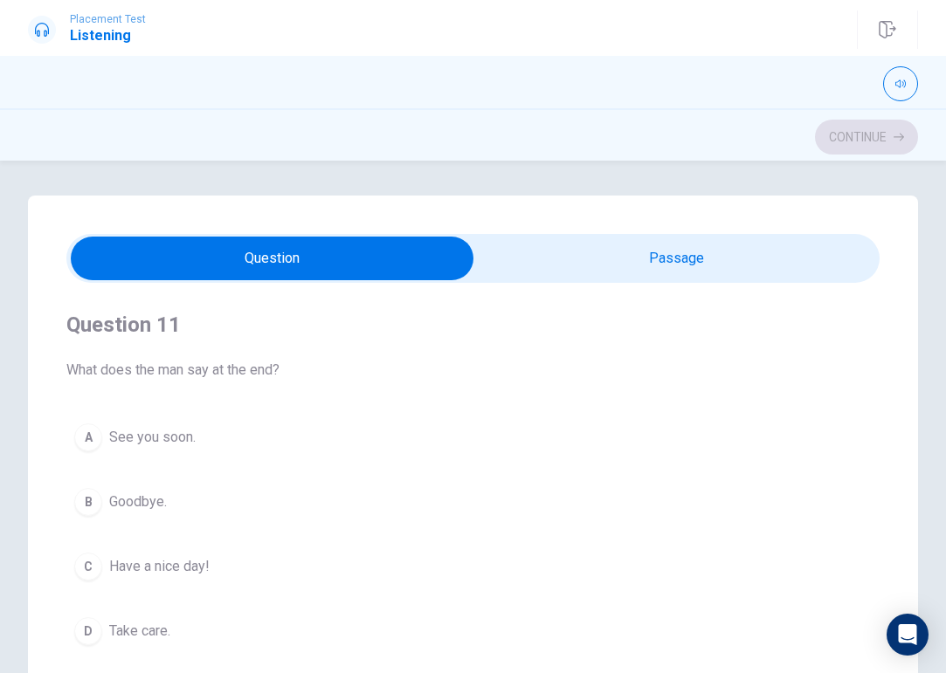
scroll to position [0, 0]
type input "13"
click at [531, 251] on input "checkbox" at bounding box center [273, 259] width 1220 height 44
checkbox input "true"
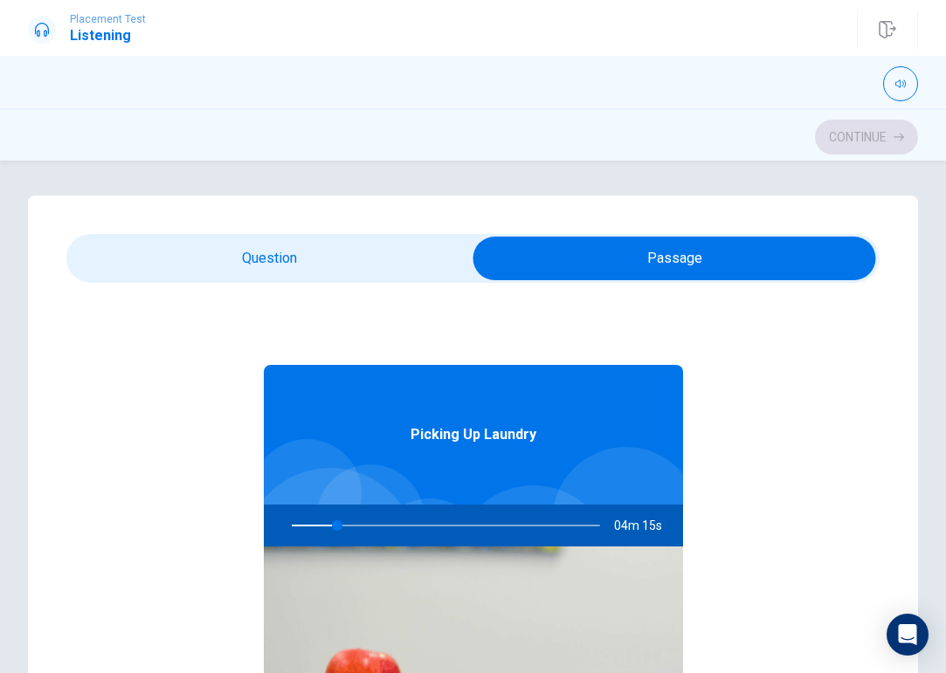
scroll to position [-1, 0]
type input "15"
click at [306, 237] on input "checkbox" at bounding box center [675, 259] width 1220 height 44
checkbox input "false"
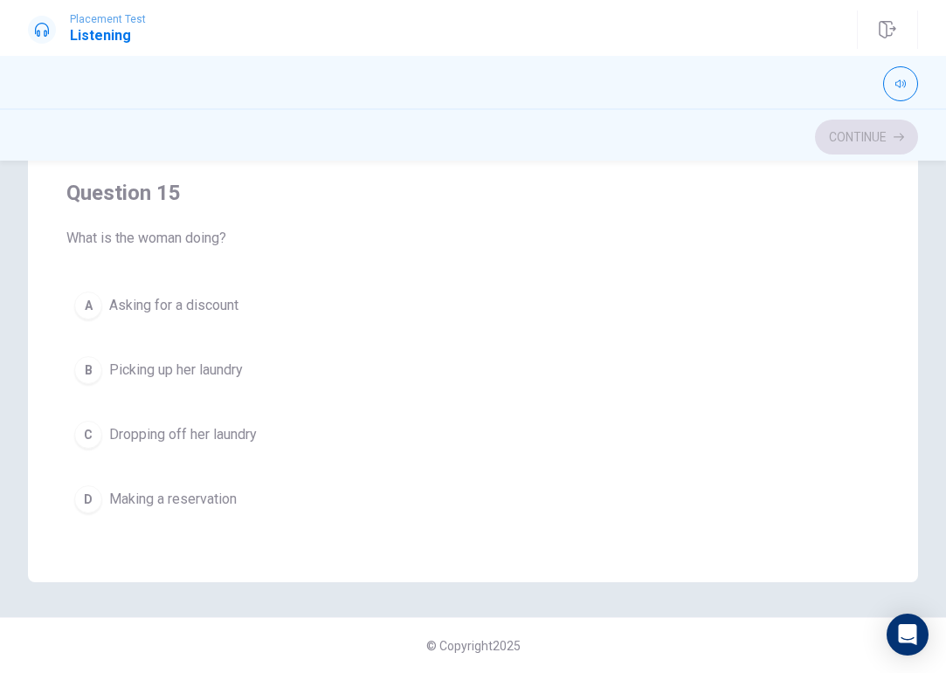
scroll to position [1412, 0]
click at [86, 368] on div "B" at bounding box center [88, 368] width 28 height 28
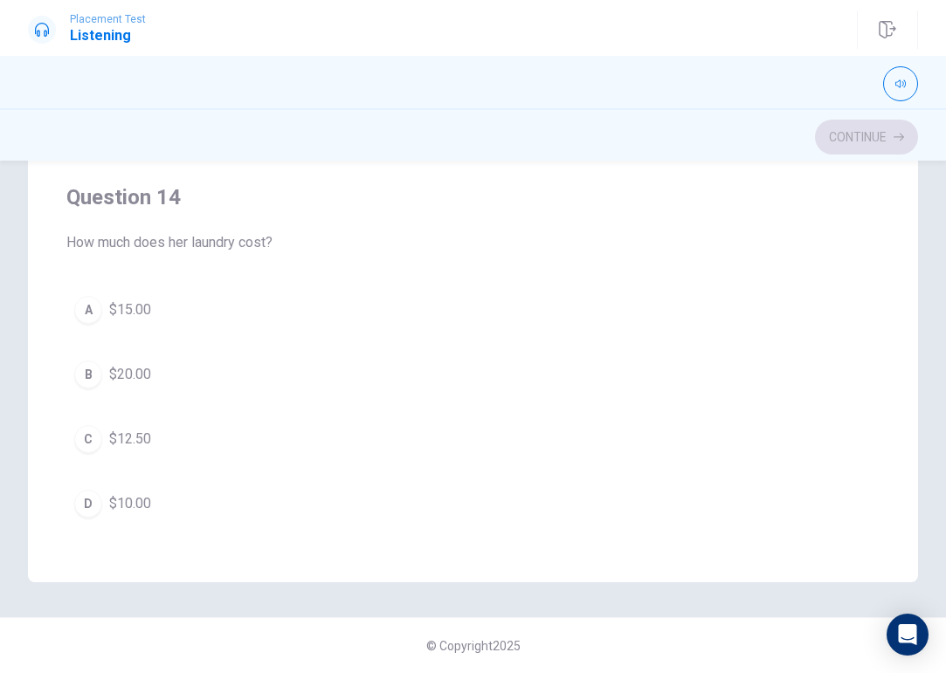
scroll to position [1003, 0]
click at [82, 316] on div "A" at bounding box center [88, 313] width 28 height 28
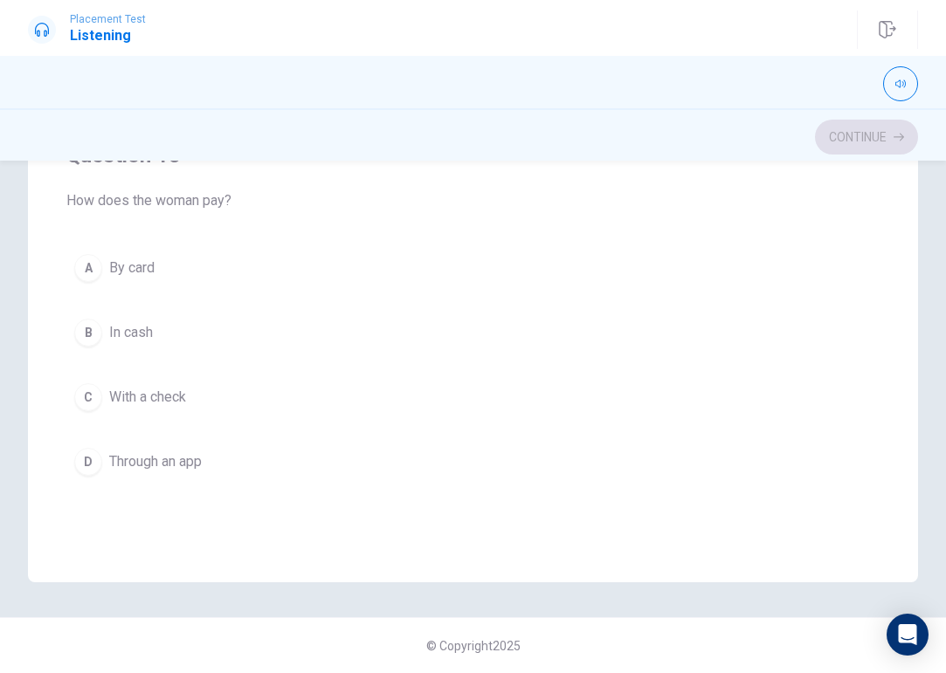
scroll to position [645, 0]
click at [86, 331] on div "B" at bounding box center [88, 338] width 28 height 28
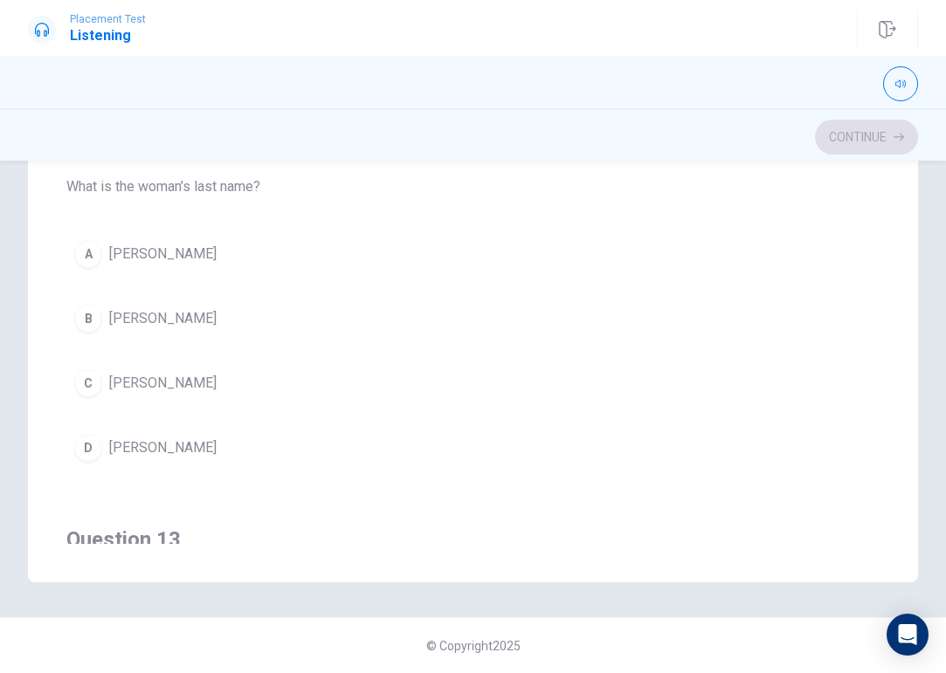
scroll to position [268, 0]
click at [86, 386] on div "C" at bounding box center [88, 382] width 28 height 28
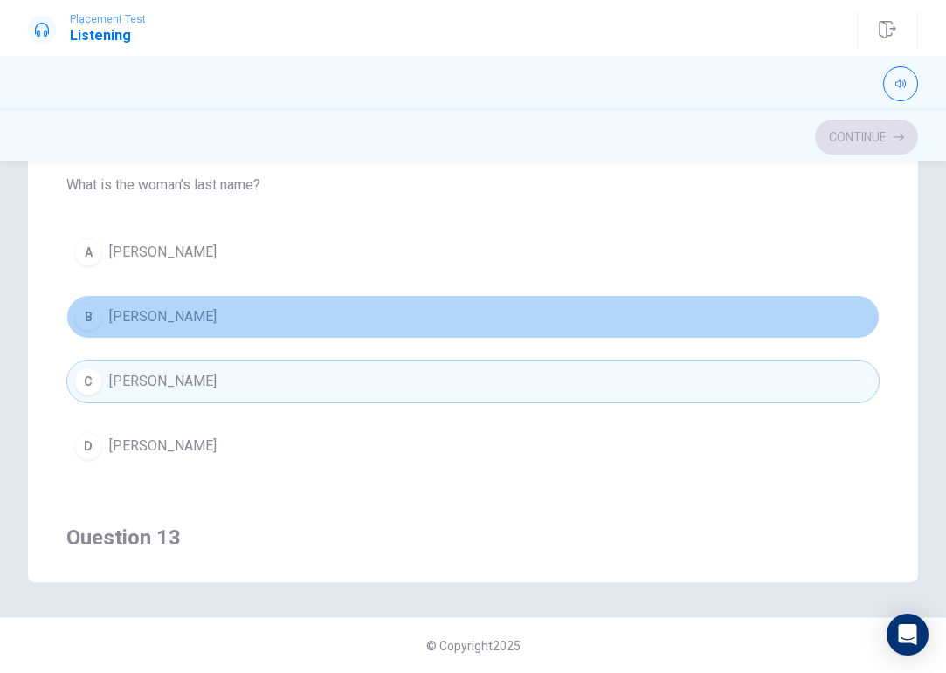
click at [91, 311] on div "B" at bounding box center [88, 317] width 28 height 28
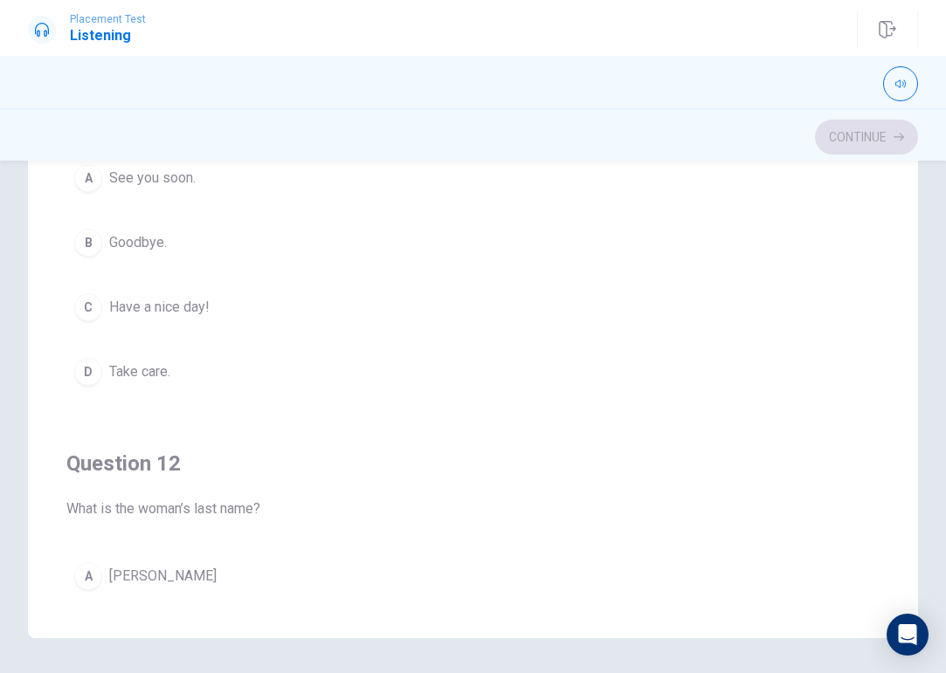
scroll to position [214, 0]
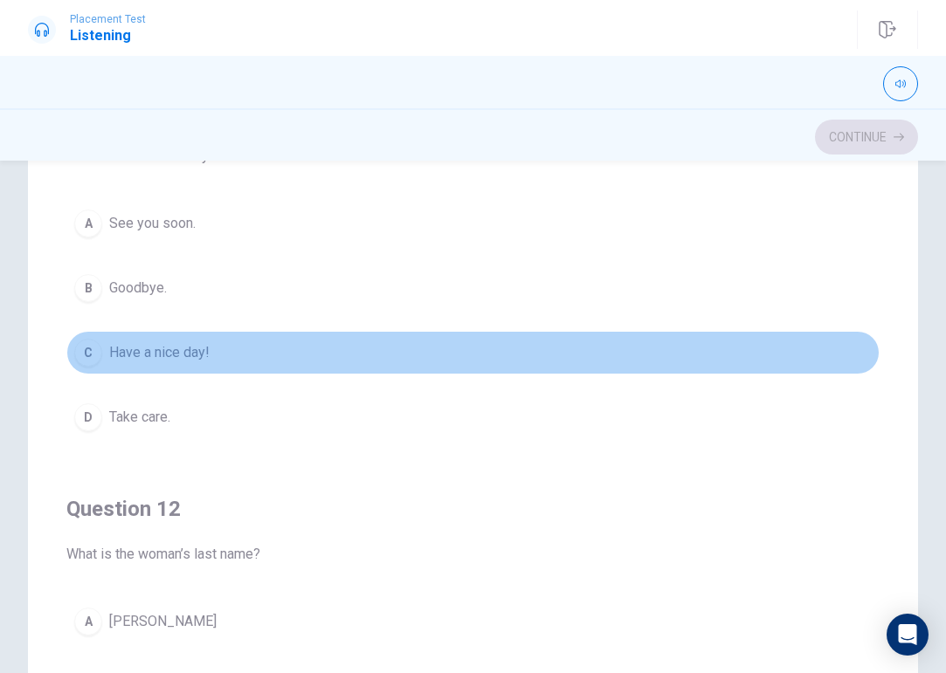
click at [93, 359] on div "C" at bounding box center [88, 353] width 28 height 28
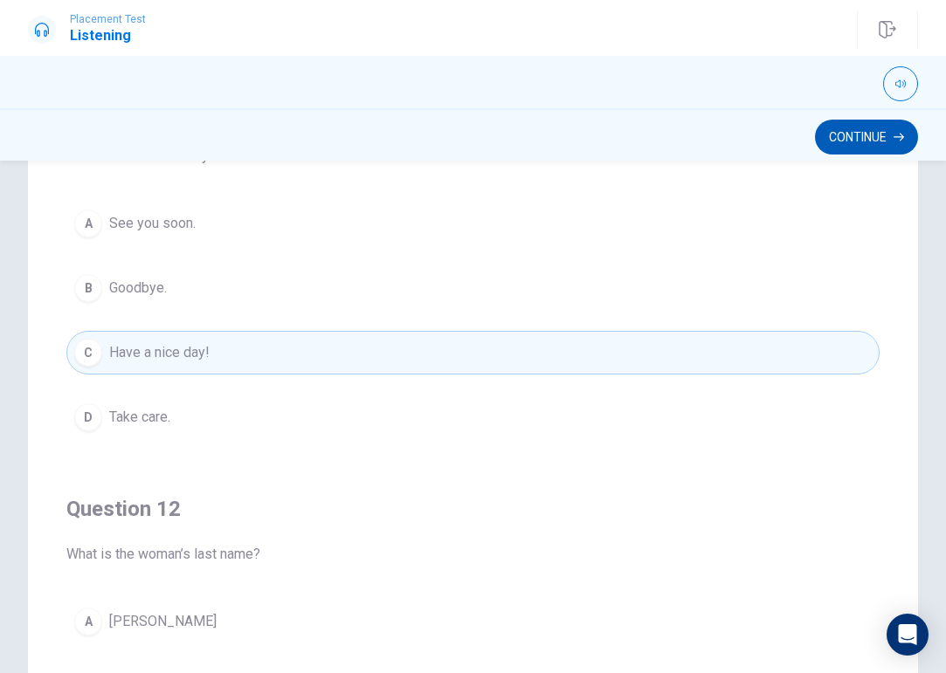
click at [865, 146] on button "Continue" at bounding box center [866, 137] width 103 height 35
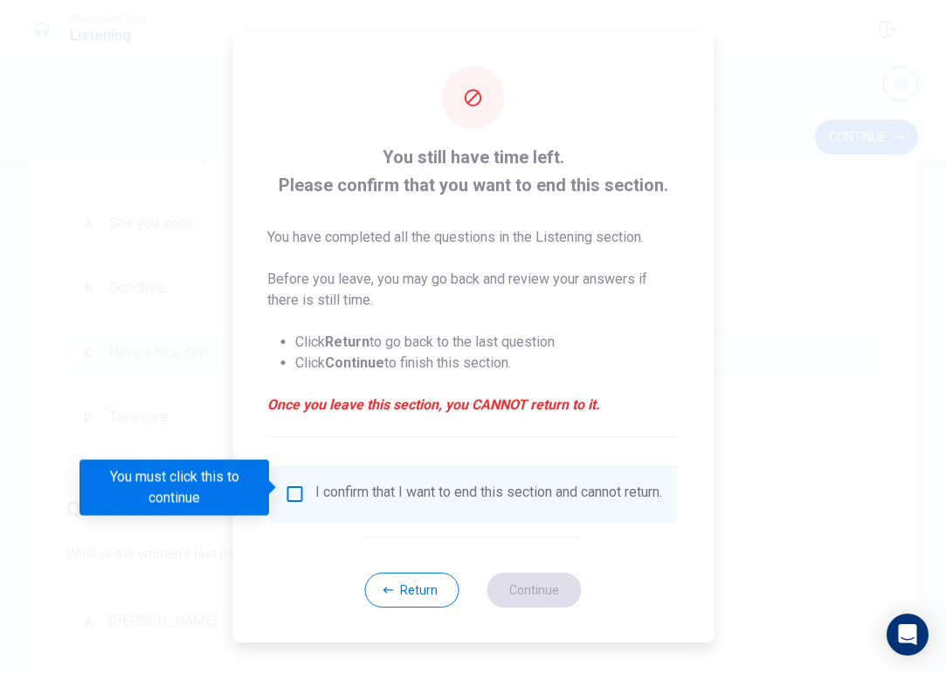
click at [296, 488] on input "You must click this to continue" at bounding box center [294, 494] width 21 height 21
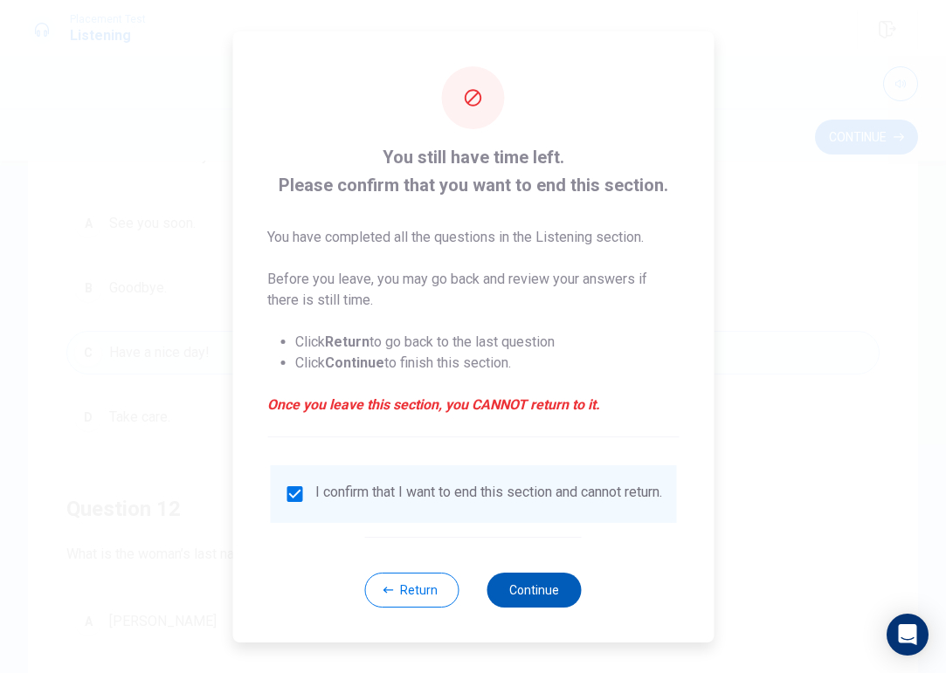
click at [551, 580] on button "Continue" at bounding box center [534, 590] width 94 height 35
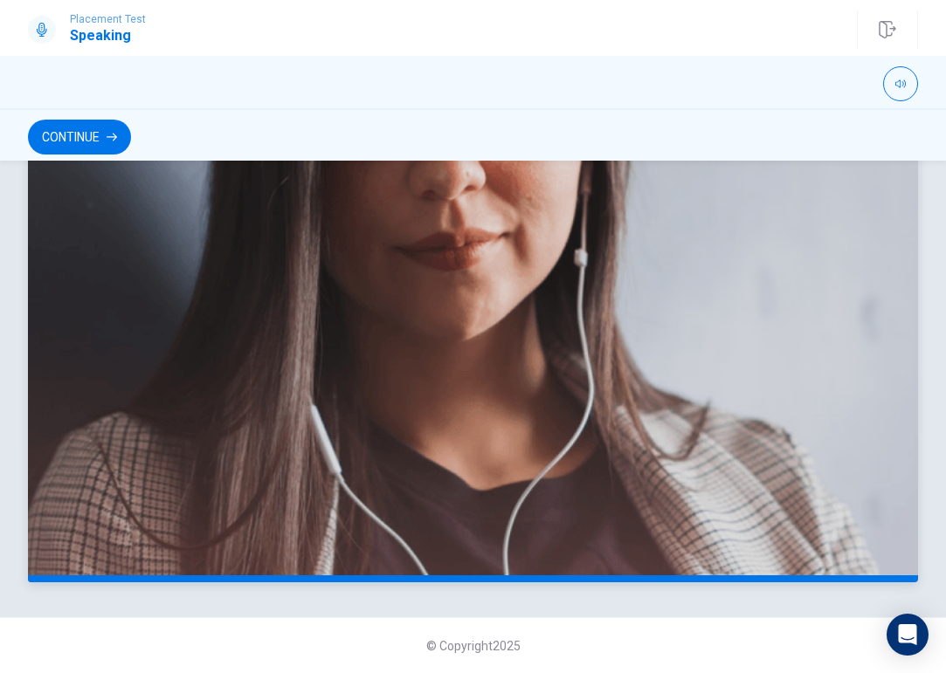
scroll to position [0, 0]
click at [107, 145] on button "Continue" at bounding box center [79, 137] width 103 height 35
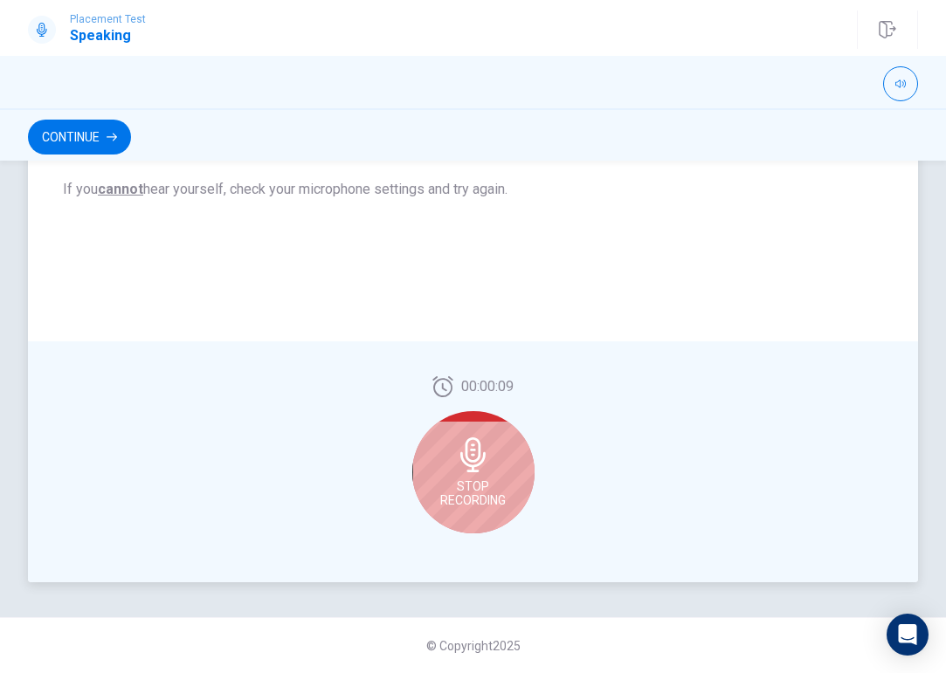
click at [483, 471] on icon at bounding box center [473, 454] width 35 height 35
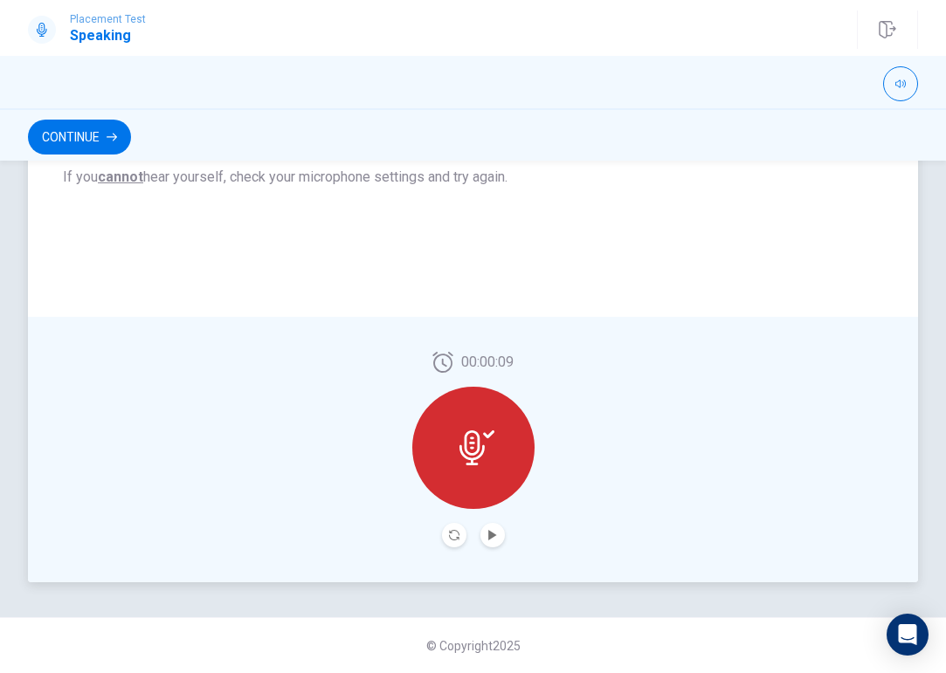
click at [483, 530] on button "Play Audio" at bounding box center [492, 535] width 24 height 24
click at [100, 135] on button "Continue" at bounding box center [79, 137] width 103 height 35
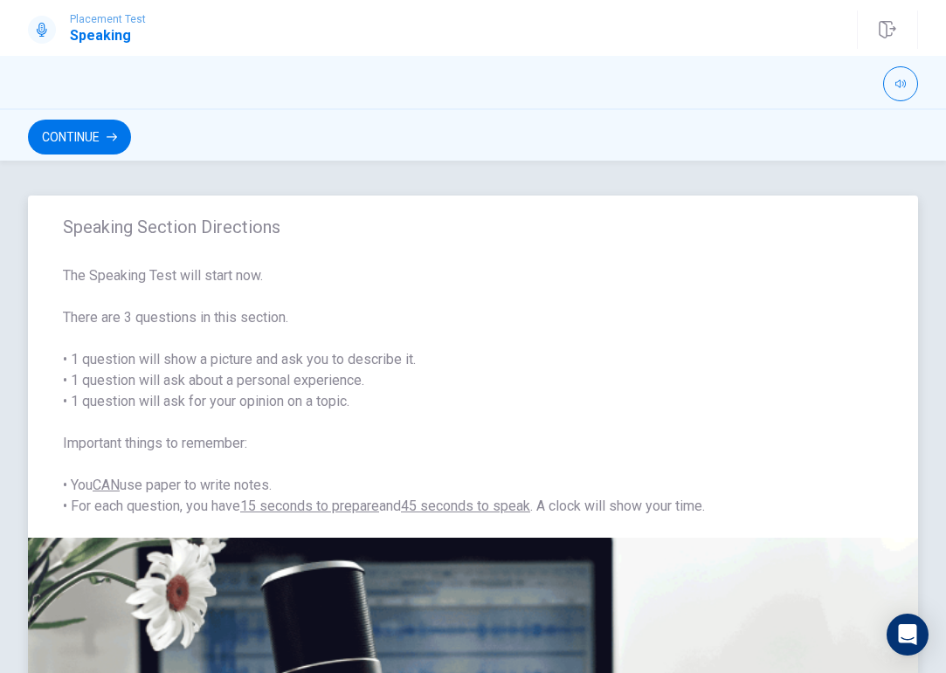
scroll to position [0, 0]
click at [77, 137] on button "Continue" at bounding box center [79, 137] width 103 height 35
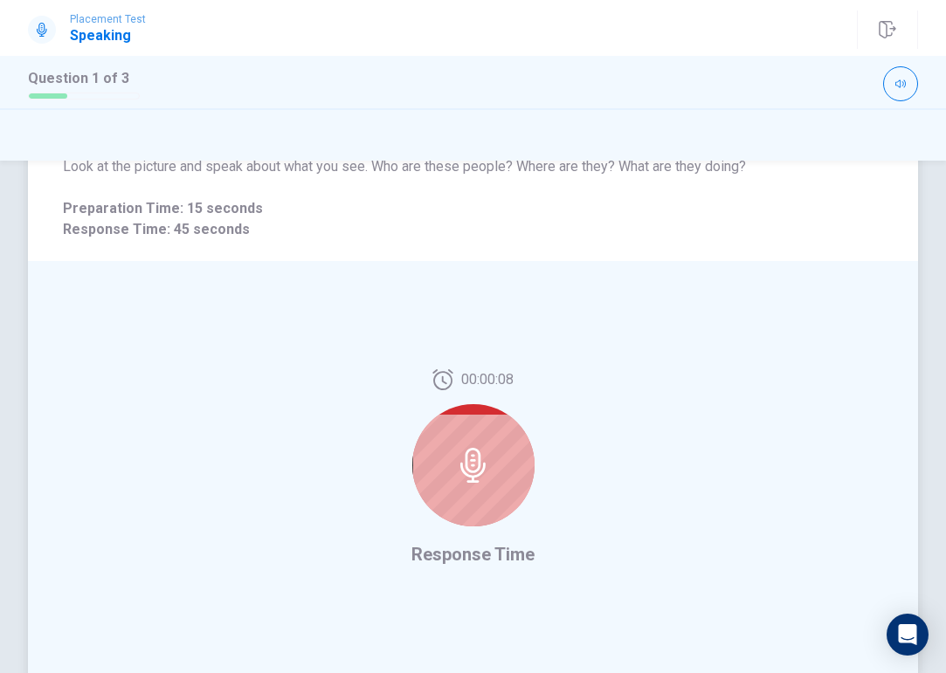
scroll to position [283, 0]
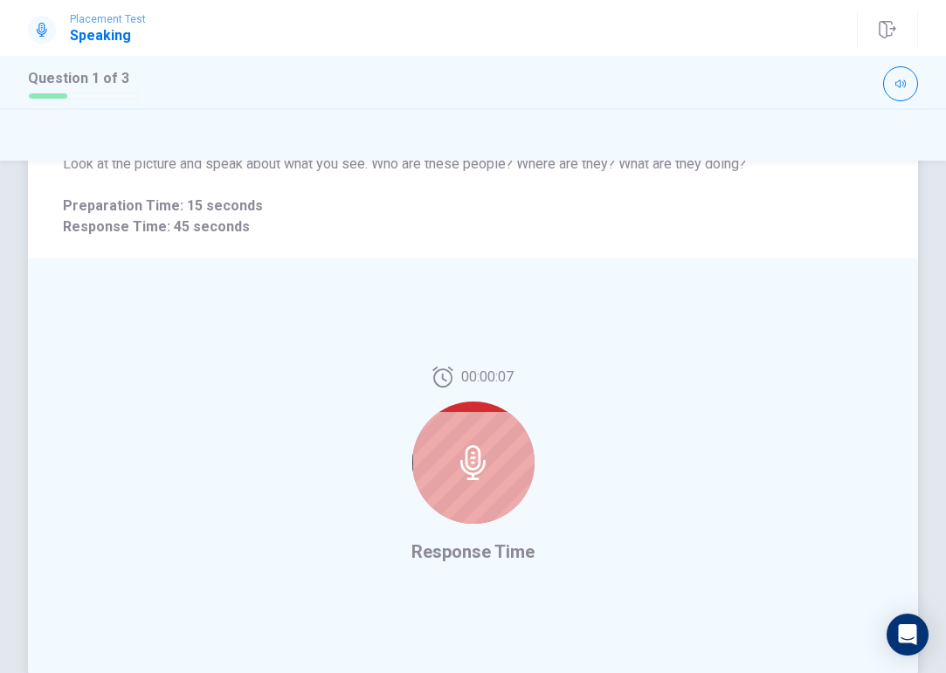
click at [465, 457] on icon at bounding box center [472, 462] width 25 height 35
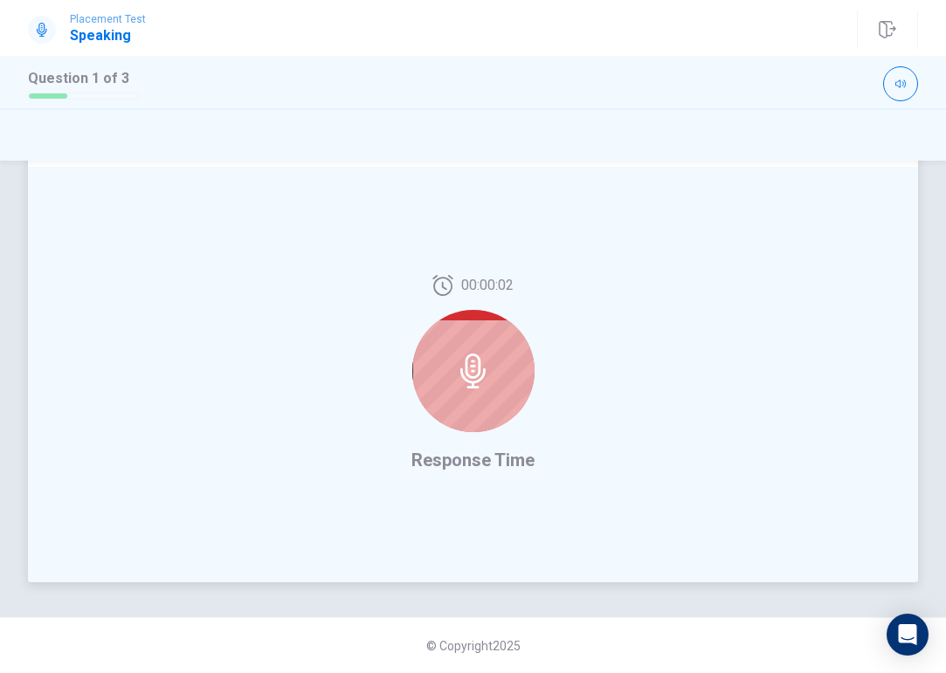
scroll to position [375, 0]
click at [459, 411] on div at bounding box center [473, 371] width 122 height 122
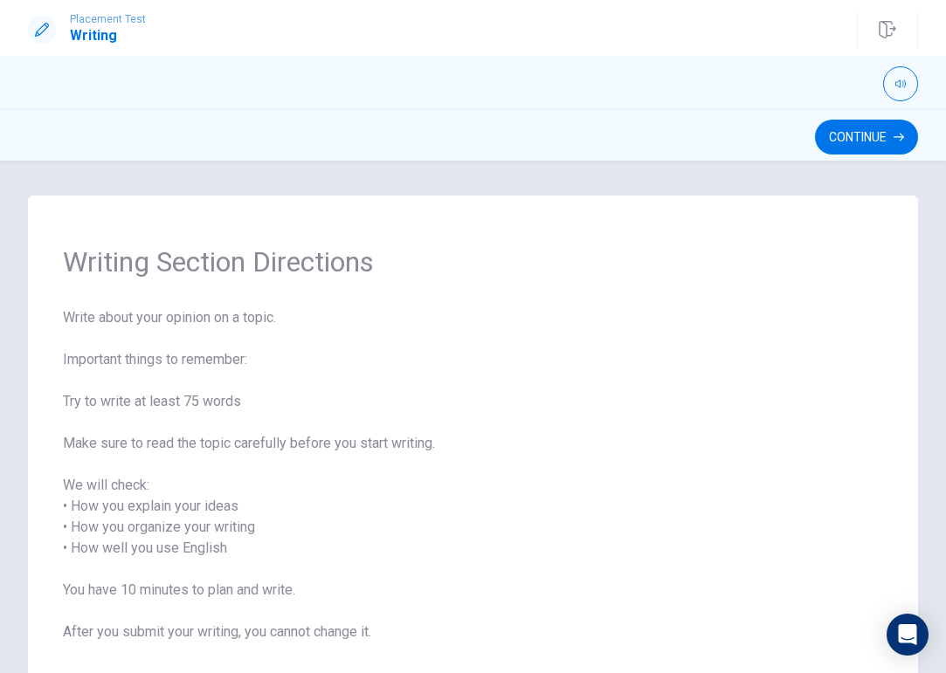
scroll to position [0, 0]
click at [874, 132] on button "Continue" at bounding box center [866, 137] width 103 height 35
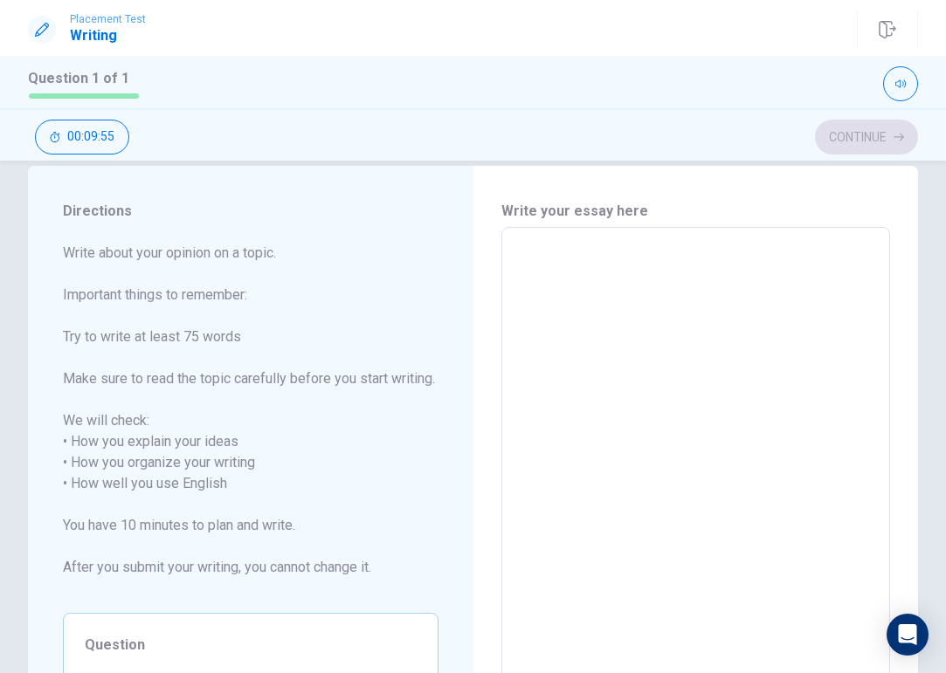
scroll to position [34, 0]
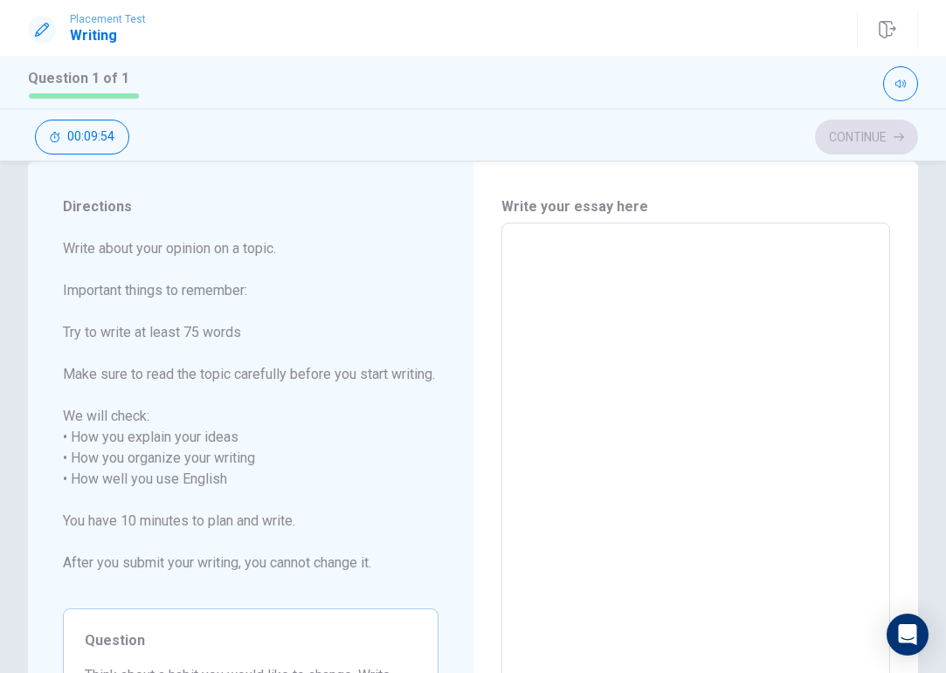
click at [544, 267] on textarea at bounding box center [695, 489] width 365 height 505
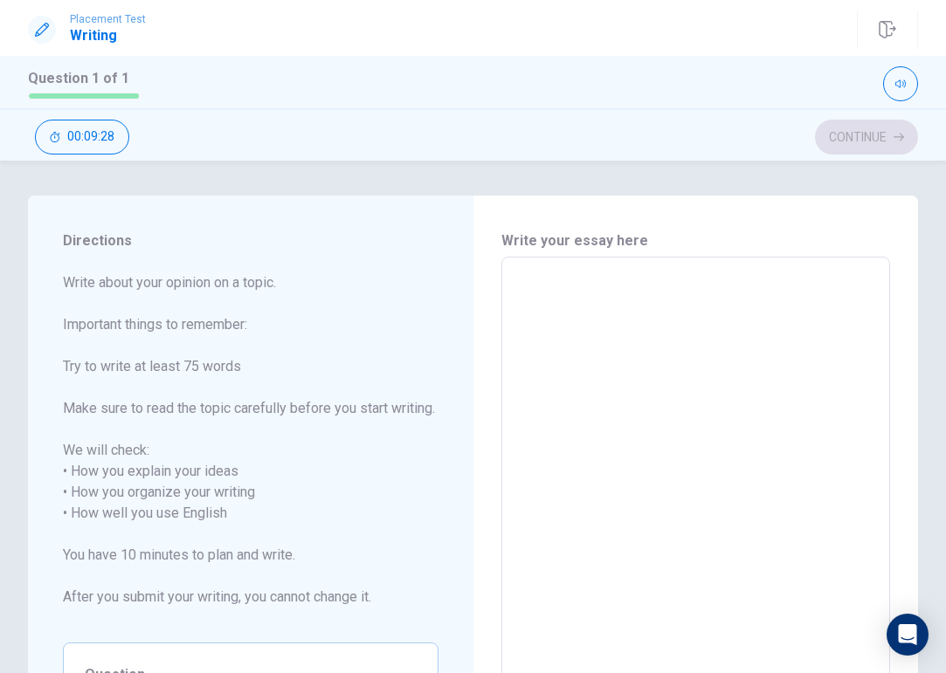
scroll to position [0, 0]
type textarea "I"
type textarea "x"
type textarea "Ih"
type textarea "x"
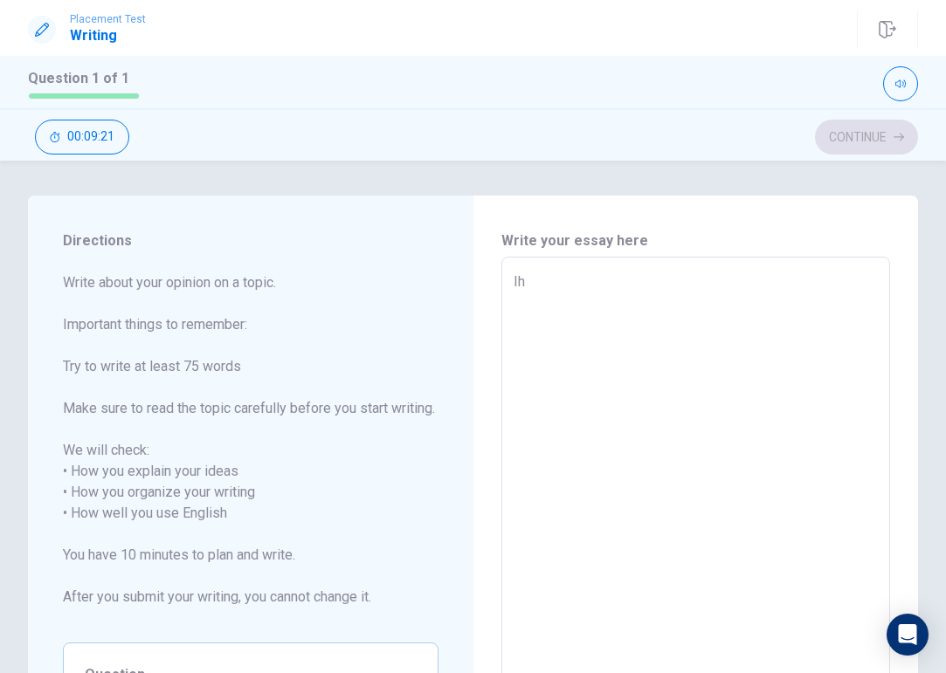
type textarea "Iha"
type textarea "x"
type textarea "Ih"
type textarea "x"
type textarea "I"
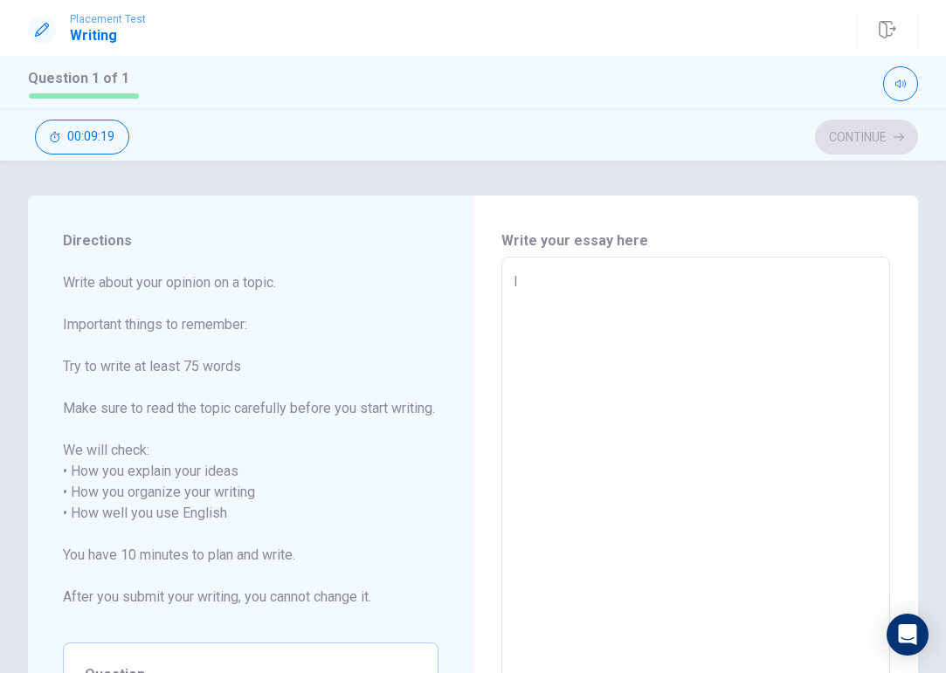
type textarea "x"
type textarea "I"
type textarea "x"
type textarea "I"
type textarea "x"
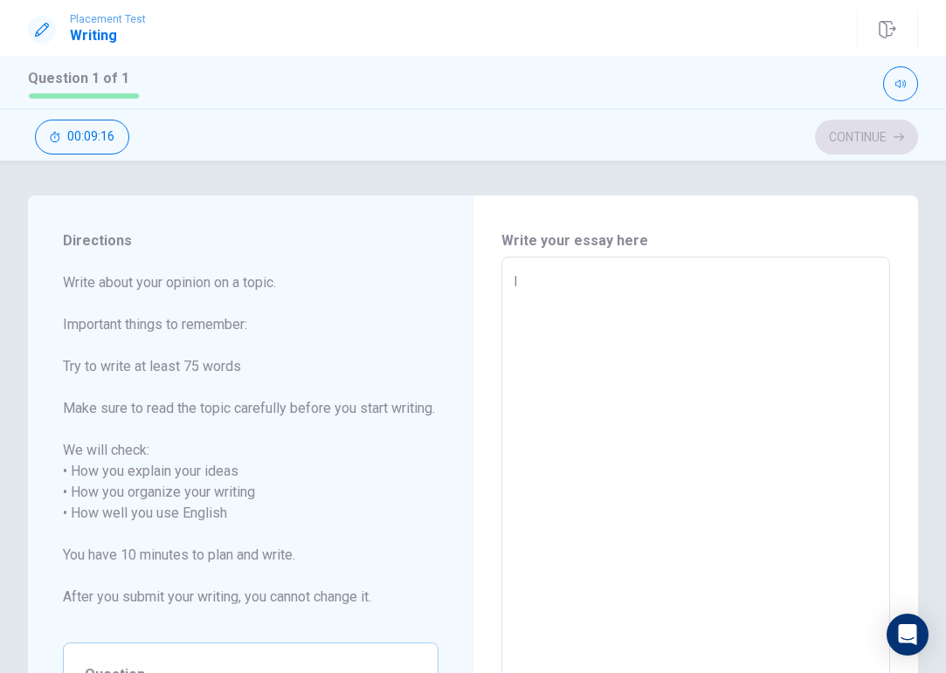
type textarea "I h"
type textarea "x"
type textarea "I ha"
type textarea "x"
type textarea "I hav"
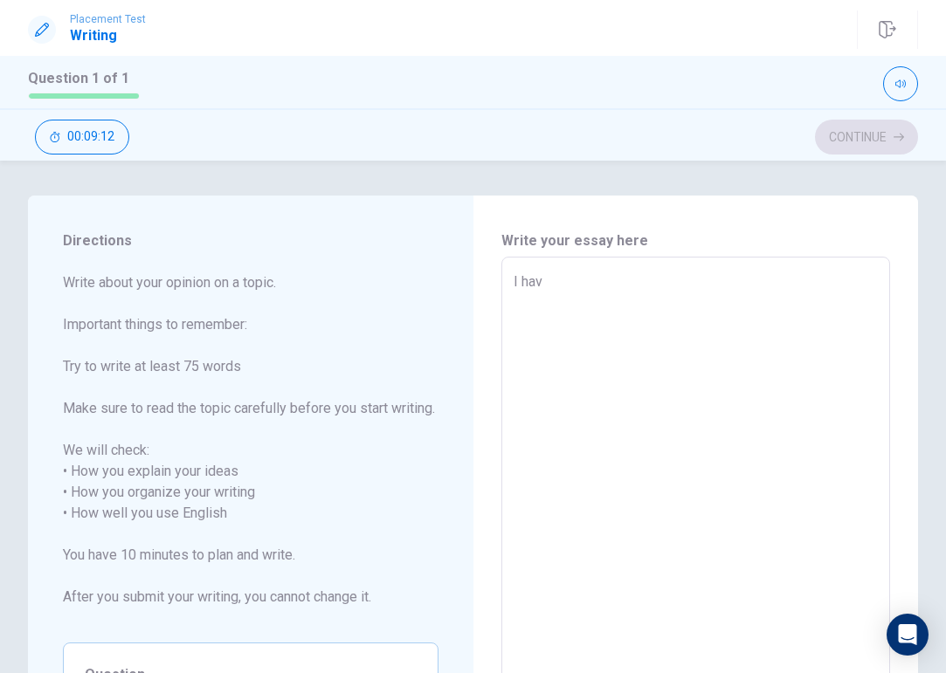
type textarea "x"
type textarea "I have"
type textarea "x"
type textarea "I have"
type textarea "x"
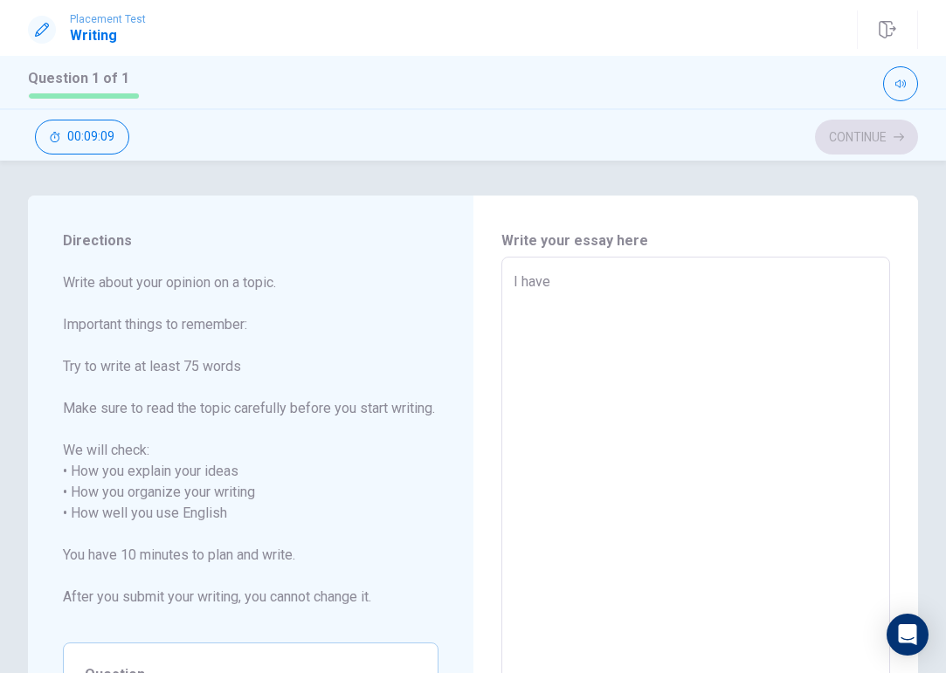
type textarea "I have a"
type textarea "x"
type textarea "I have a"
type textarea "x"
type textarea "I have a n"
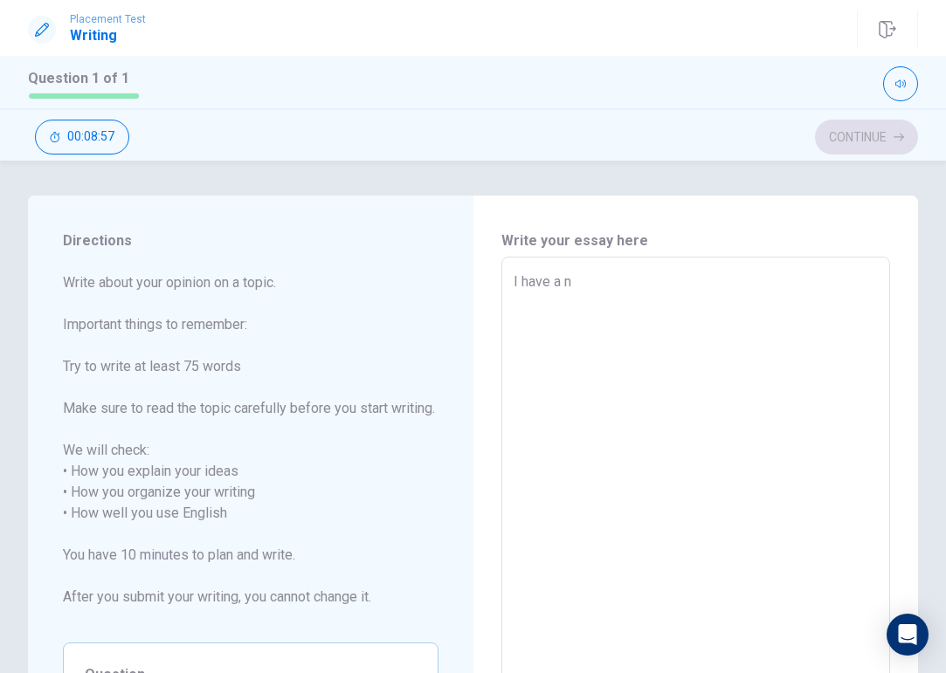
type textarea "x"
type textarea "I have a no"
type textarea "x"
type textarea "I have a not"
type textarea "x"
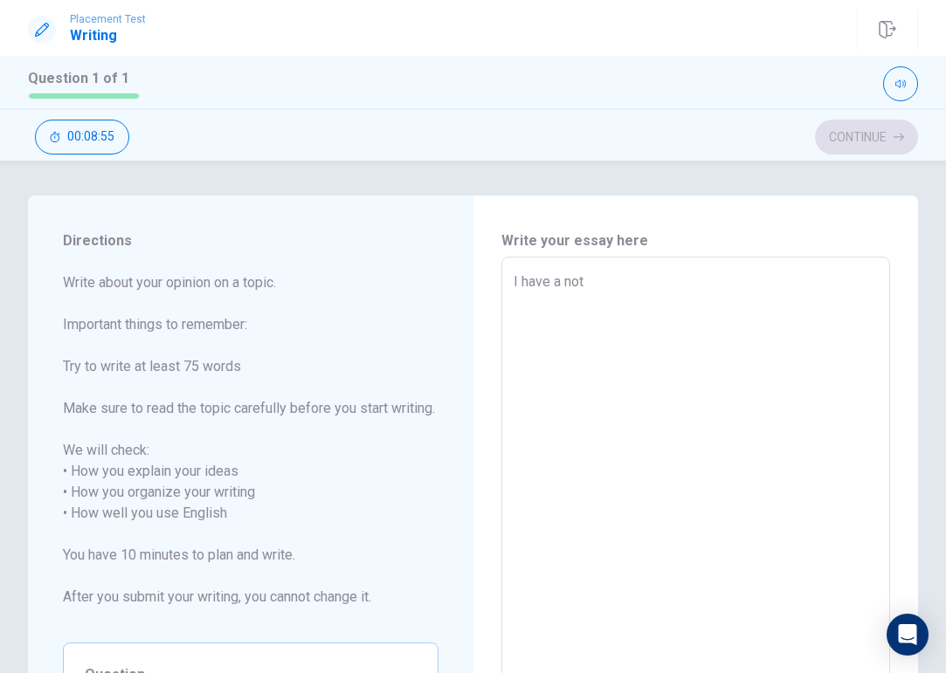
type textarea "I have a not"
type textarea "x"
type textarea "I have a not g"
type textarea "x"
type textarea "I have a not go"
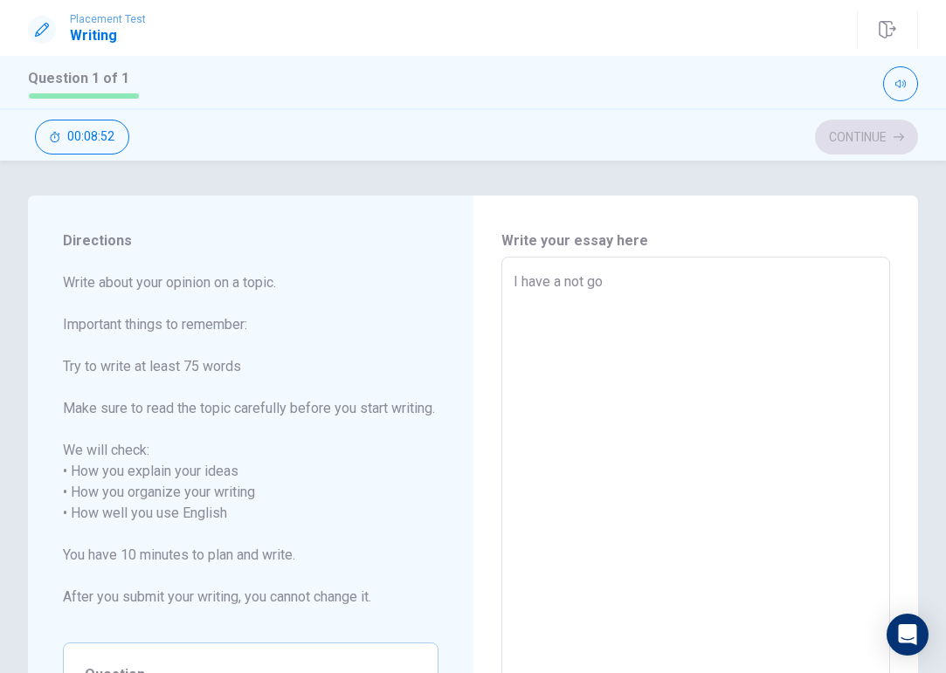
type textarea "x"
type textarea "I have a not goo"
type textarea "x"
type textarea "I have a not good"
type textarea "x"
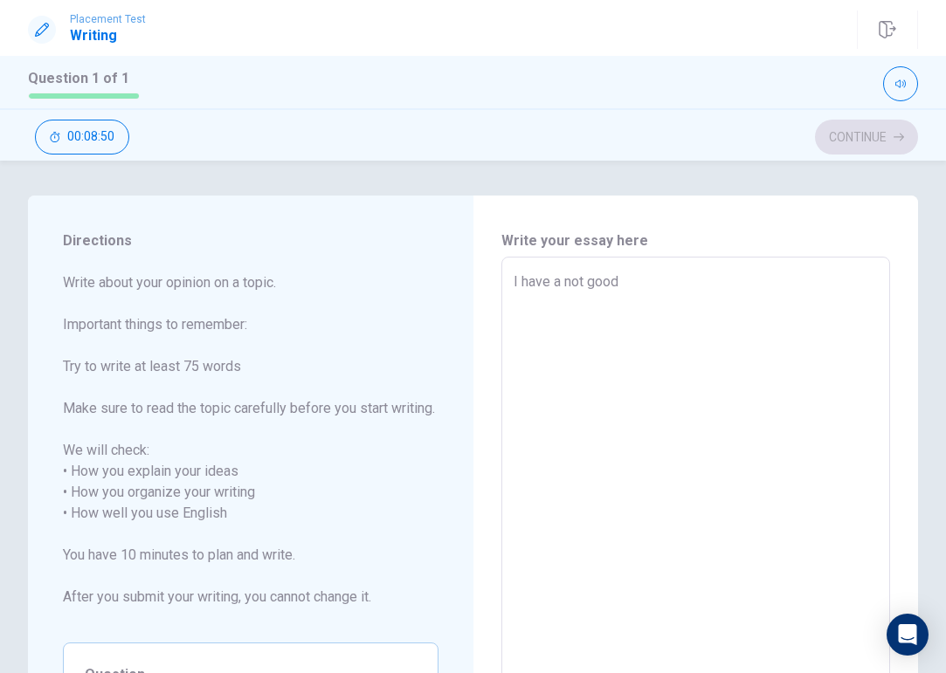
type textarea "I have a not good"
type textarea "x"
type textarea "I have a not good h"
type textarea "x"
type textarea "I have a not good ha"
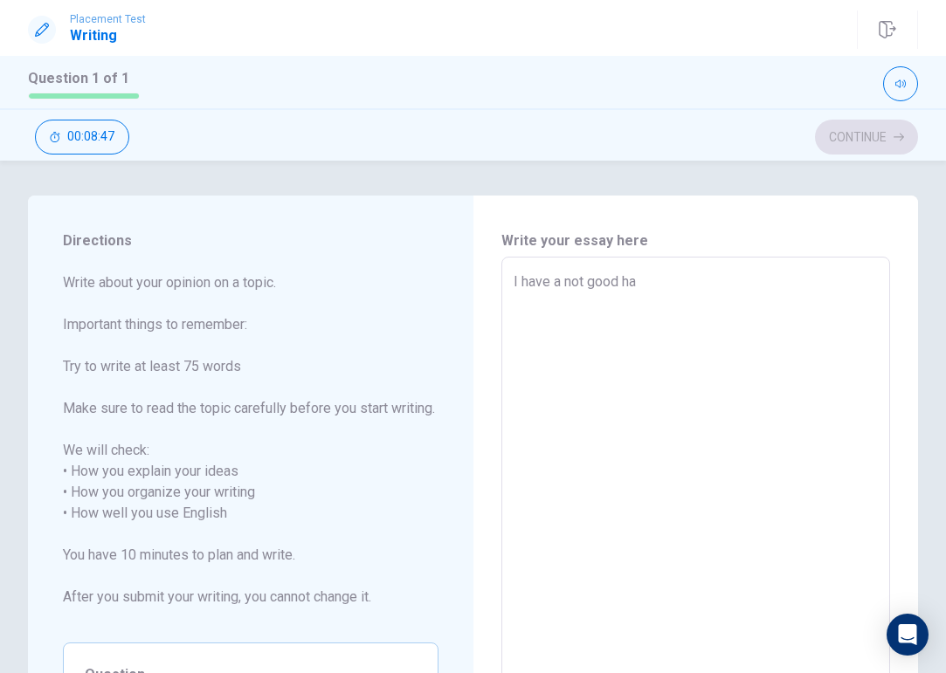
type textarea "x"
type textarea "I have a not good hab"
type textarea "x"
type textarea "I have a not good habi"
type textarea "x"
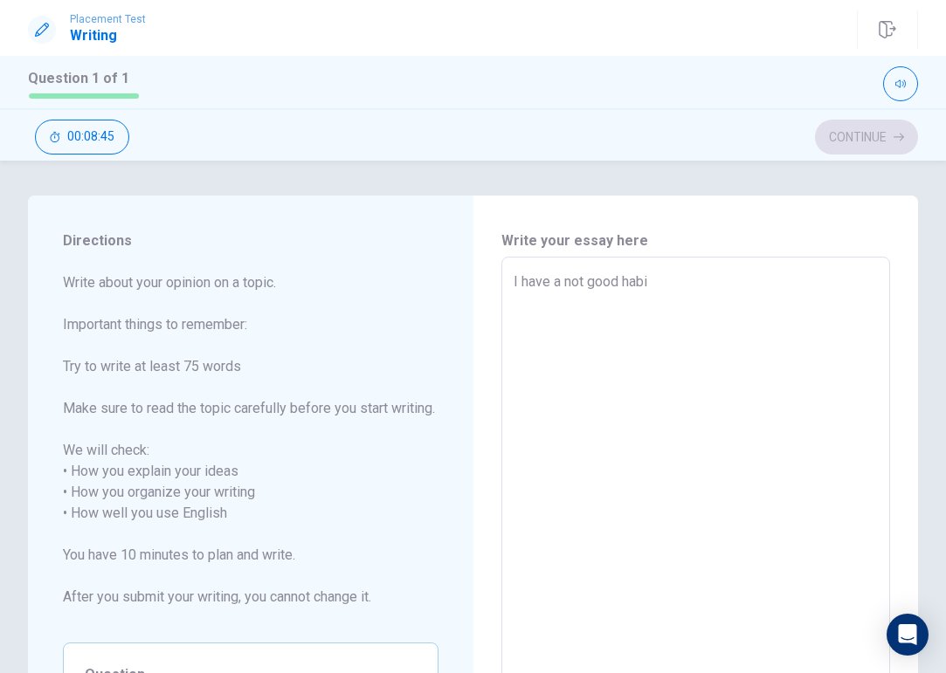
type textarea "I have a not good habit"
type textarea "x"
type textarea "I have a not good habit"
type textarea "x"
type textarea "I have a not good habit"
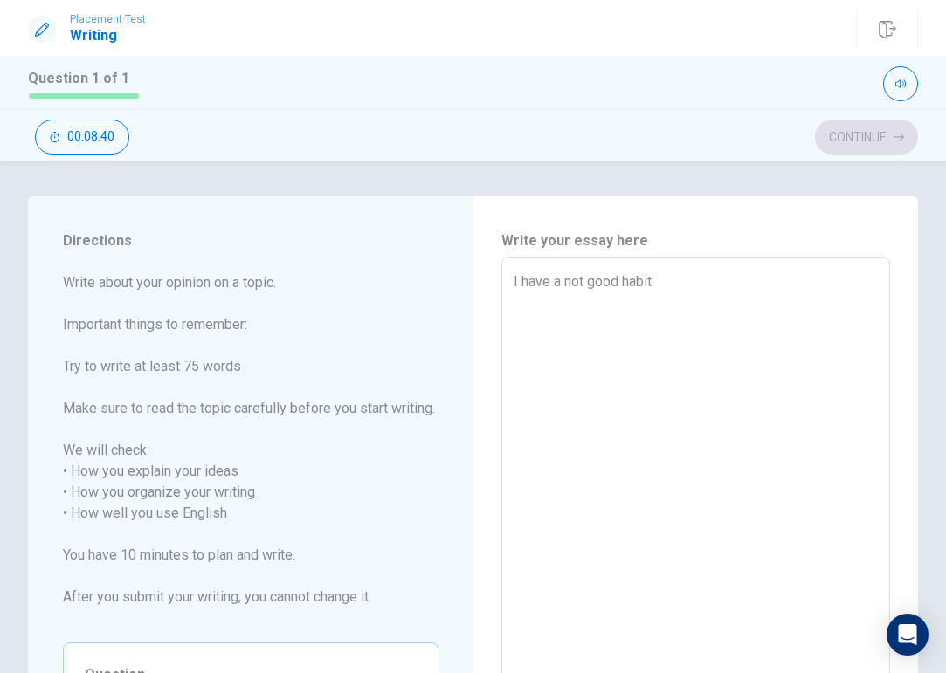
type textarea "x"
type textarea "I have a not good habit,"
type textarea "x"
type textarea "I have a not good habit,I"
type textarea "x"
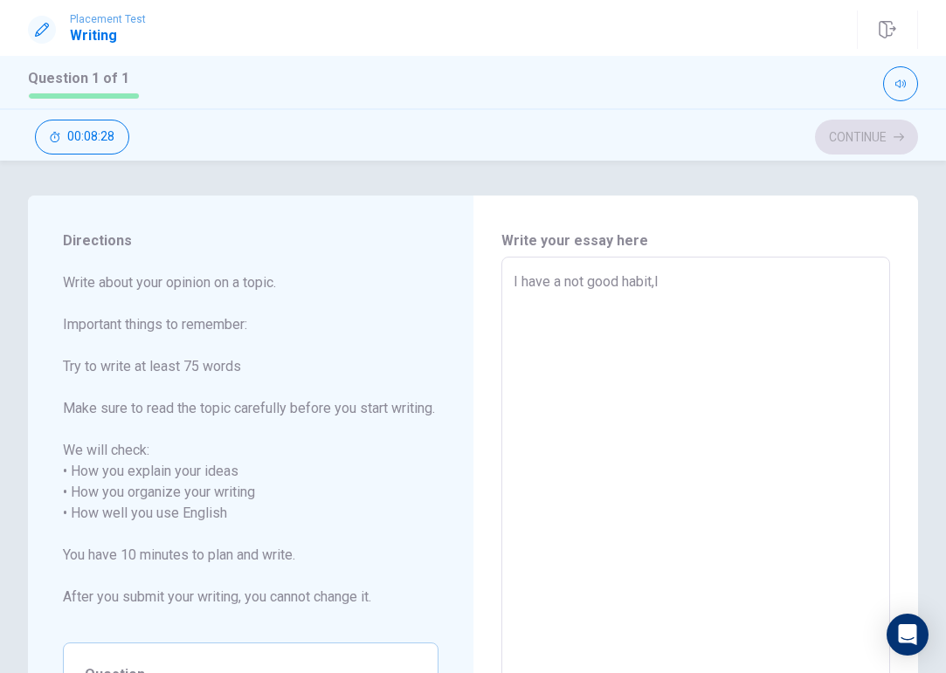
type textarea "I have a not good habit,I"
type textarea "x"
type textarea "I have a not good habit,I a"
type textarea "x"
type textarea "I have a not good habit,I al"
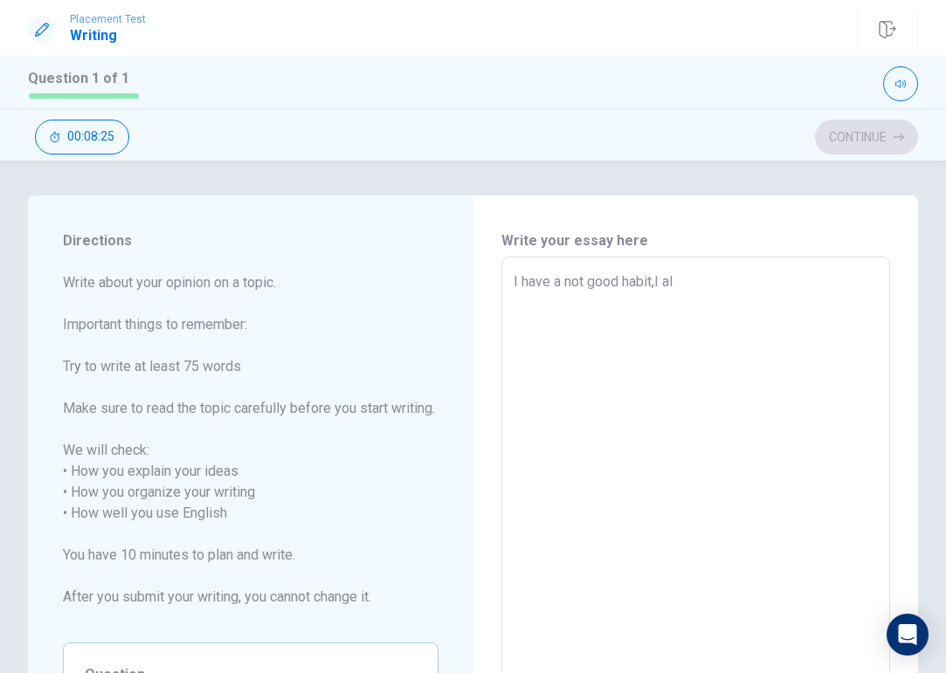
type textarea "x"
type textarea "I have a not good habit,I alw"
type textarea "x"
type textarea "I have a not good habit,I alwa"
type textarea "x"
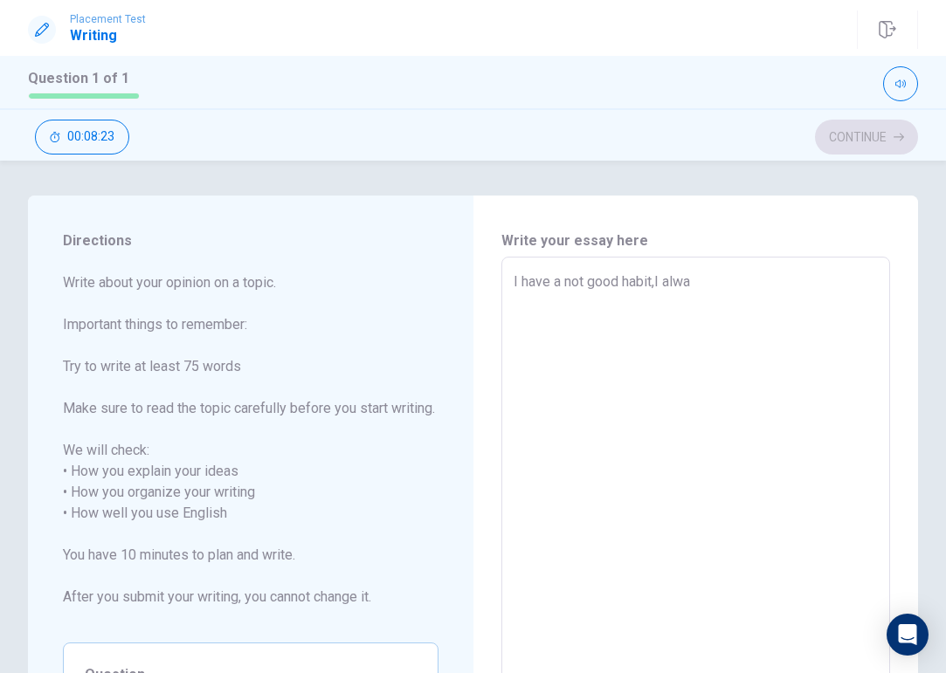
type textarea "I have a not good habit,I alway"
type textarea "x"
type textarea "I have a not good habit,I always"
type textarea "x"
type textarea "I have a not good habit,I alwayse"
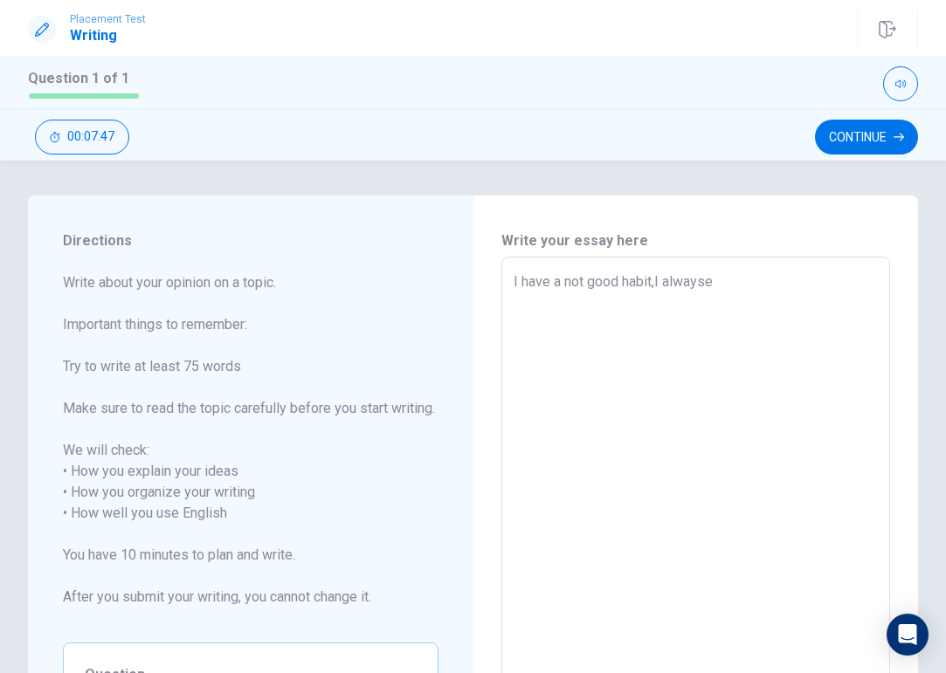
type textarea "x"
type textarea "I have a not good habit,I alwaysea"
type textarea "x"
type textarea "I have a not good habit,I alwayseat"
type textarea "x"
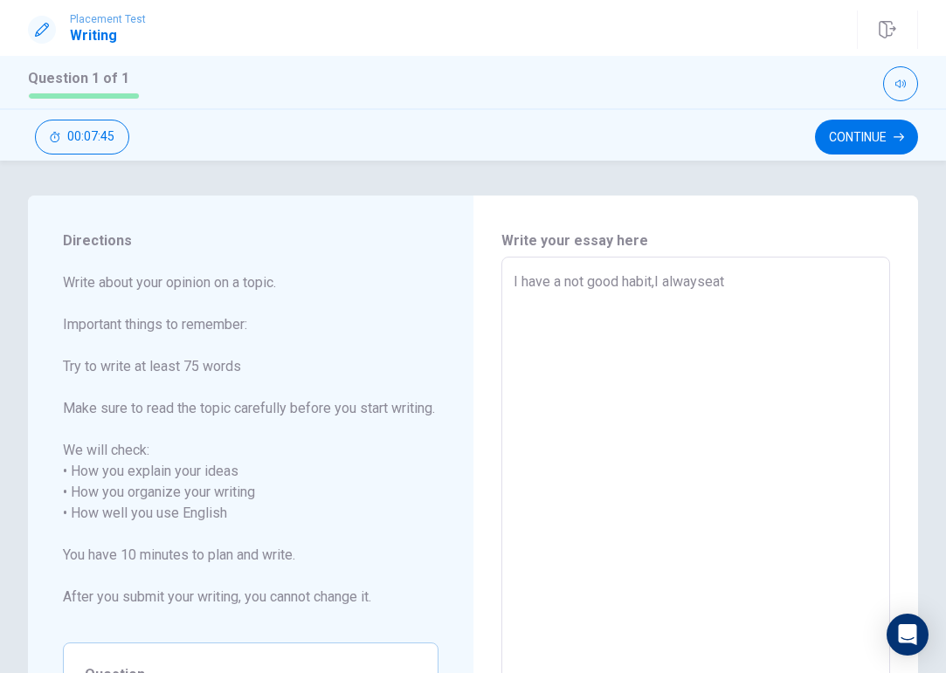
type textarea "I have a not good habit,I alwaysea"
type textarea "x"
type textarea "I have a not good habit,I alwayse"
type textarea "x"
type textarea "I have a not good habit,I always"
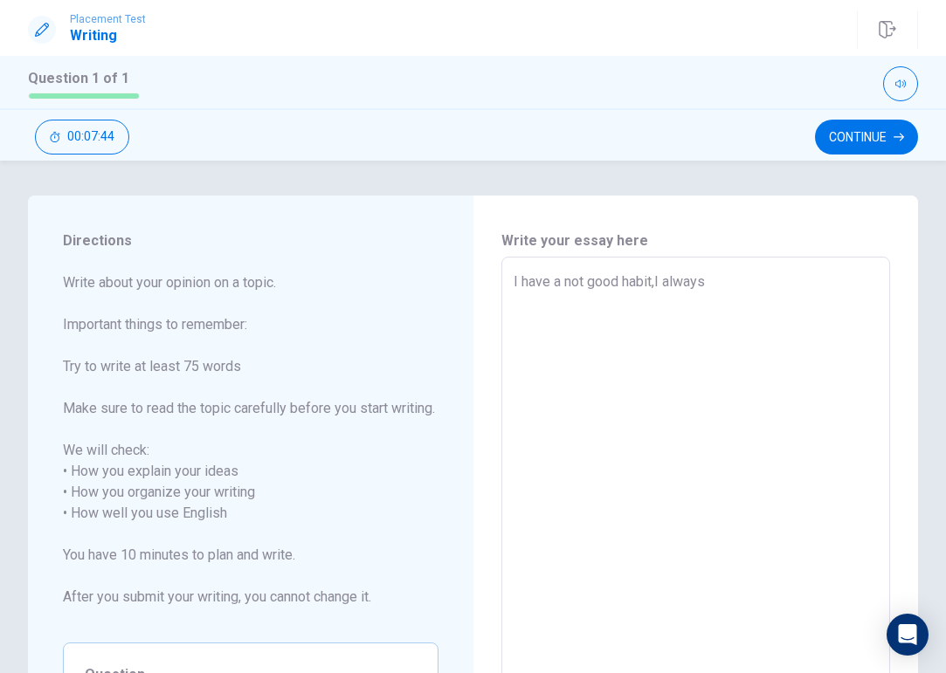
type textarea "x"
type textarea "I have a not good habit,I always"
type textarea "x"
type textarea "I have a not good habit,I always b"
type textarea "x"
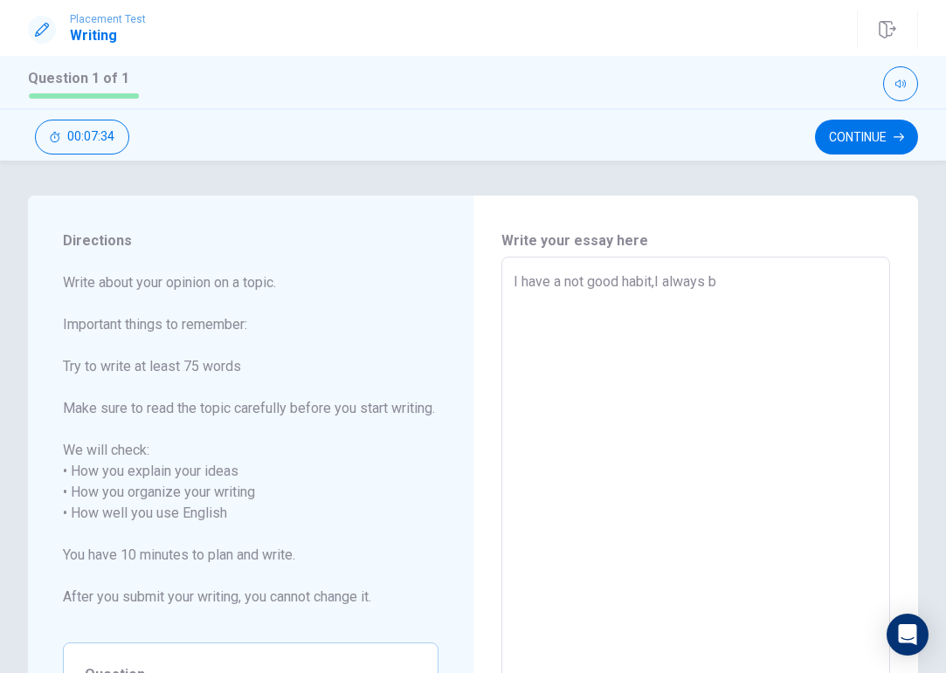
type textarea "I have a not good habit,I always bi"
type textarea "x"
type textarea "I have a not good habit,I always bit"
type textarea "x"
type textarea "I have a not good habit,I always bite"
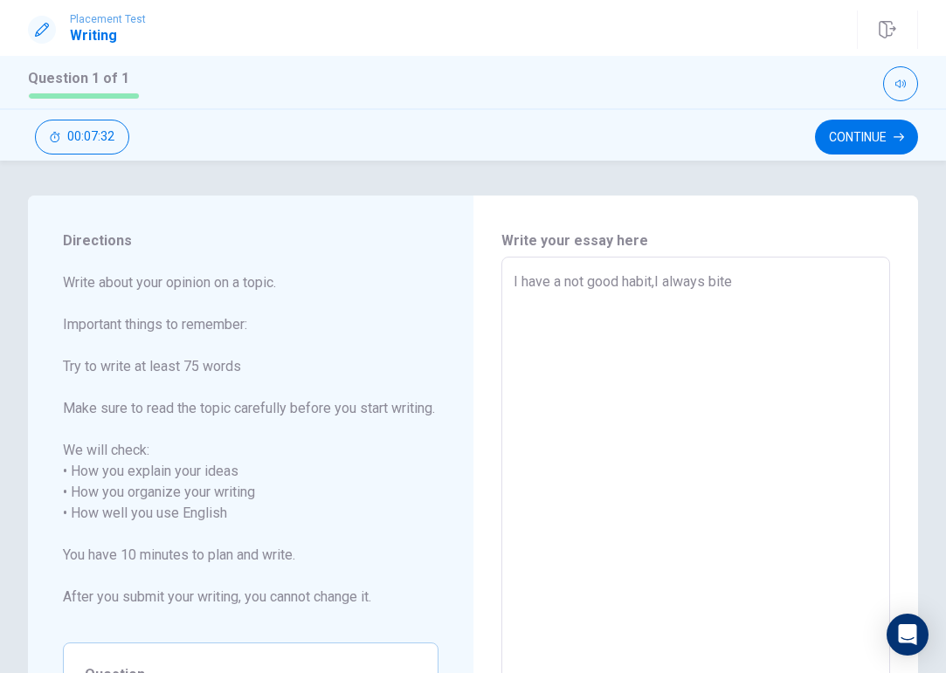
type textarea "x"
type textarea "I have a not good habit,I always bitem"
type textarea "x"
type textarea "I have a not good habit,I always bitemy"
type textarea "x"
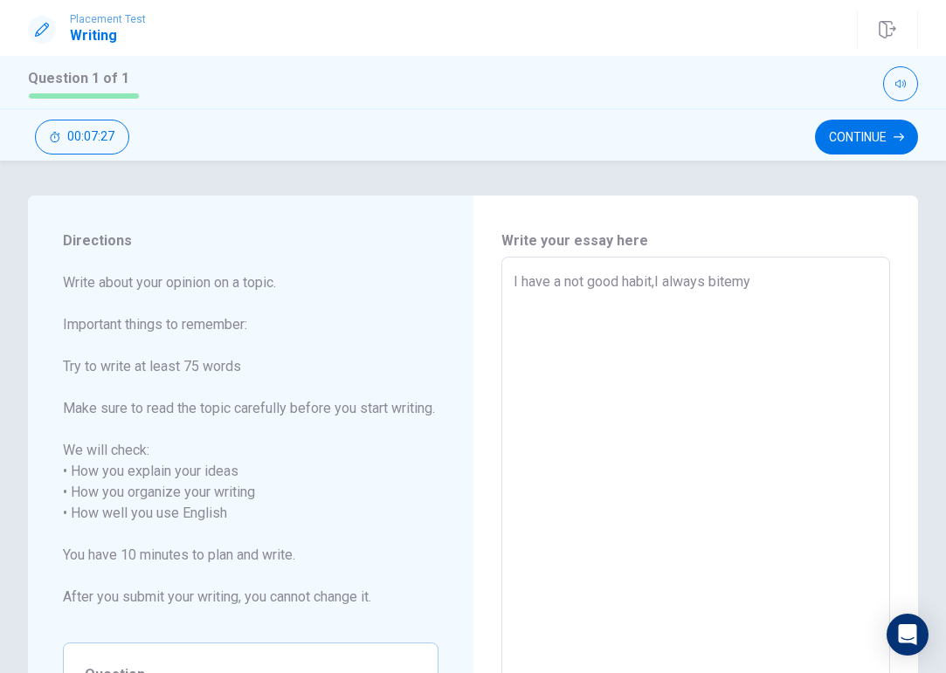
type textarea "I have a not good habit,I always bitem"
type textarea "x"
type textarea "I have a not good habit,I always bite"
type textarea "x"
type textarea "I have a not good habit,I always bite"
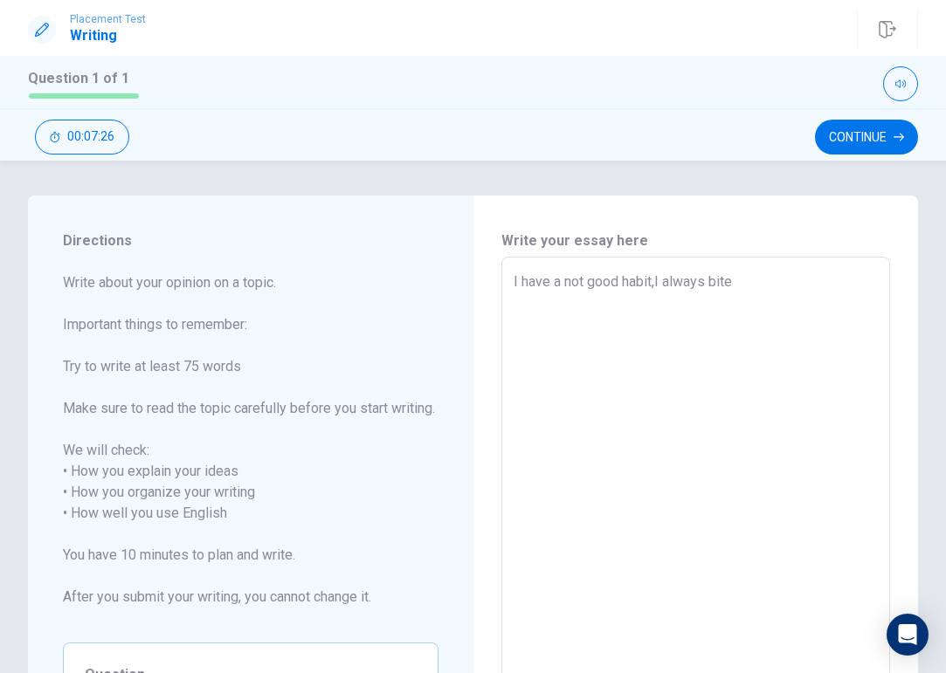
type textarea "x"
type textarea "I have a not good habit,I always bite m"
type textarea "x"
type textarea "I have a not good habit,I always bite my"
type textarea "x"
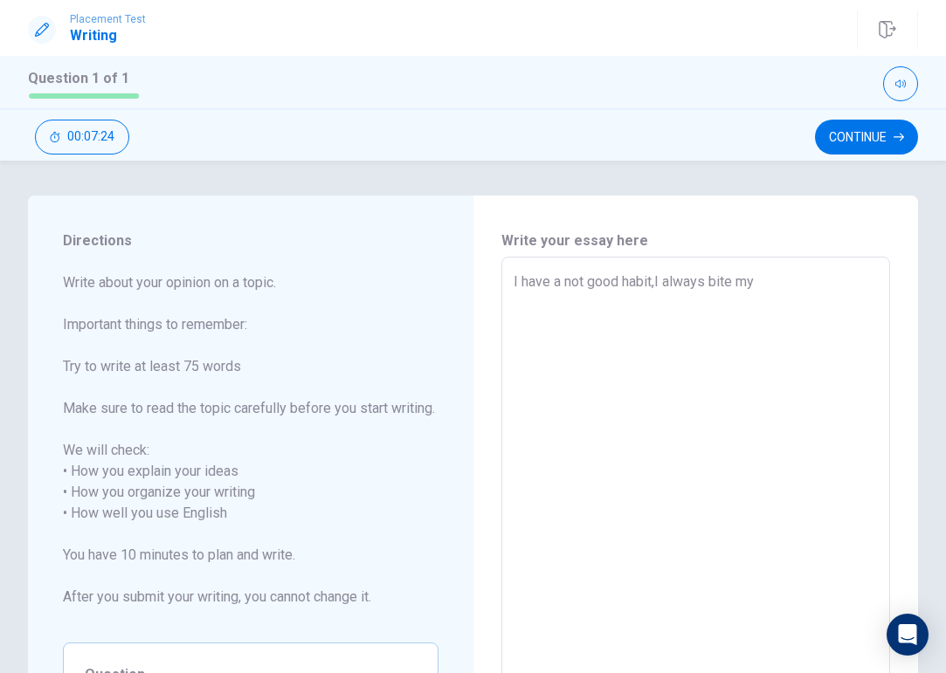
type textarea "I have a not good habit,I always bite my"
type textarea "x"
type textarea "I have a not good habit,I always bite my f"
type textarea "x"
type textarea "I have a not good habit,I always bite my fi"
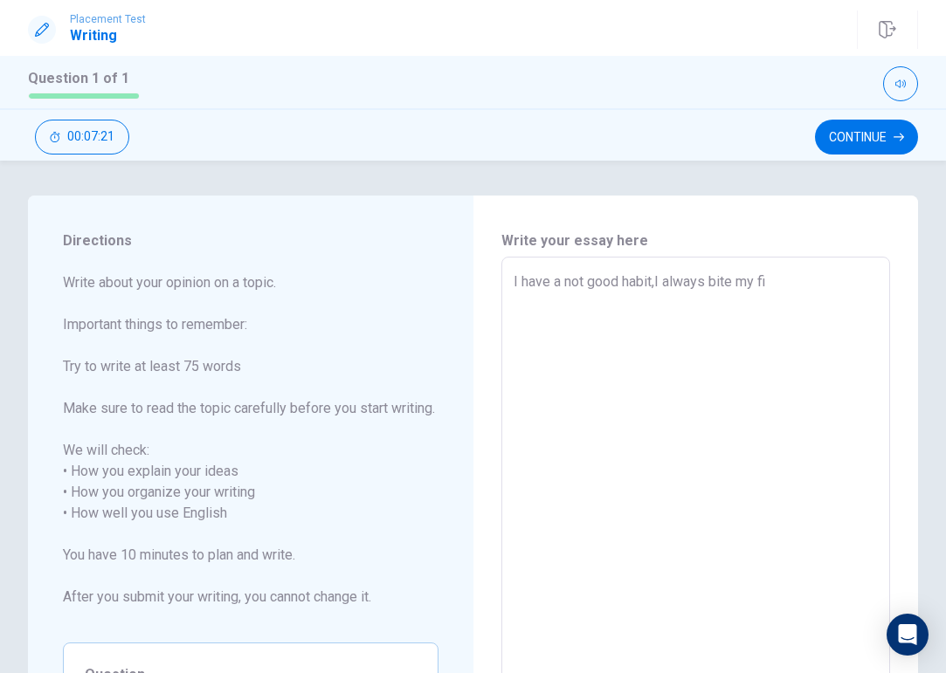
type textarea "x"
type textarea "I have a not good habit,I always bite my fin"
type textarea "x"
type textarea "I have a not good habit,I always bite my fing"
type textarea "x"
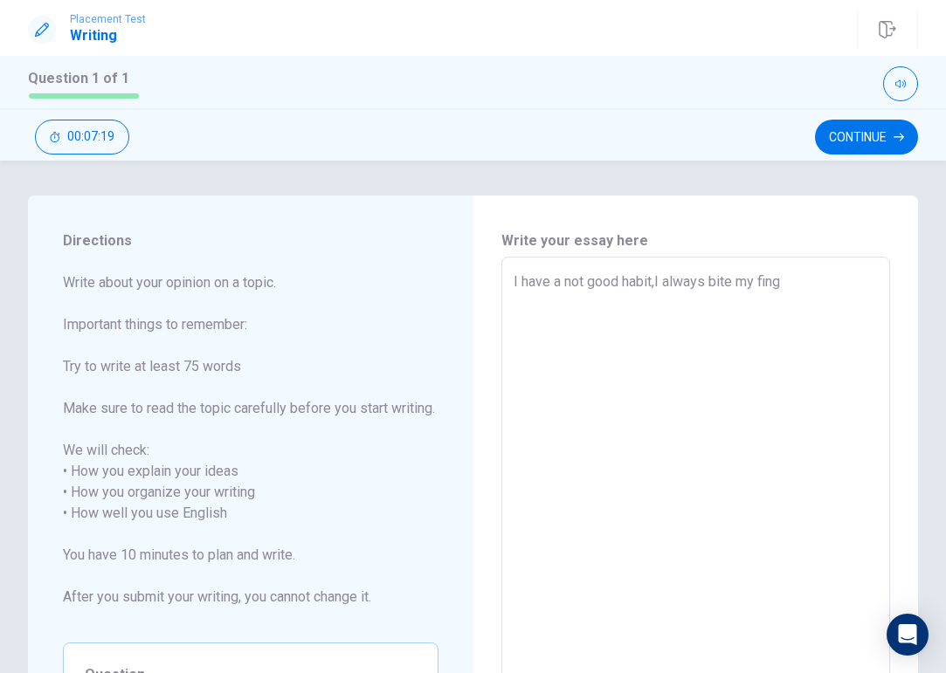
type textarea "I have a not good habit,I always bite my finge"
type textarea "x"
type textarea "I have a not good habit,I always bite my finger"
type textarea "x"
type textarea "I have a not good habit,I always bite my fingers"
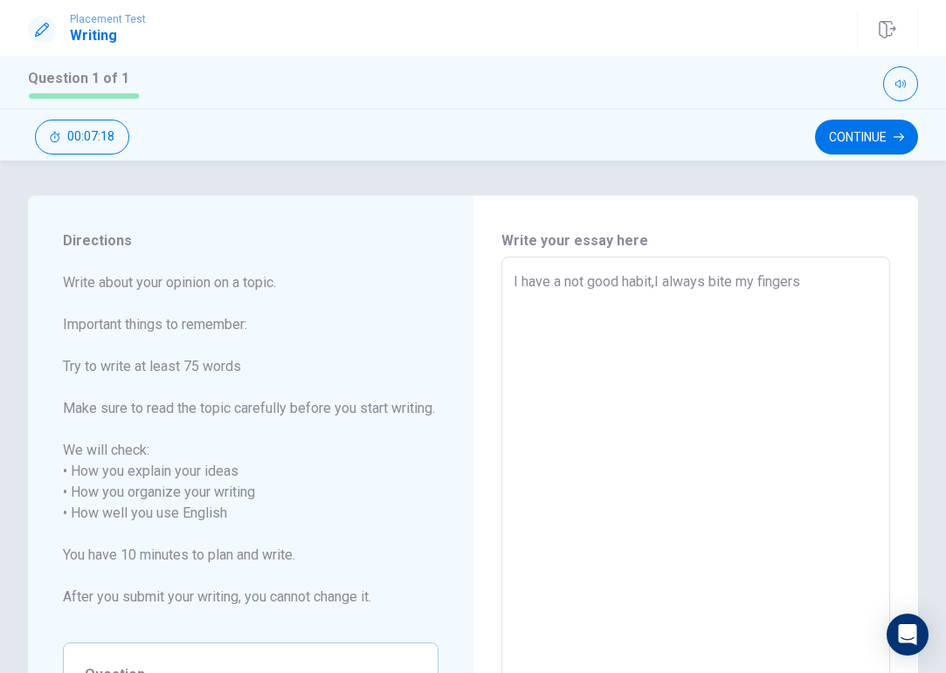
type textarea "x"
type textarea "I have a not good habit,I always bite my fingers"
type textarea "x"
type textarea "I have a not good habit,I always bite my fingers"
type textarea "x"
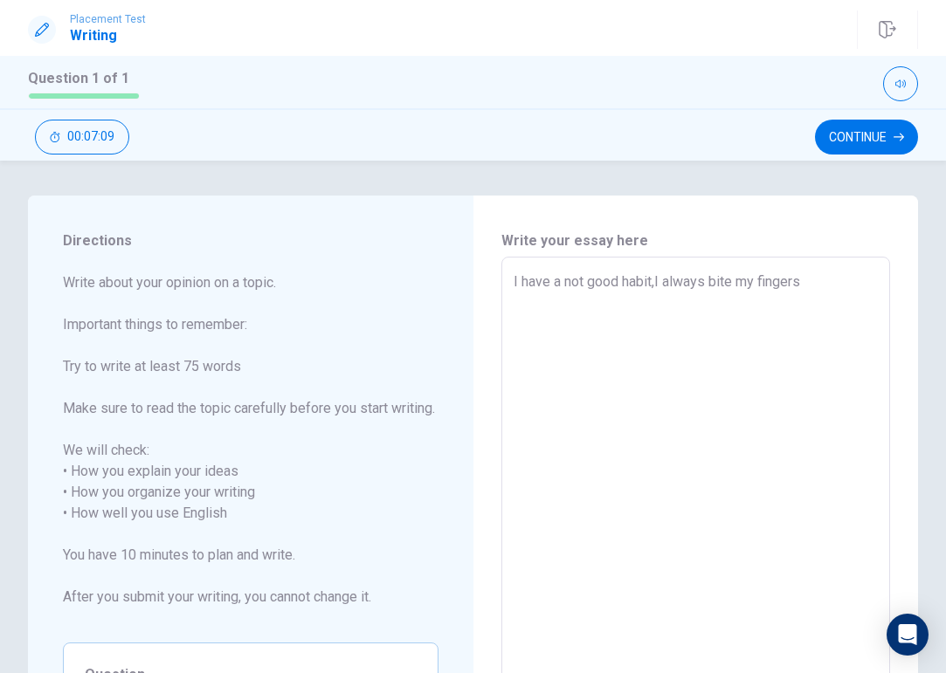
type textarea "I have a not good habit,I always bite my fingers."
type textarea "x"
type textarea "I have a not good habit,I always bite my fingers.I"
type textarea "x"
type textarea "I have a not good habit,I always bite my fingers.I"
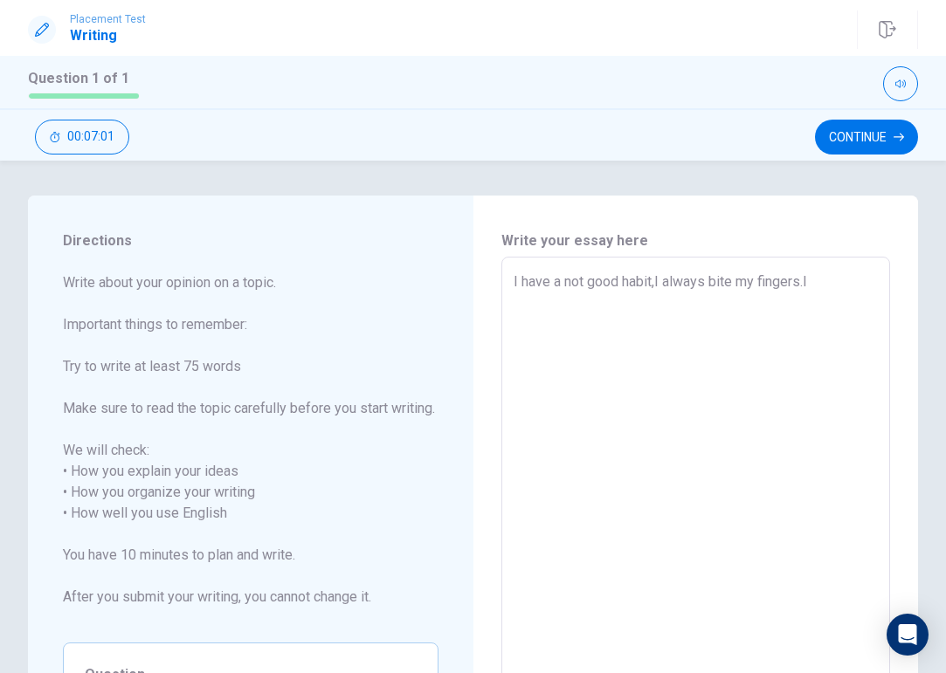
type textarea "x"
type textarea "I have a not good habit,I always bite my fingers.I t"
type textarea "x"
type textarea "I have a not good habit,I always bite my fingers.I th"
type textarea "x"
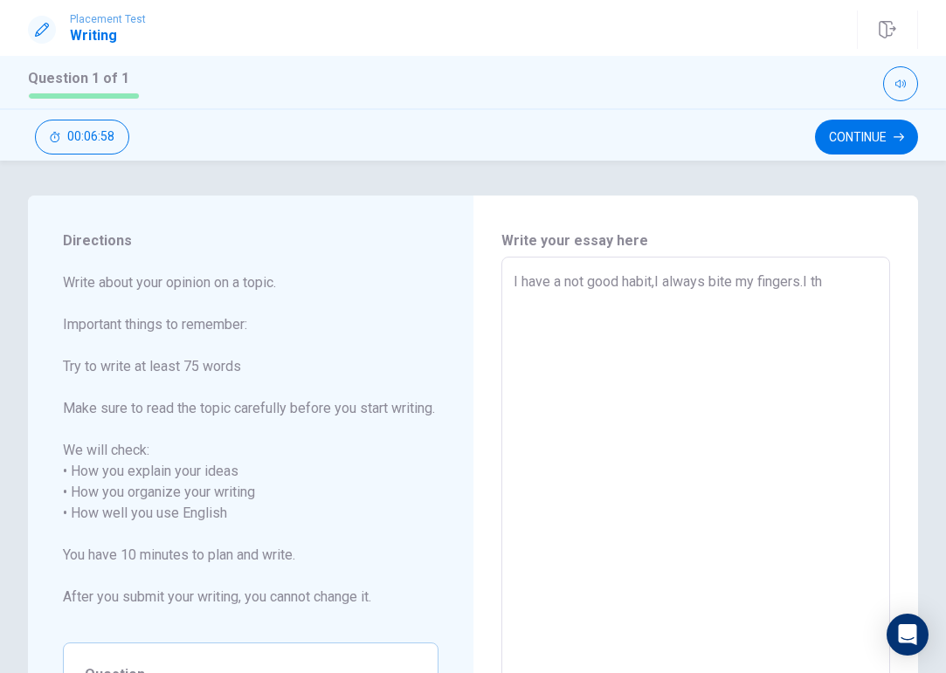
type textarea "I have a not good habit,I always bite my fingers.I thi"
type textarea "x"
type textarea "I have a not good habit,I always bite my fingers.I thin"
type textarea "x"
type textarea "I have a not good habit,I always bite my fingers.I think"
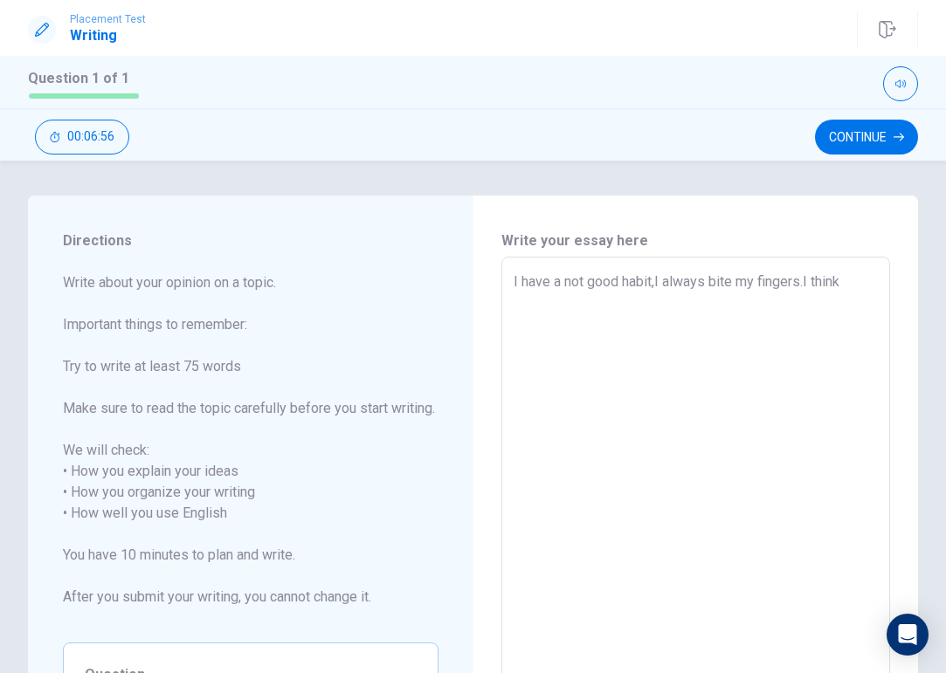
type textarea "x"
type textarea "I have a not good habit,I always bite my fingers.I think"
type textarea "x"
type textarea "I have a not good habit,I always bite my fingers.I think t"
type textarea "x"
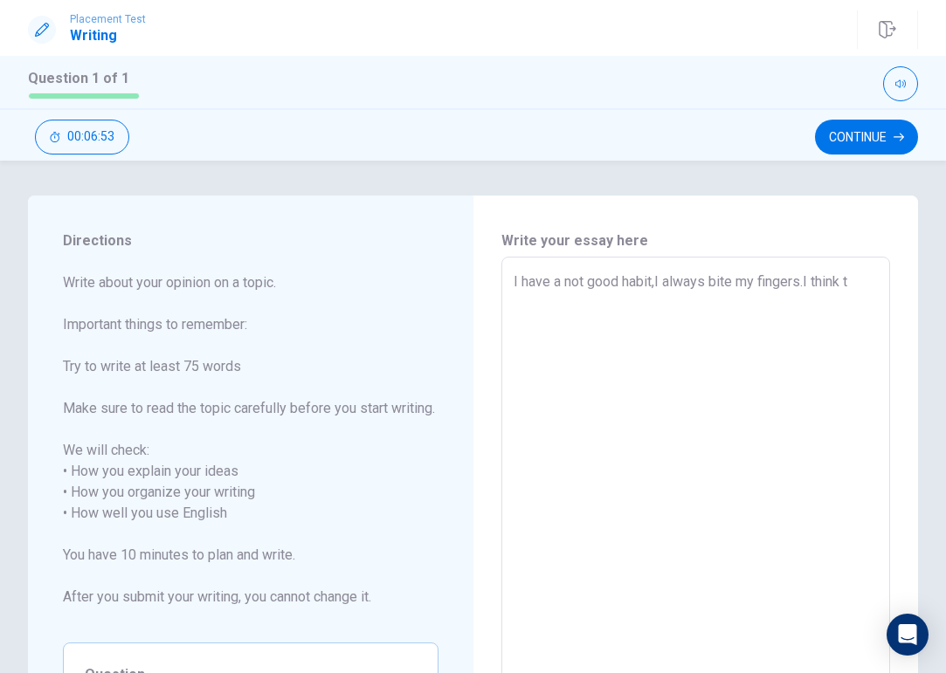
type textarea "I have a not good habit,I always bite my fingers.I think th"
type textarea "x"
type textarea "I have a not good habit,I always bite my fingers.I think thi"
type textarea "x"
type textarea "I have a not good habit,I always bite my fingers.I think this"
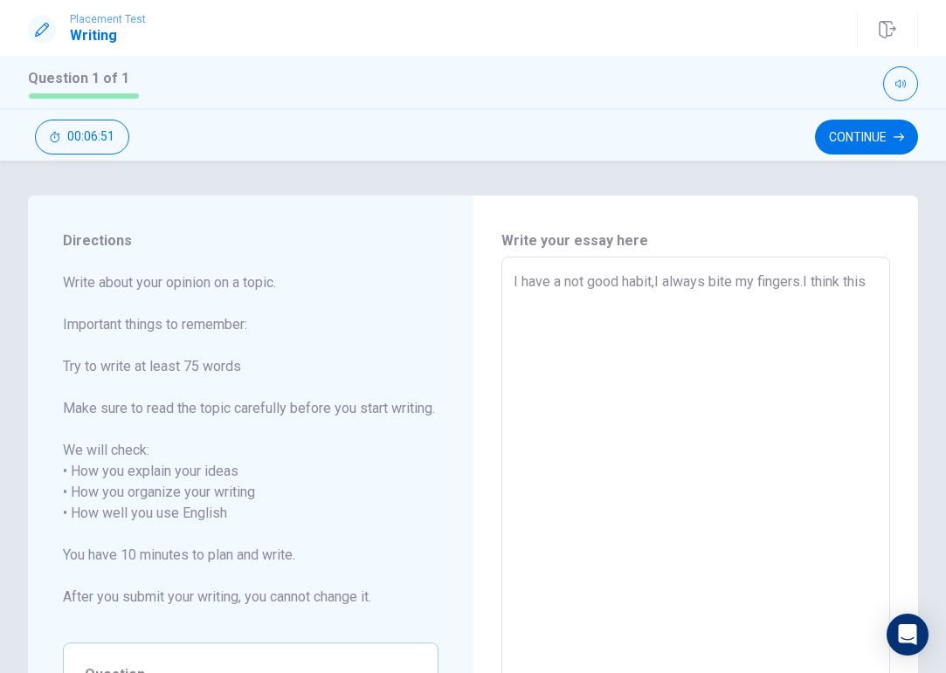
type textarea "x"
type textarea "I have a not good habit,I always bite my fingers.I think this"
type textarea "x"
type textarea "I have a not good habit,I always bite my fingers.I think this"
type textarea "x"
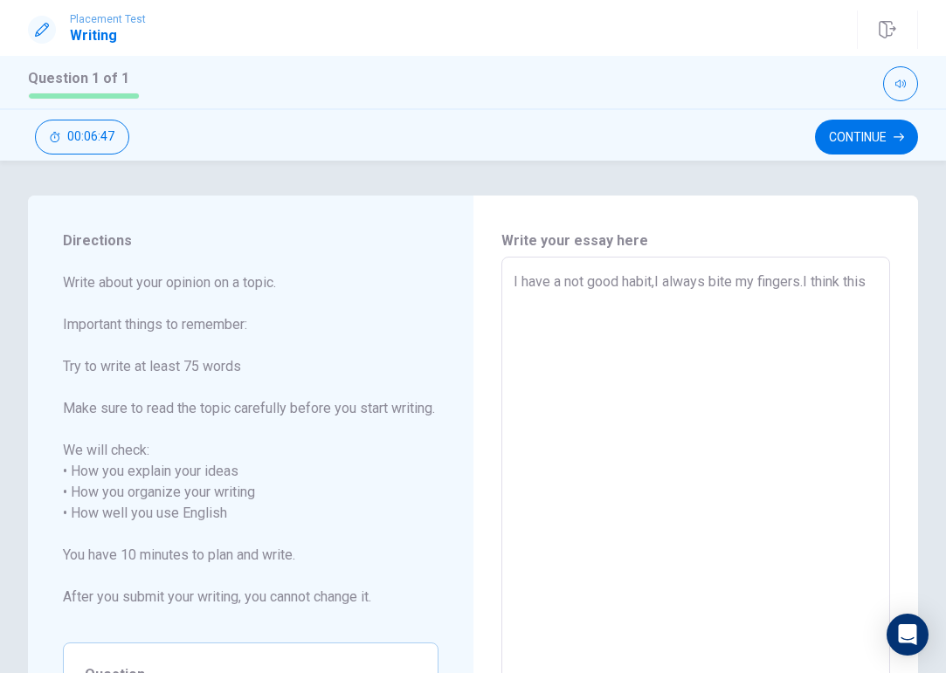
type textarea "I have a not good habit,I always bite my fingers.I think this"
type textarea "x"
type textarea "I have a not good habit,I always bite my fingers.I think this h"
type textarea "x"
type textarea "I have a not good habit,I always bite my fingers.I think this ha"
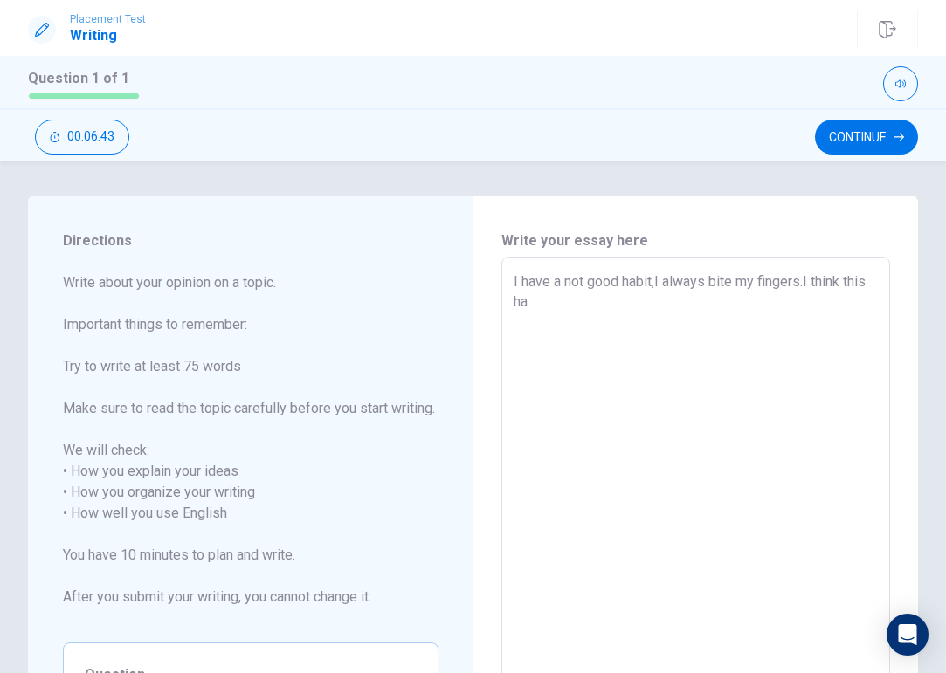
type textarea "x"
type textarea "I have a not good habit,I always bite my fingers.I think this hab"
type textarea "x"
type textarea "I have a not good habit,I always bite my fingers.I think this habi"
type textarea "x"
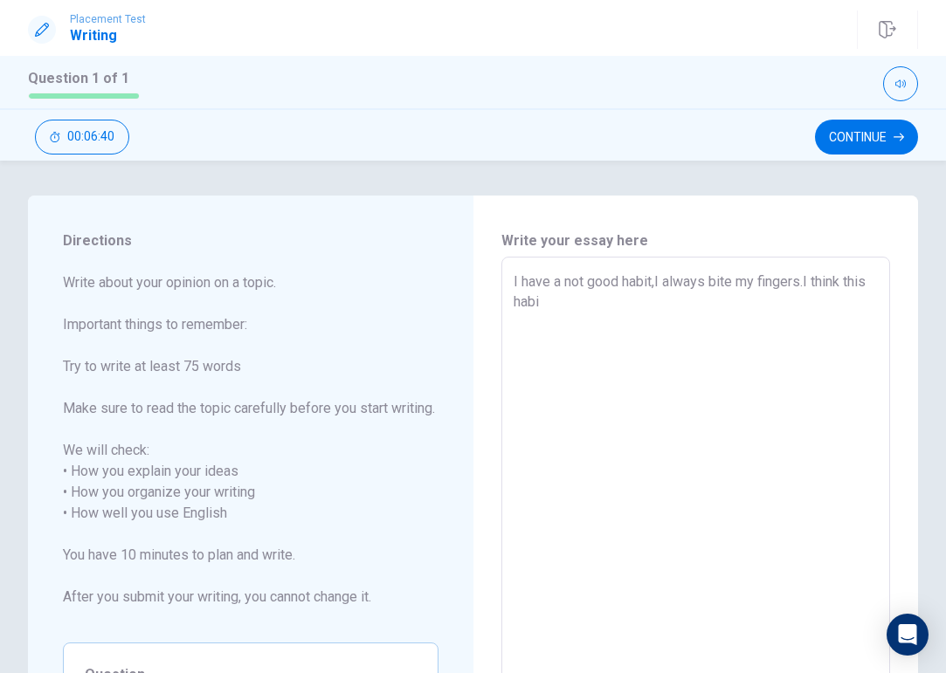
type textarea "I have a not good habit,I always bite my fingers.I think this habit"
type textarea "x"
type textarea "I have a not good habit,I always bite my fingers.I think this habit"
type textarea "x"
type textarea "I have a not good habit,I always bite my fingers.I think this habit i"
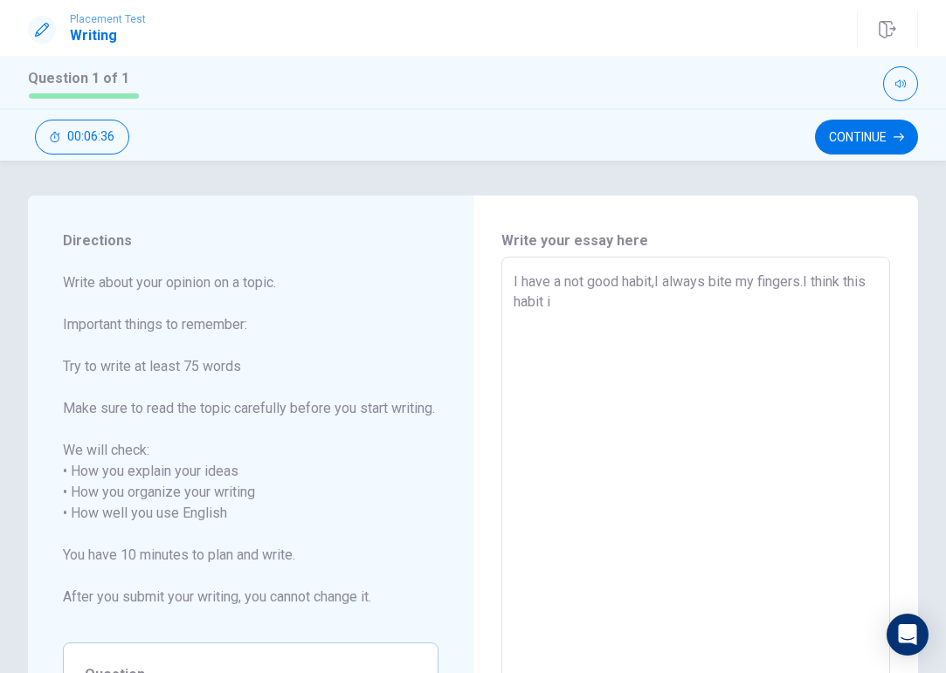
type textarea "x"
type textarea "I have a not good habit,I always bite my fingers.I think this habit is"
type textarea "x"
type textarea "I have a not good habit,I always bite my fingers.I think this habit is"
type textarea "x"
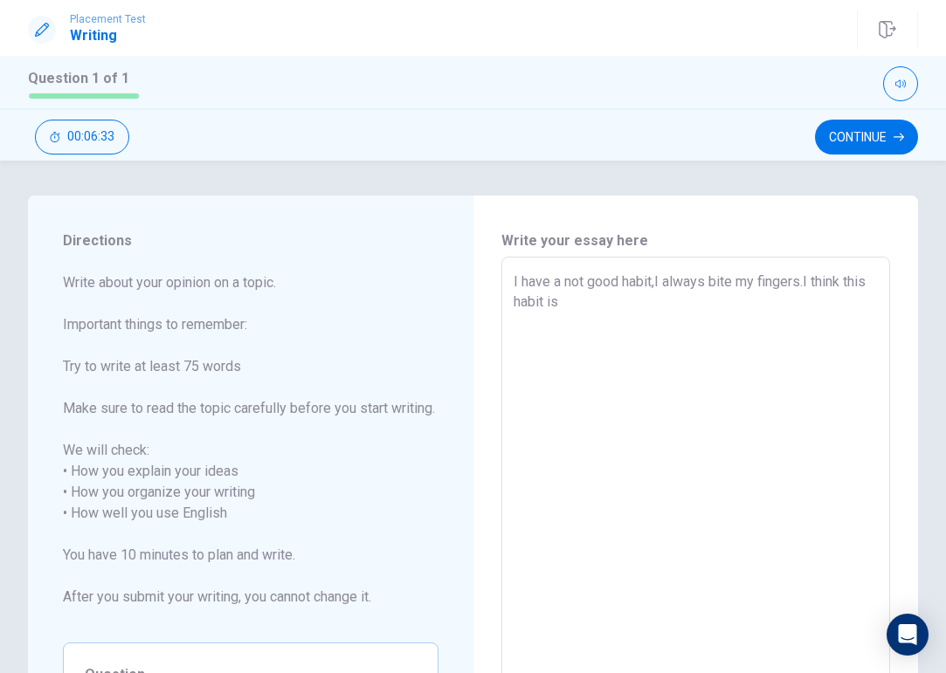
type textarea "I have a not good habit,I always bite my fingers.I think this habit is v"
type textarea "x"
type textarea "I have a not good habit,I always bite my fingers.I think this habit is ve"
type textarea "x"
type textarea "I have a not good habit,I always bite my fingers.I think this habit is ver"
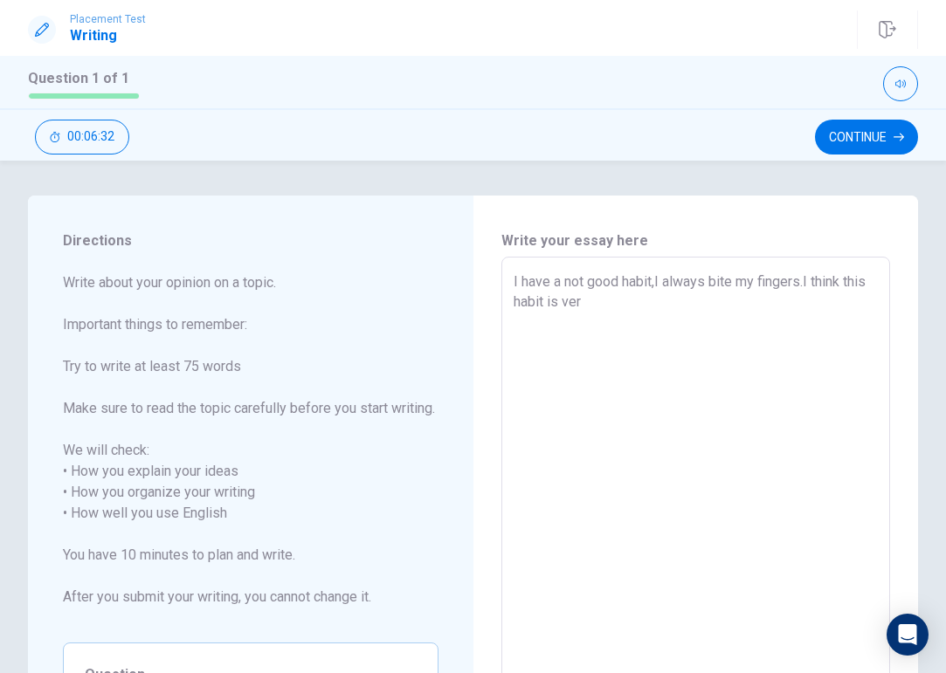
type textarea "x"
type textarea "I have a not good habit,I always bite my fingers.I think this habit is very"
type textarea "x"
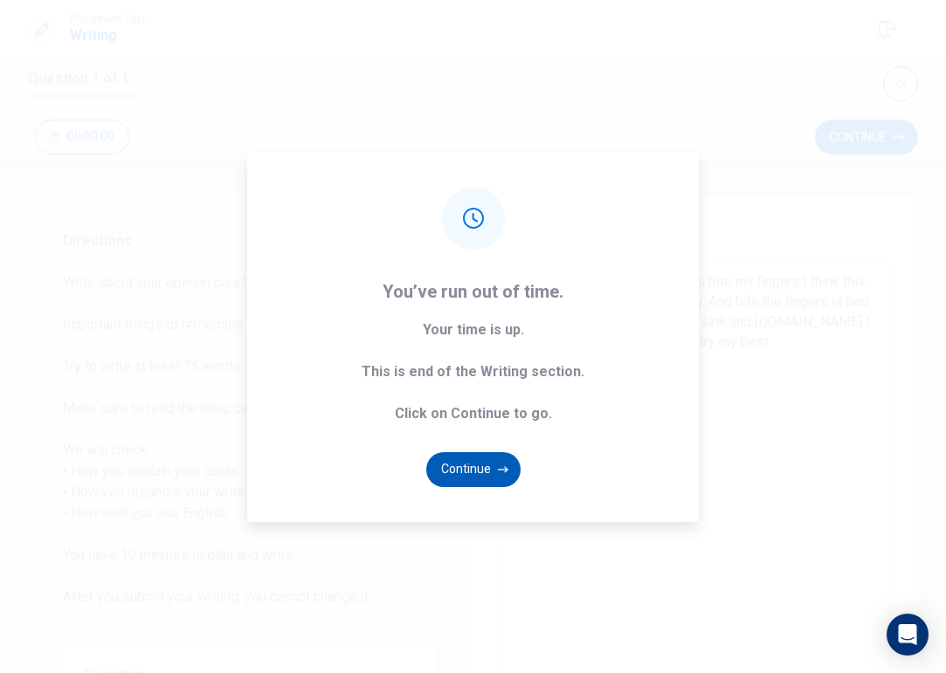
click at [484, 468] on button "Continue" at bounding box center [473, 469] width 94 height 35
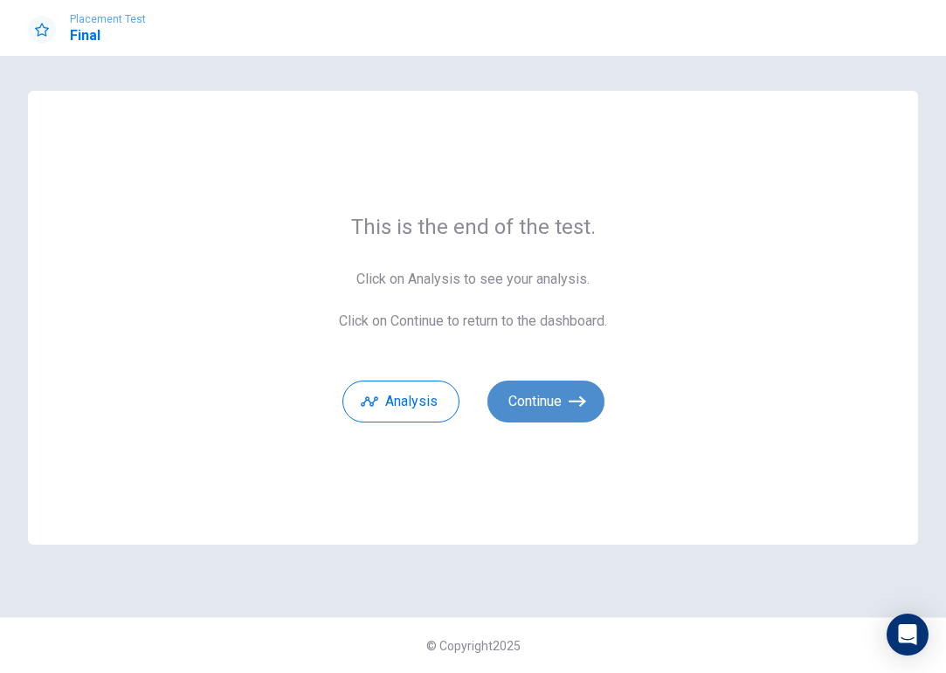
click at [526, 403] on button "Continue" at bounding box center [545, 402] width 117 height 42
